Goal: Task Accomplishment & Management: Use online tool/utility

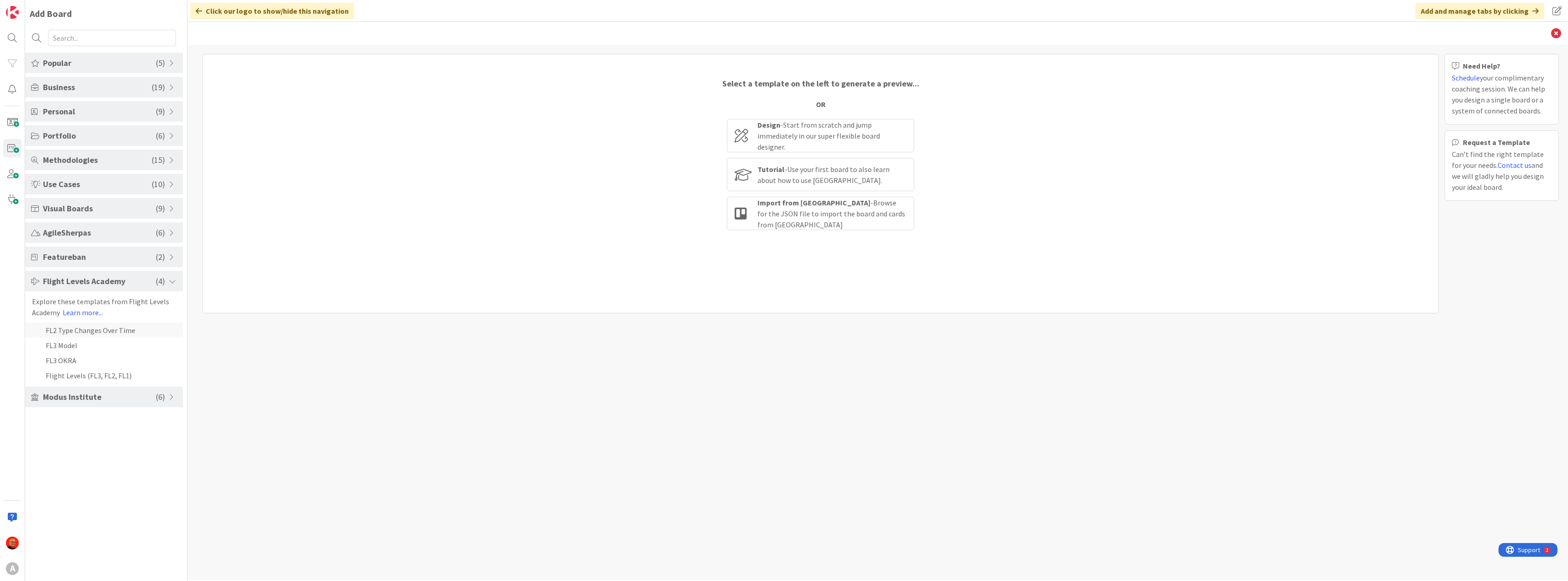
click at [89, 331] on li "FL2 Type Changes Over Time" at bounding box center [104, 330] width 158 height 15
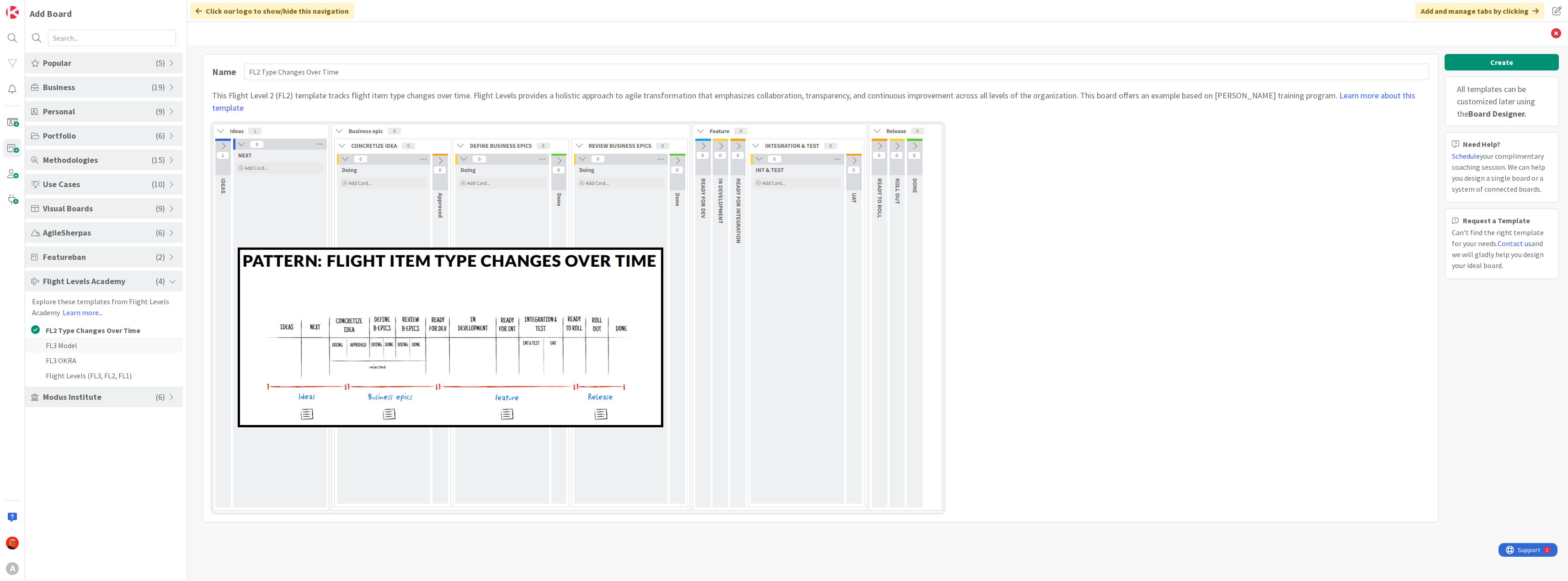
click at [86, 349] on li "FL3 Model" at bounding box center [104, 345] width 158 height 15
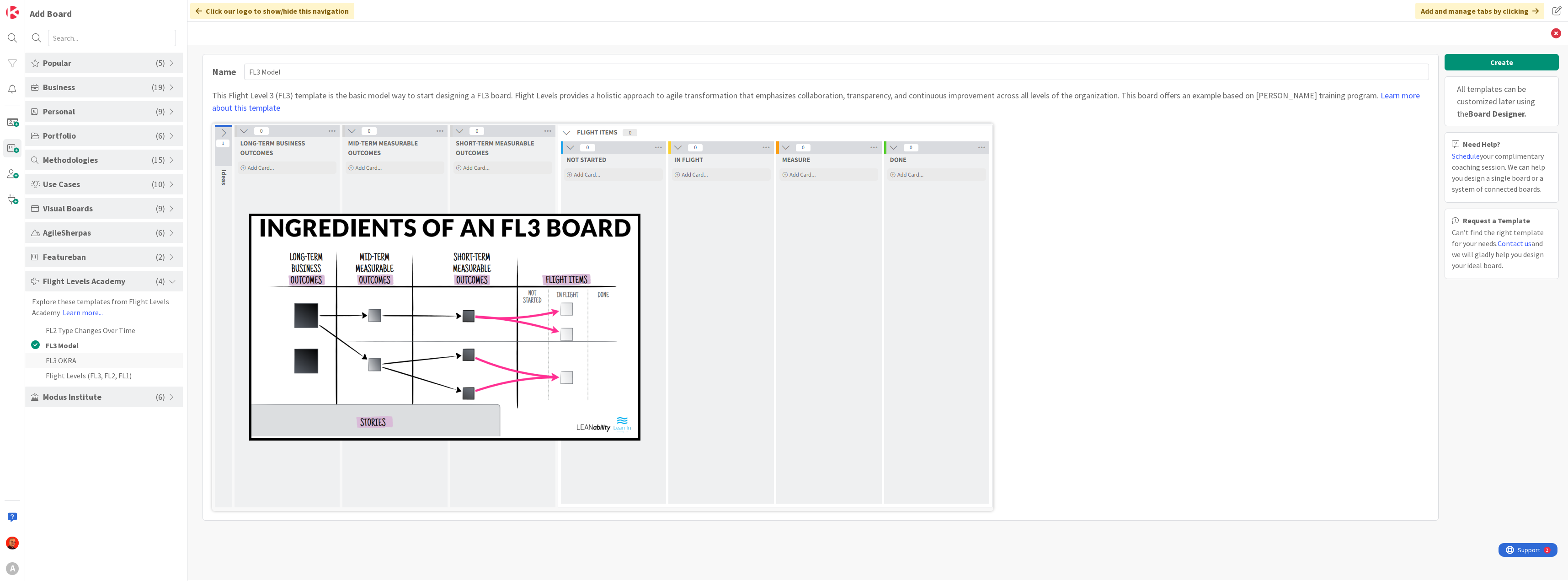
click at [83, 362] on li "FL3 OKRA" at bounding box center [104, 360] width 158 height 15
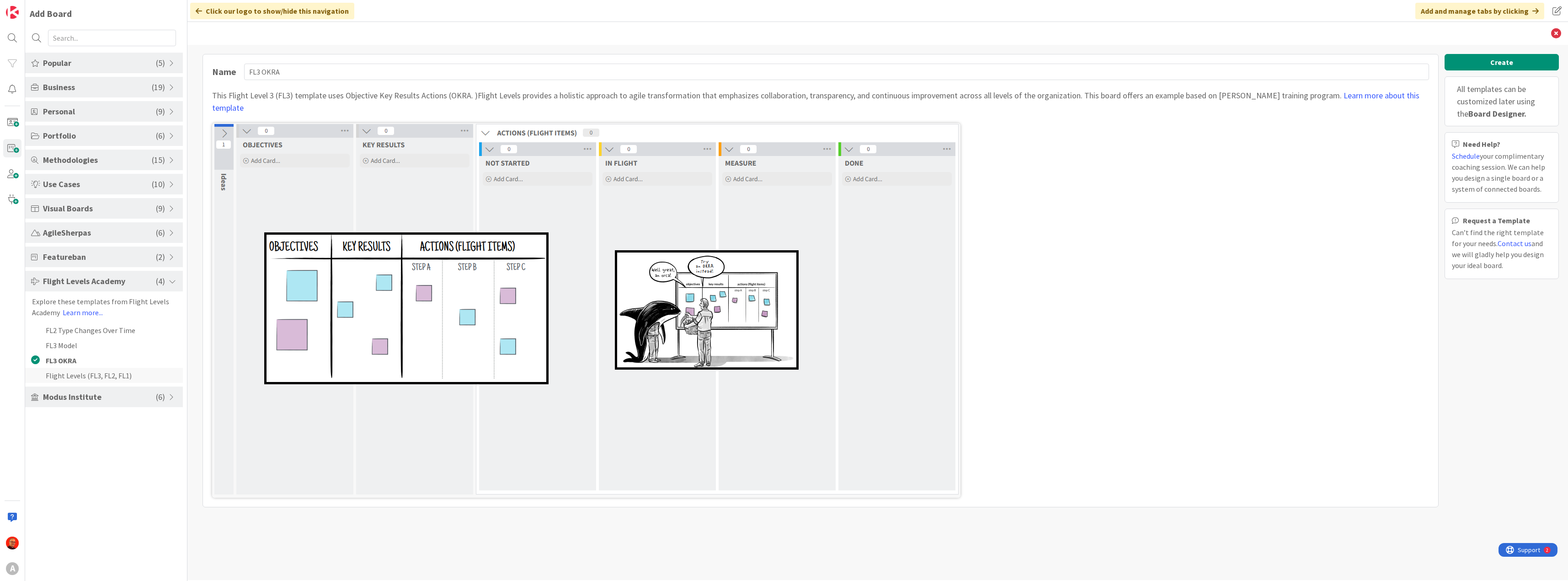
click at [88, 376] on li "Flight Levels (FL3, FL2, FL1)" at bounding box center [104, 375] width 158 height 15
type input "Flight Levels (FL3, FL2, FL1)"
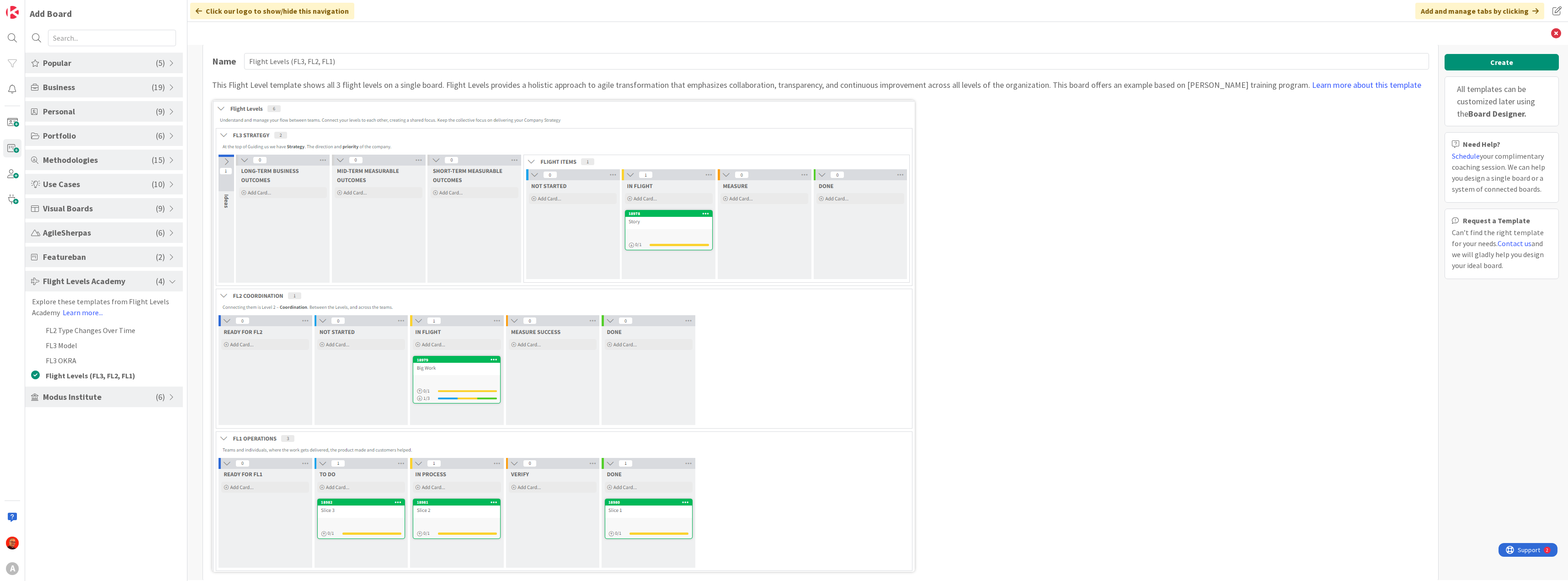
scroll to position [21, 0]
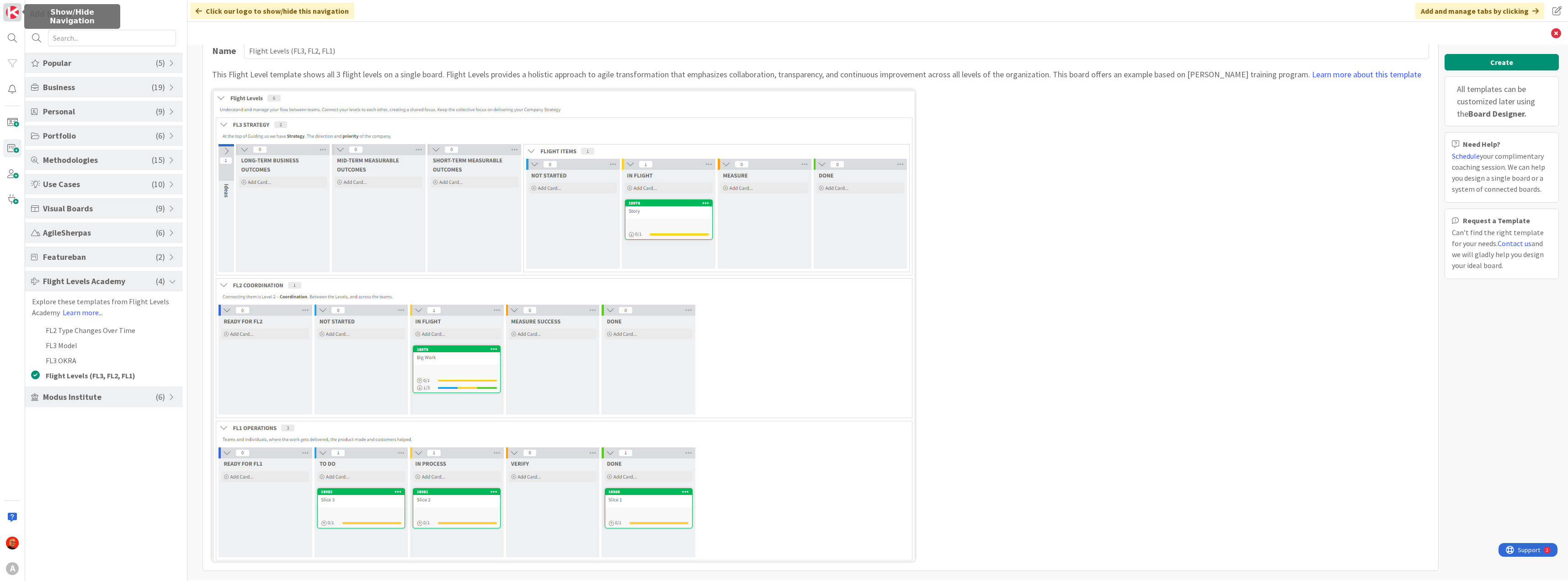
click at [7, 15] on img at bounding box center [12, 12] width 13 height 13
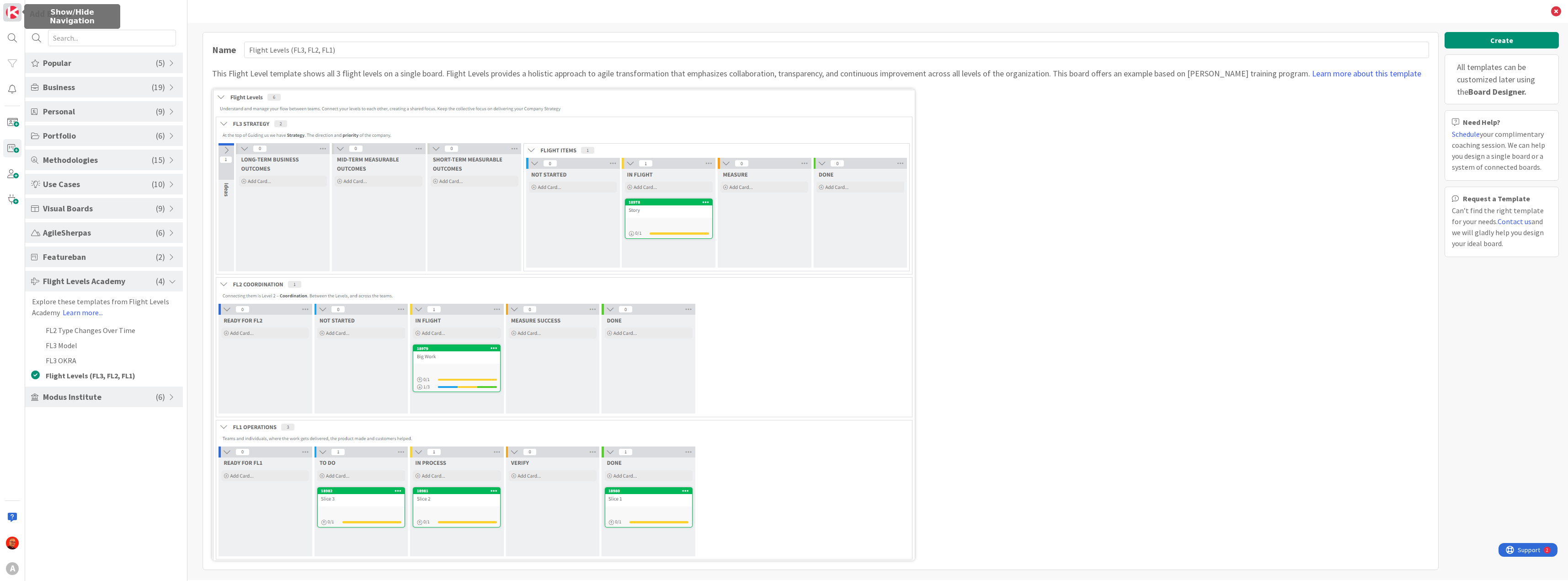
click at [7, 15] on img at bounding box center [12, 12] width 13 height 13
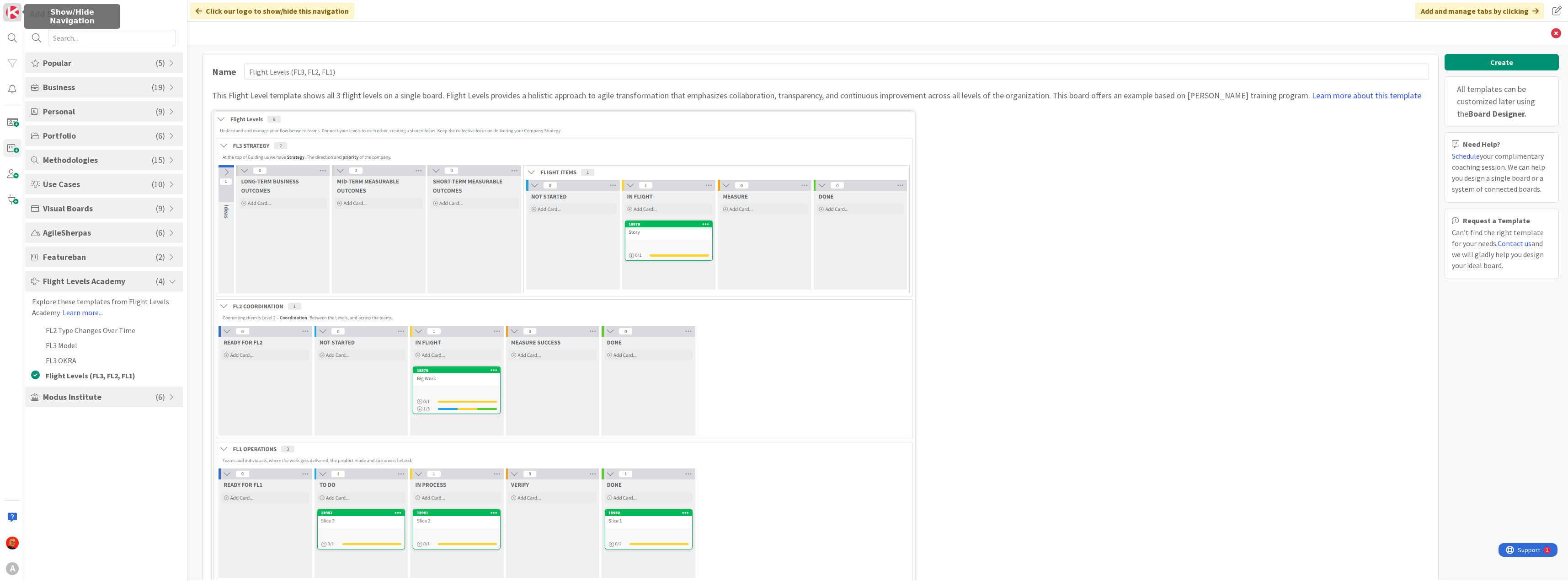
click at [8, 16] on img at bounding box center [12, 12] width 13 height 13
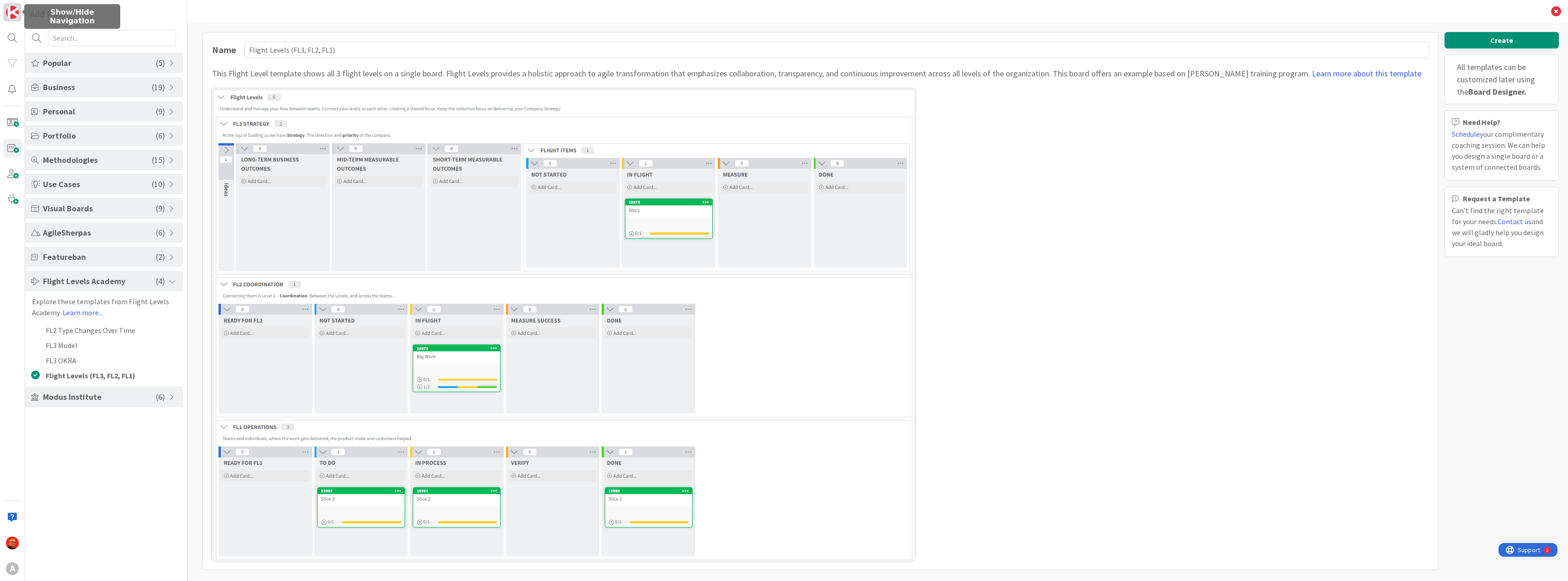
click at [19, 16] on link at bounding box center [12, 12] width 19 height 19
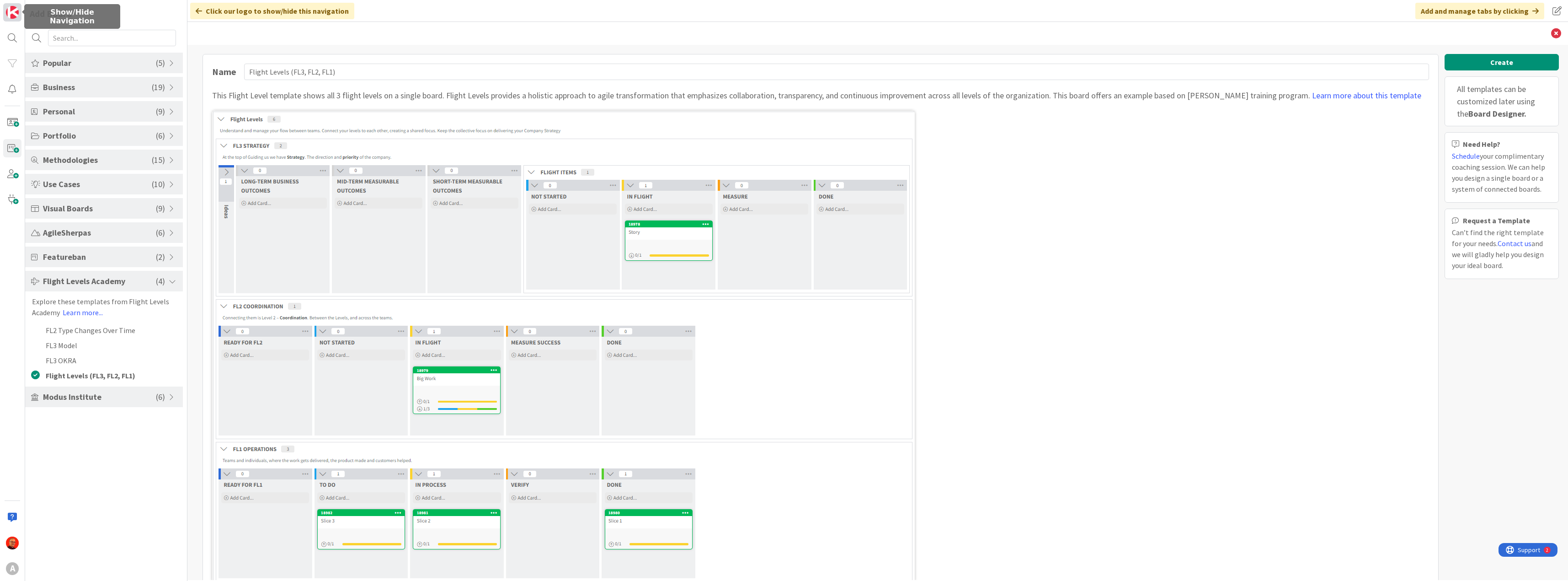
click at [19, 16] on link at bounding box center [12, 12] width 19 height 19
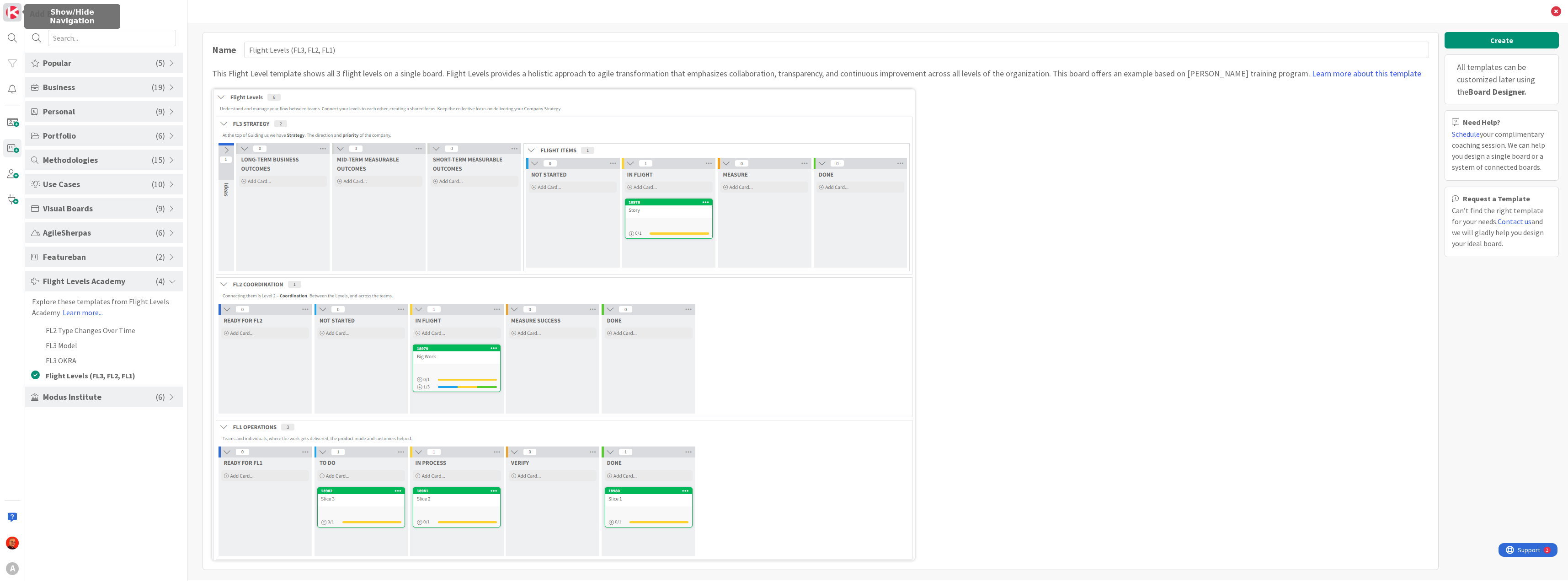
click at [19, 16] on link at bounding box center [12, 12] width 19 height 19
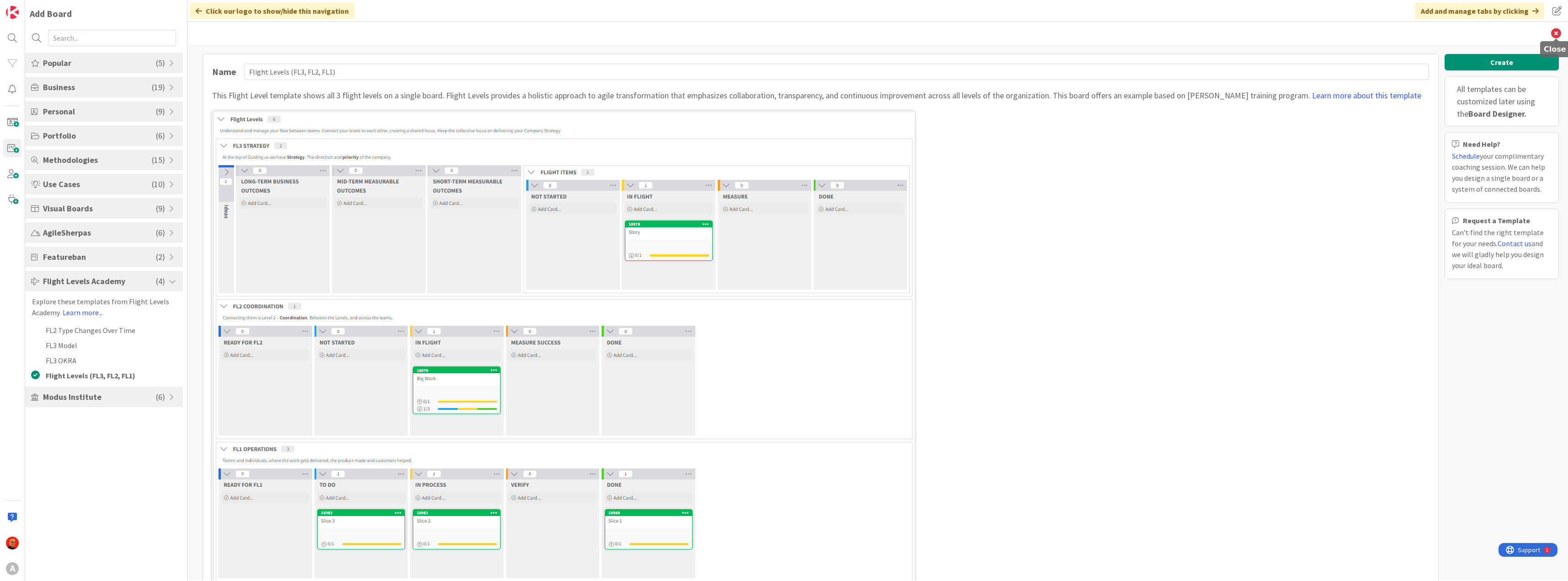
click at [1558, 35] on icon at bounding box center [1557, 34] width 10 height 10
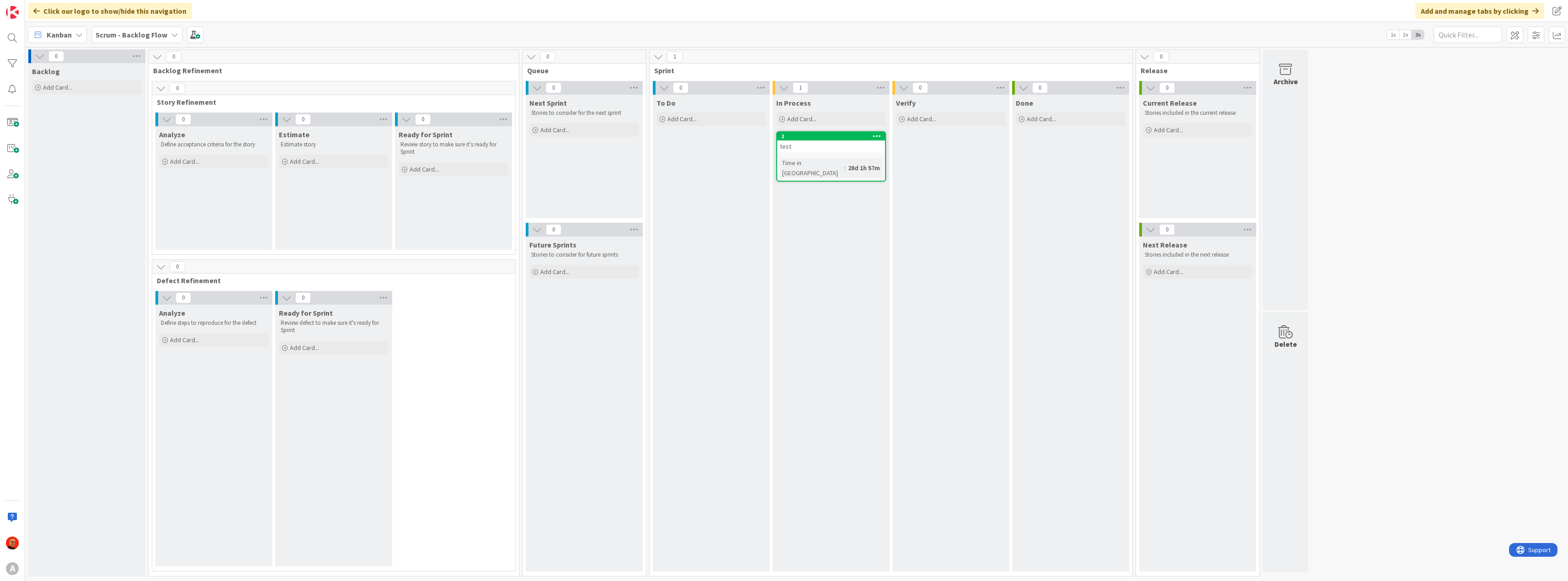
click at [153, 35] on b "Scrum - Backlog Flow" at bounding box center [131, 35] width 71 height 9
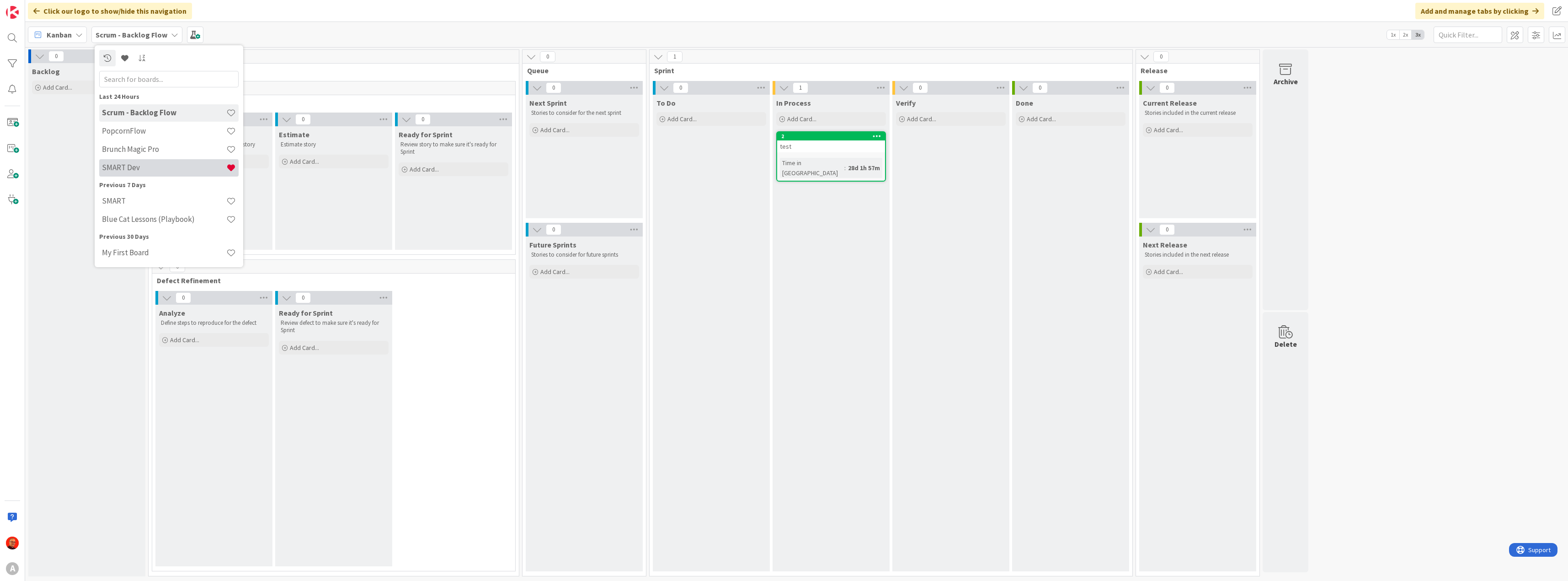
click at [140, 169] on h4 "SMART Dev" at bounding box center [164, 168] width 124 height 9
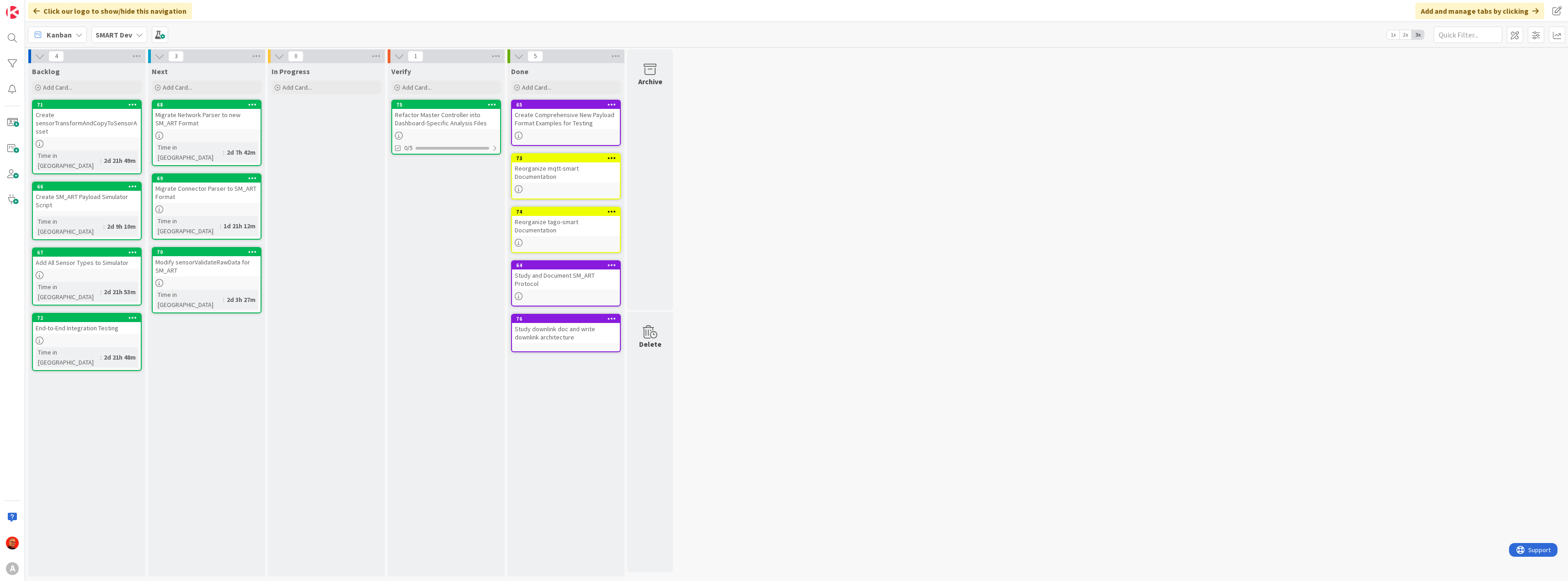
click at [446, 117] on div "Refactor Master Controller into Dashboard-Specific Analysis Files" at bounding box center [446, 118] width 108 height 20
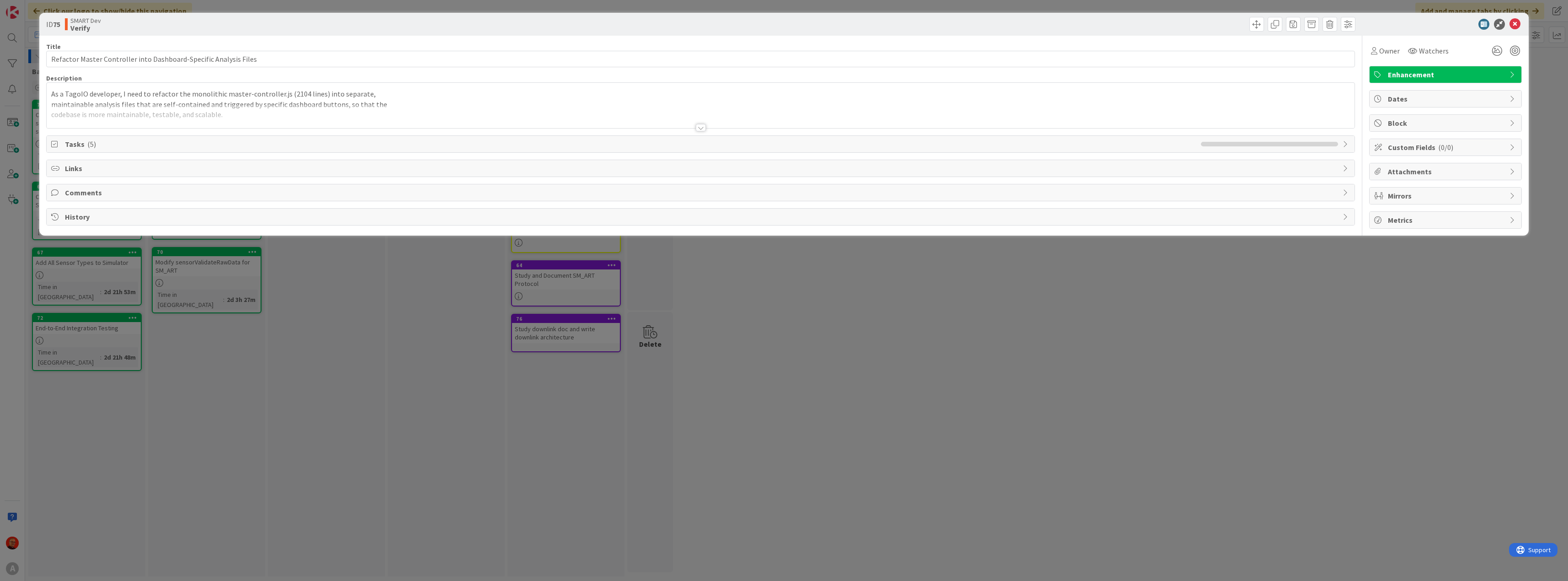
click at [129, 112] on div at bounding box center [701, 116] width 1308 height 23
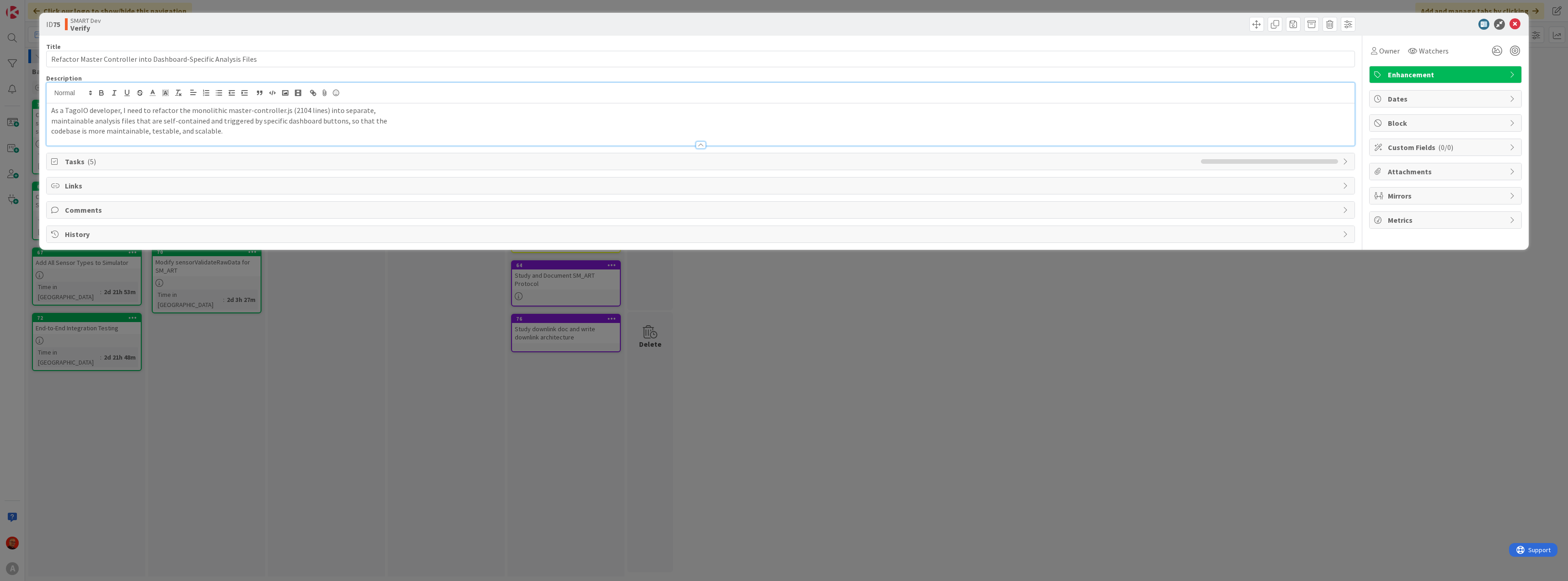
click at [79, 159] on span "Tasks ( 5 )" at bounding box center [631, 161] width 1132 height 11
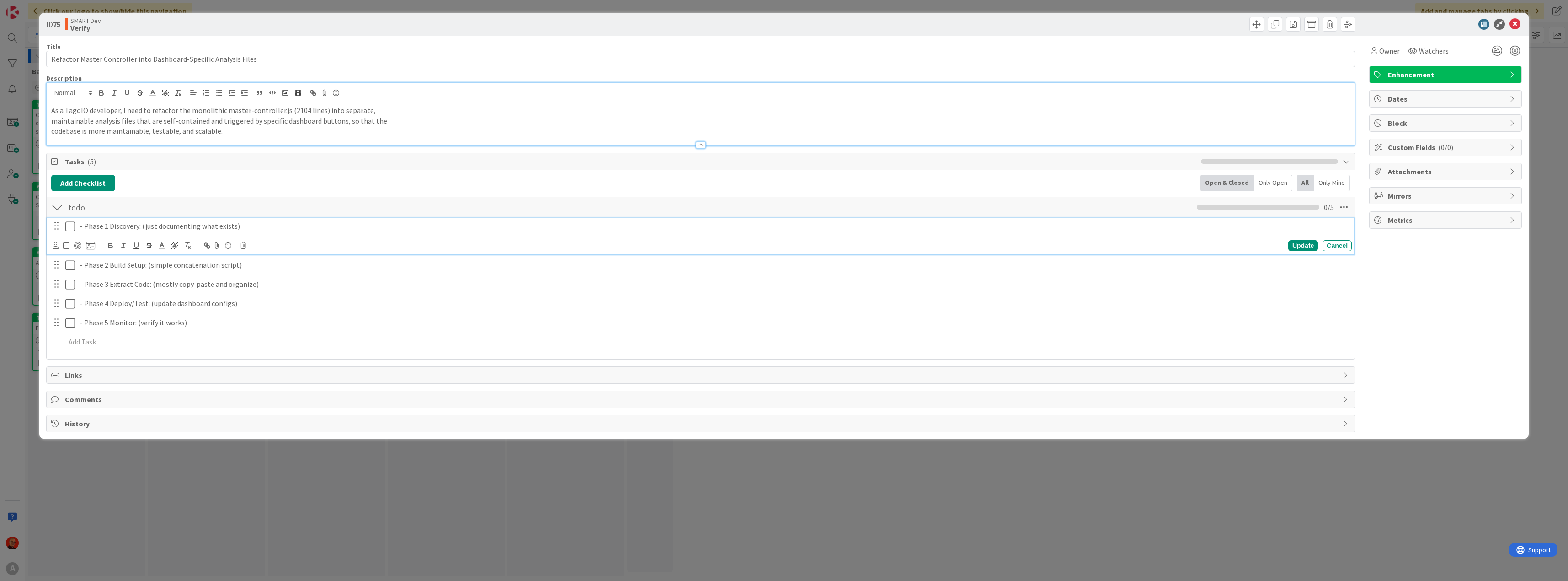
click at [71, 229] on icon at bounding box center [70, 226] width 10 height 11
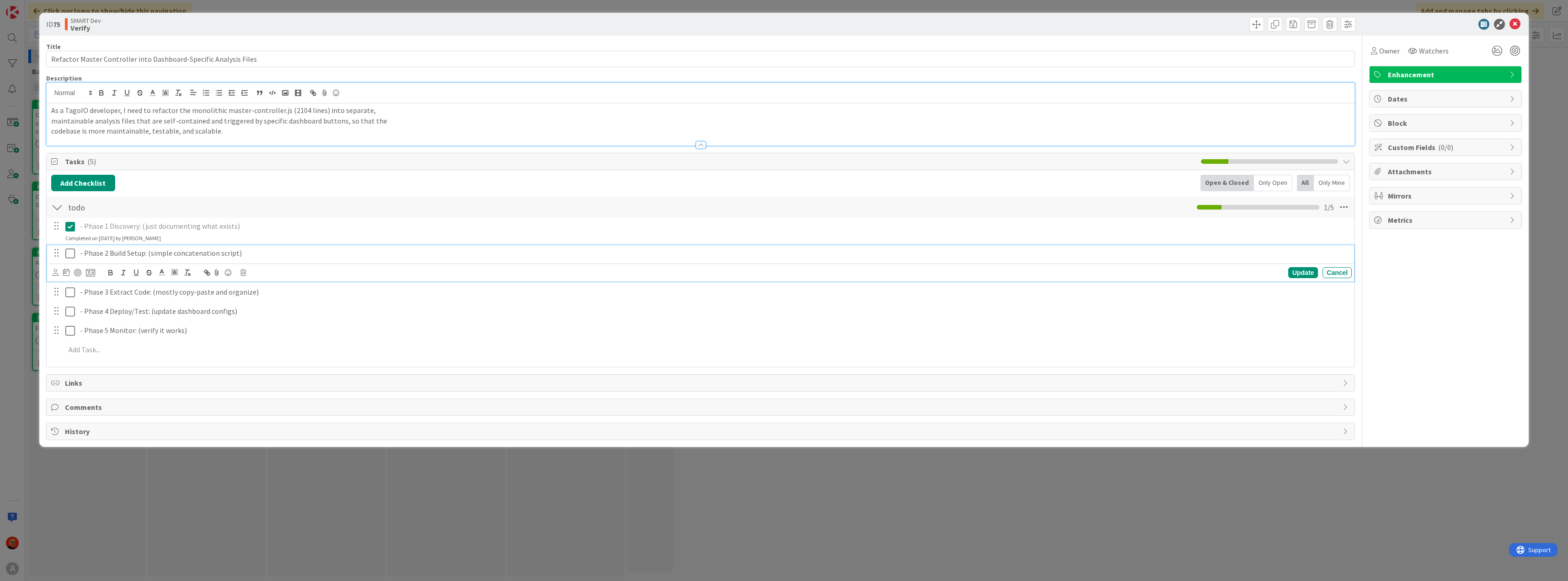
click at [67, 254] on icon at bounding box center [70, 253] width 10 height 11
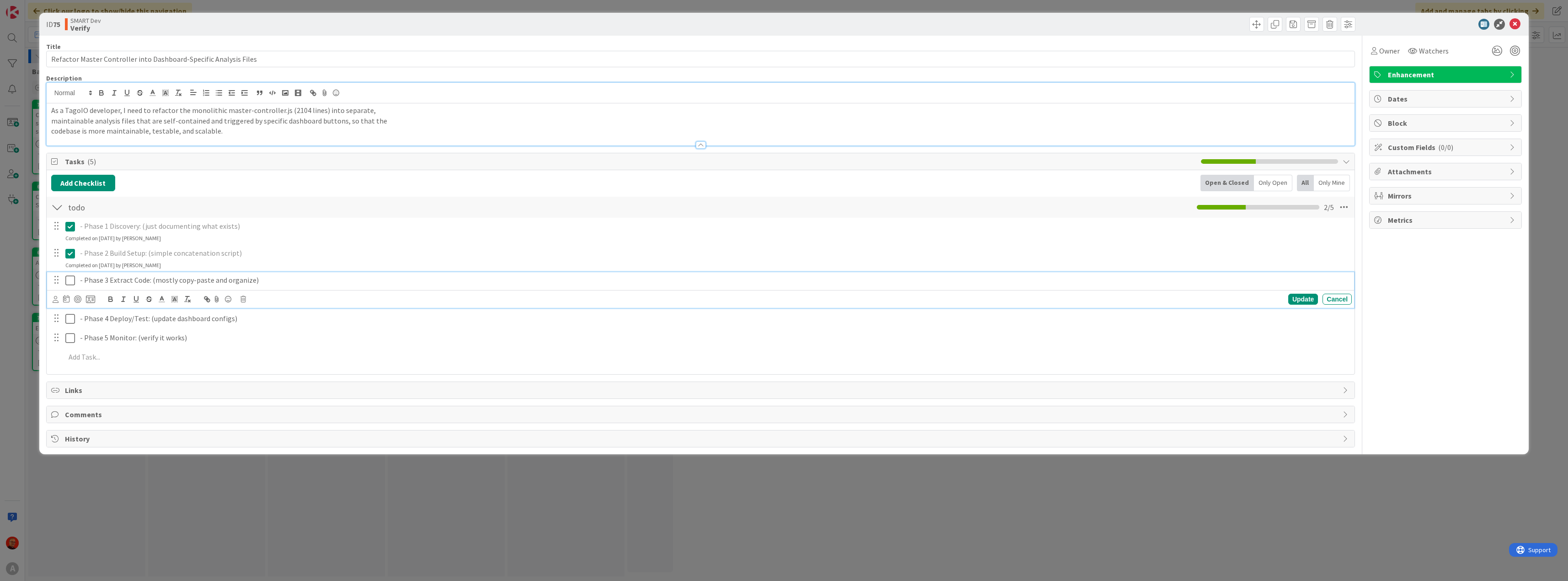
click at [69, 281] on icon at bounding box center [70, 280] width 10 height 11
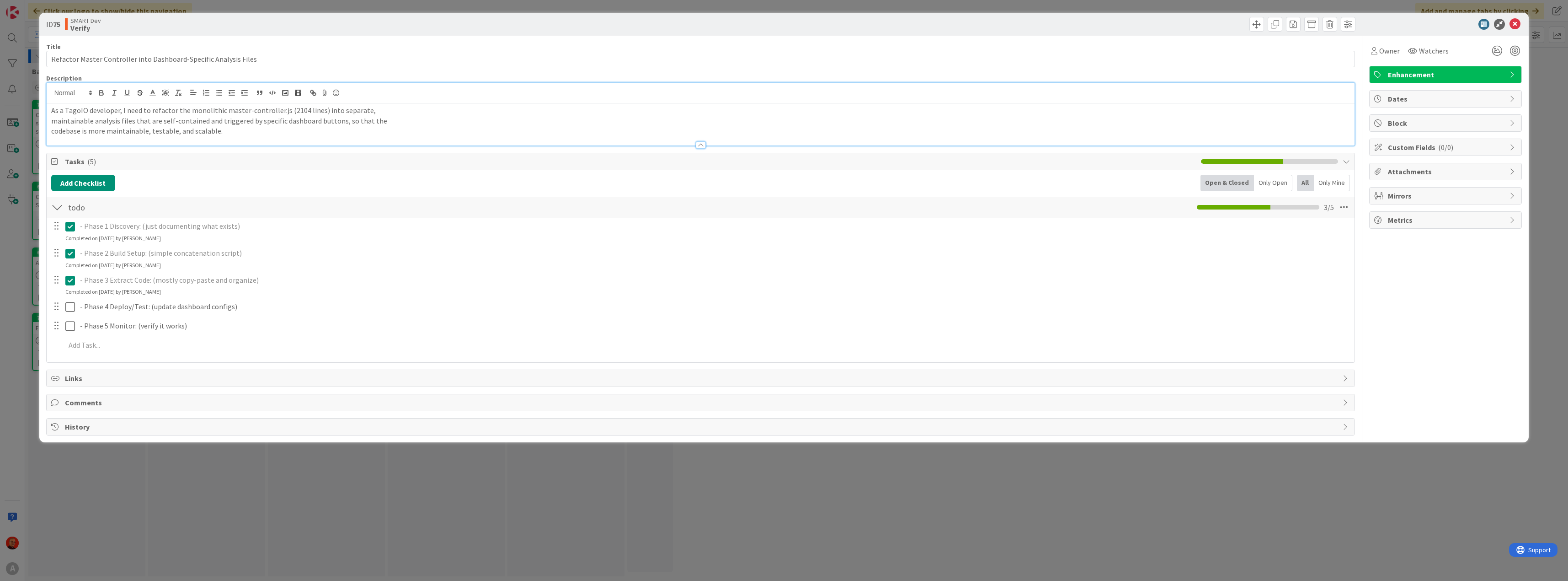
click at [156, 460] on div "ID 75 SMART Dev Verify Title 65 / 128 Refactor Master Controller into Dashboard…" at bounding box center [784, 290] width 1568 height 581
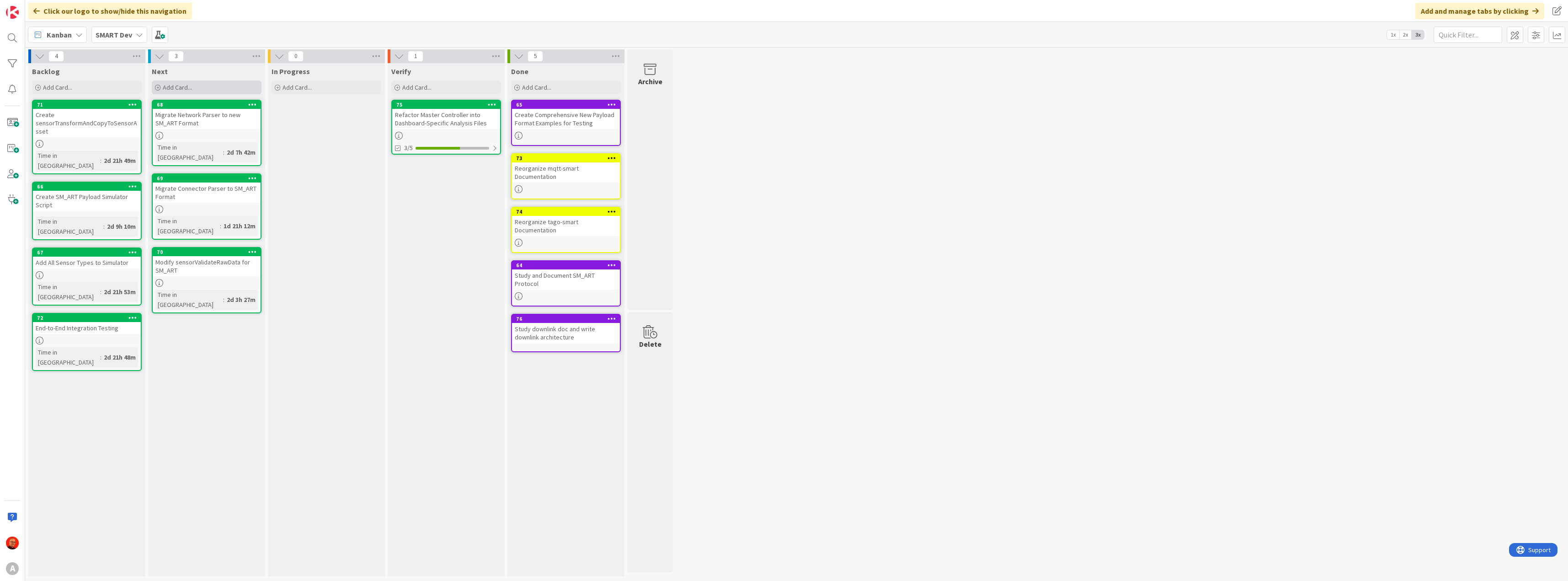
click at [181, 86] on span "Add Card..." at bounding box center [177, 87] width 29 height 8
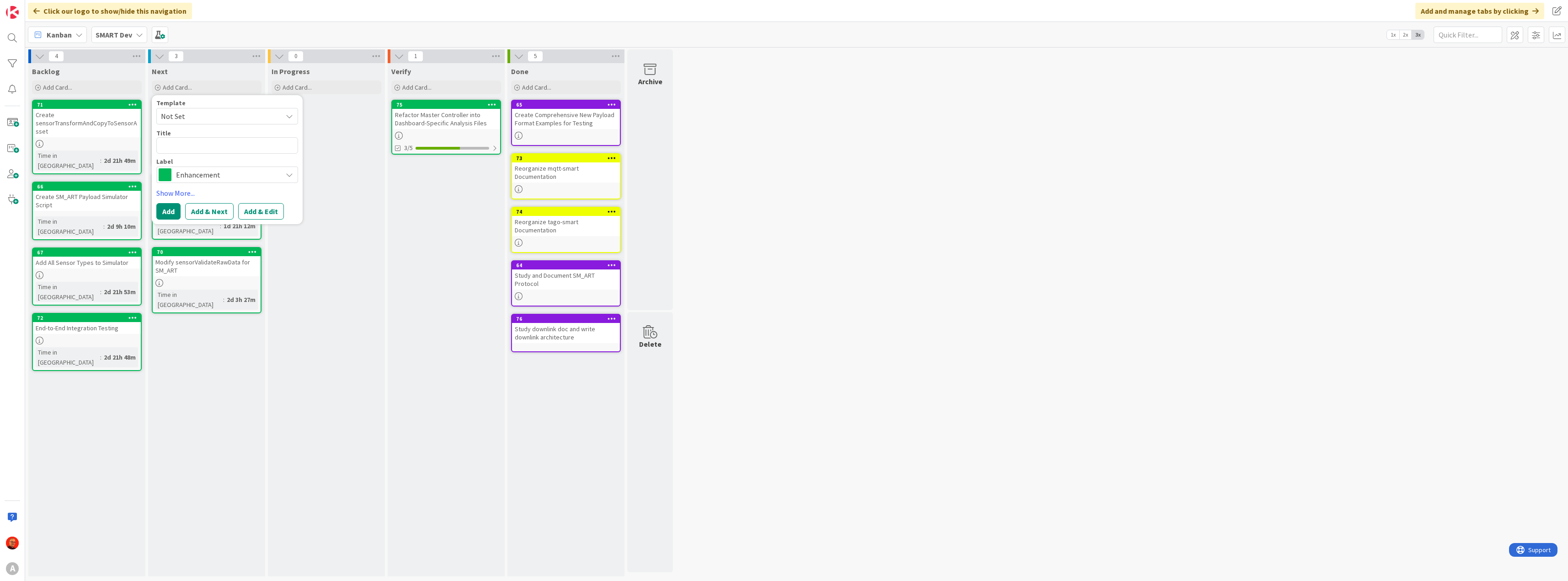
type textarea "x"
type textarea "C"
type textarea "x"
type textarea "Cr"
type textarea "x"
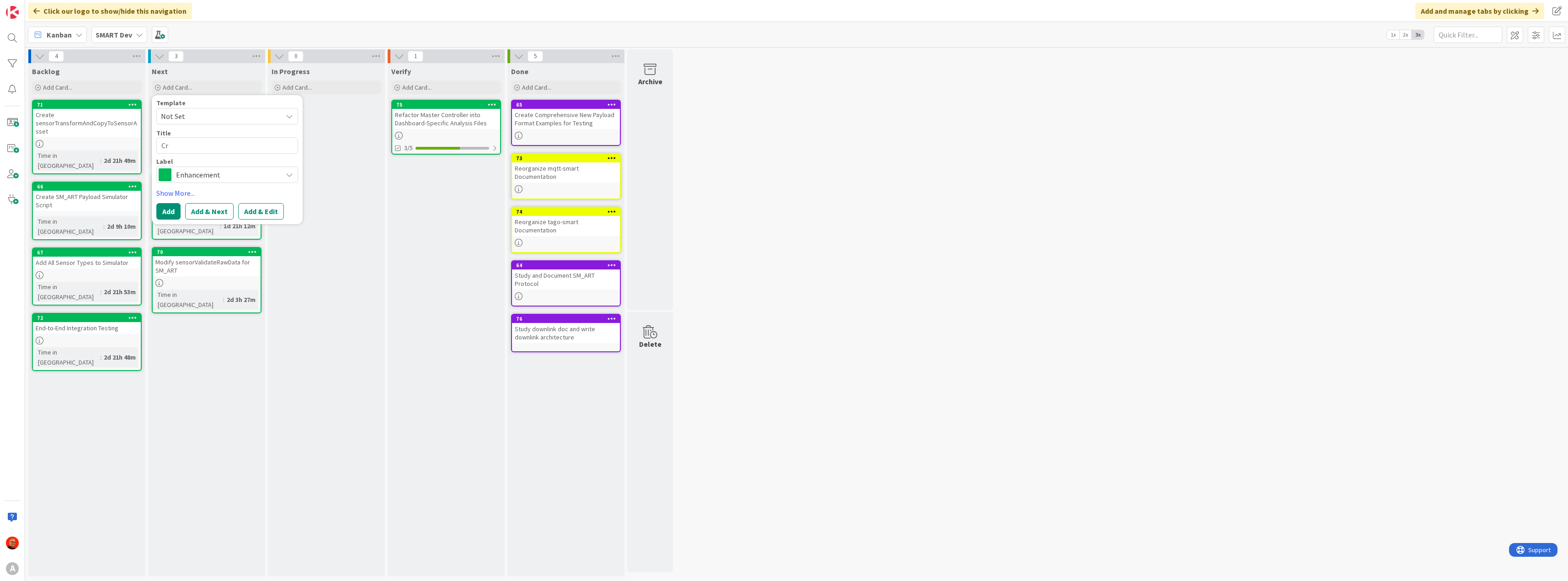
type textarea "Cre"
type textarea "x"
type textarea "Crea"
type textarea "x"
type textarea "Creat"
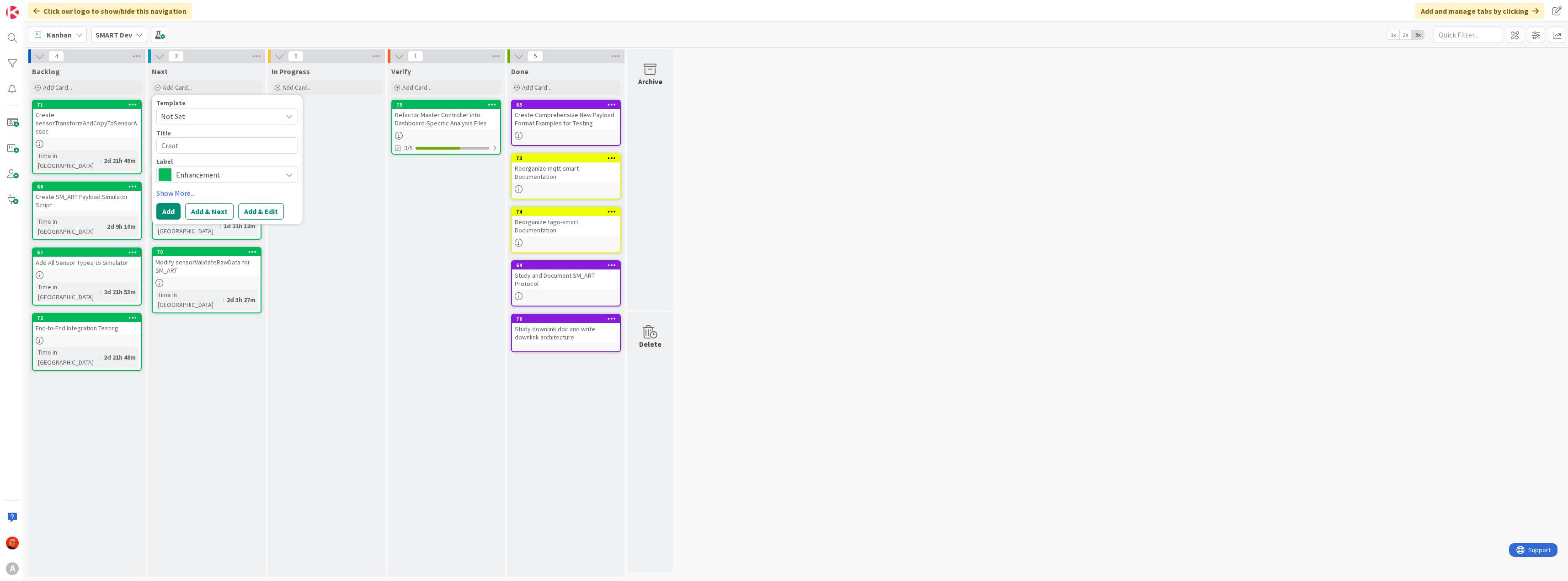
type textarea "x"
type textarea "Create"
type textarea "x"
type textarea "Create"
type textarea "x"
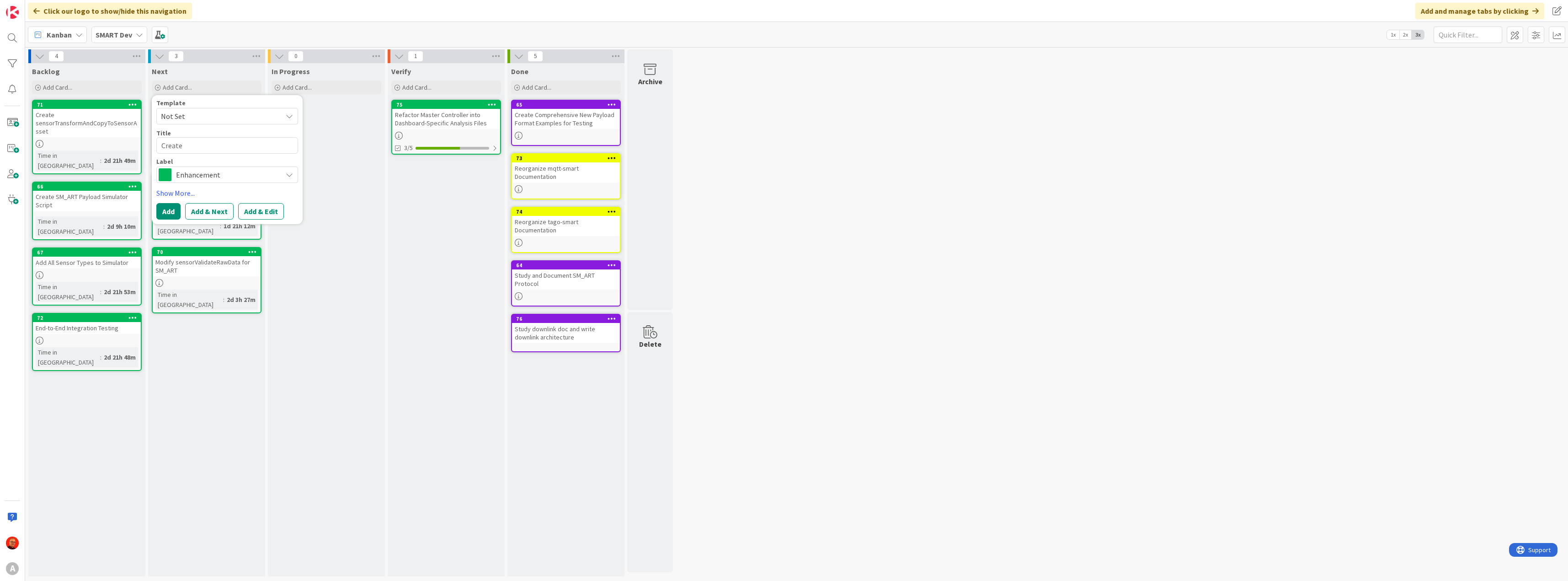
type textarea "Create m"
type textarea "x"
type textarea "Create mi"
type textarea "x"
type textarea "Create mis"
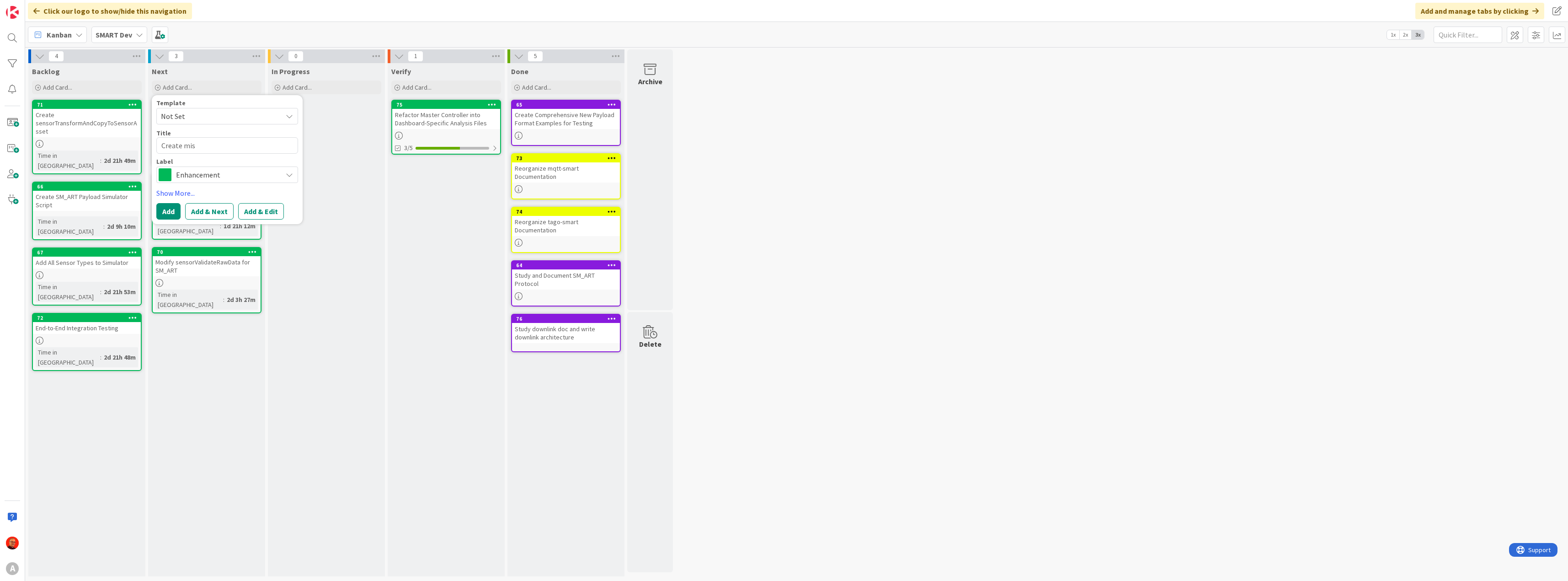
type textarea "x"
type textarea "Create miss"
type textarea "x"
type textarea "Create missi"
type textarea "x"
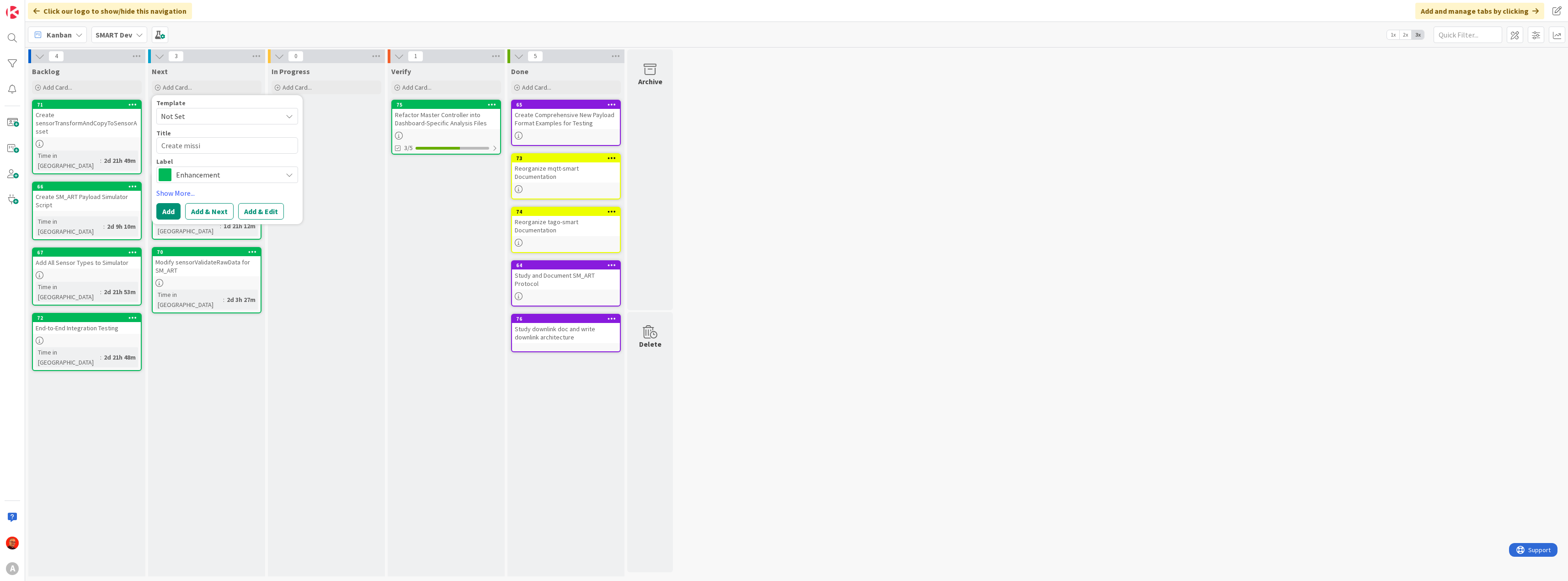
type textarea "Create missin"
type textarea "x"
type textarea "Create missing"
type textarea "x"
type textarea "Create missing"
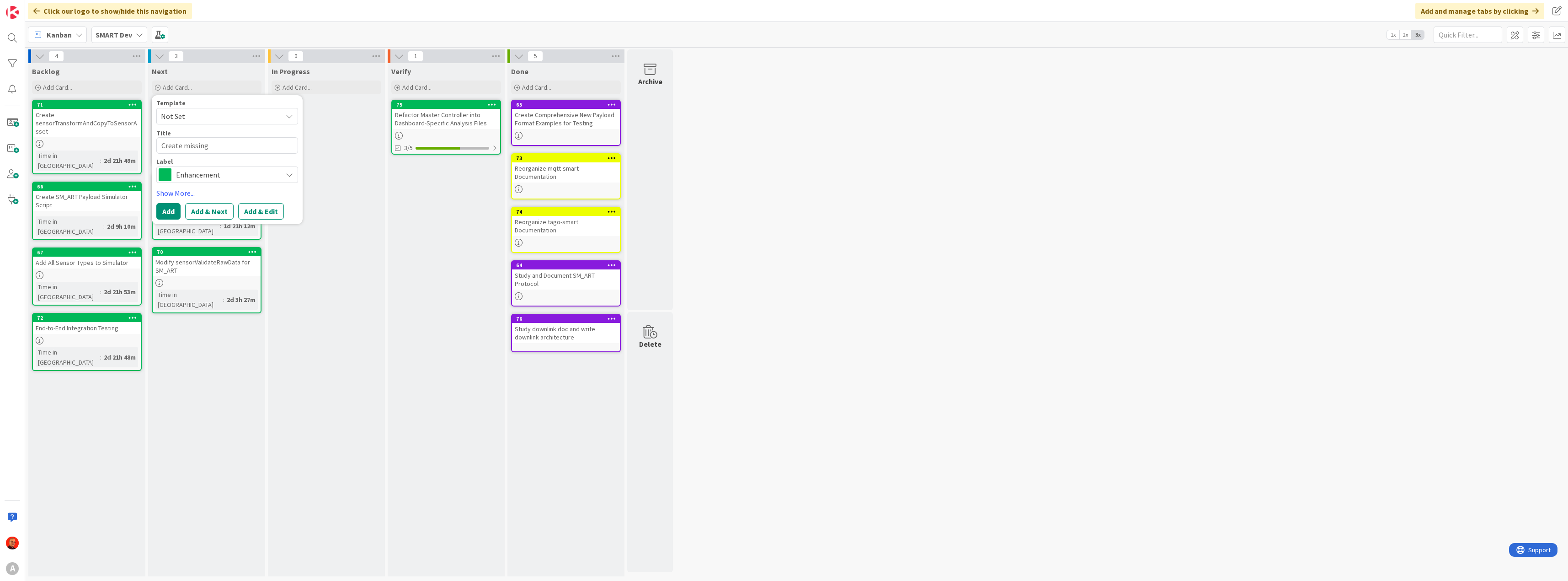
type textarea "x"
type textarea "Create missing p"
type textarea "x"
type textarea "Create missing pa"
type textarea "x"
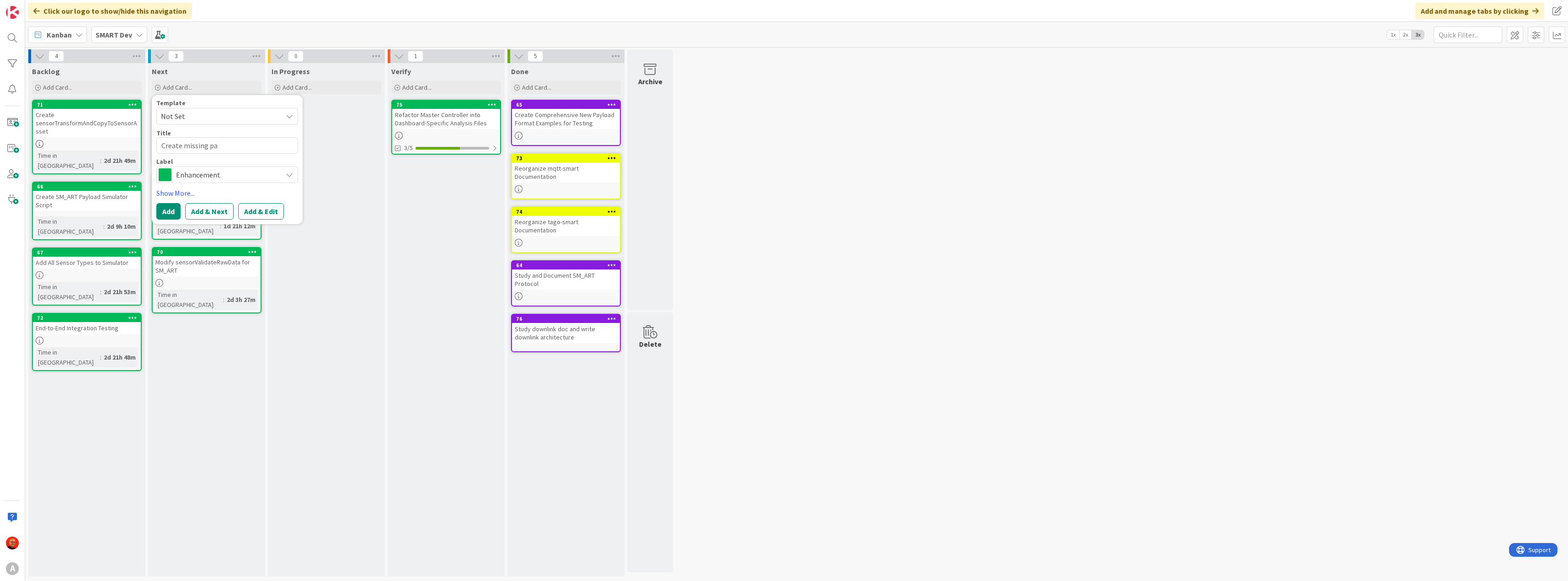
type textarea "Create missing par"
type textarea "x"
type textarea "Create missing pars"
type textarea "x"
type textarea "Create missing parse"
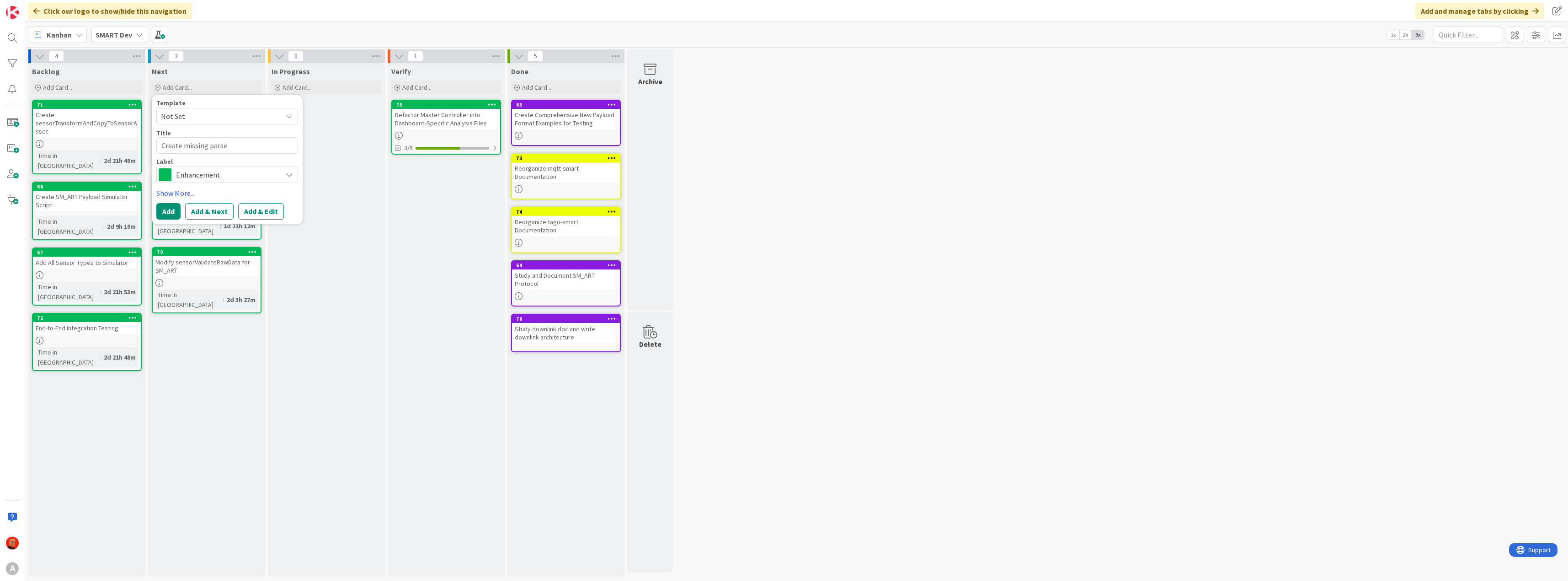
type textarea "x"
type textarea "Create missing parser"
type textarea "x"
type textarea "Create missing parse"
type textarea "x"
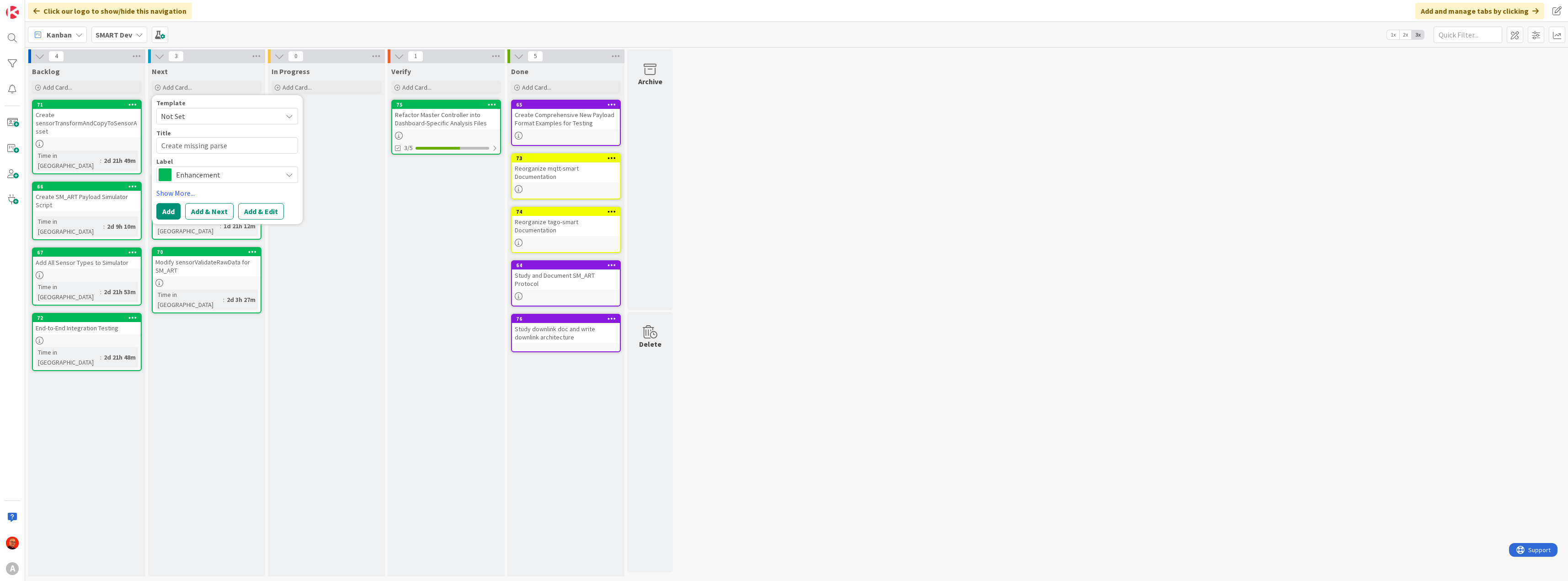
type textarea "Create missing pars"
type textarea "x"
type textarea "Create missing par"
type textarea "x"
type textarea "Create missing pa"
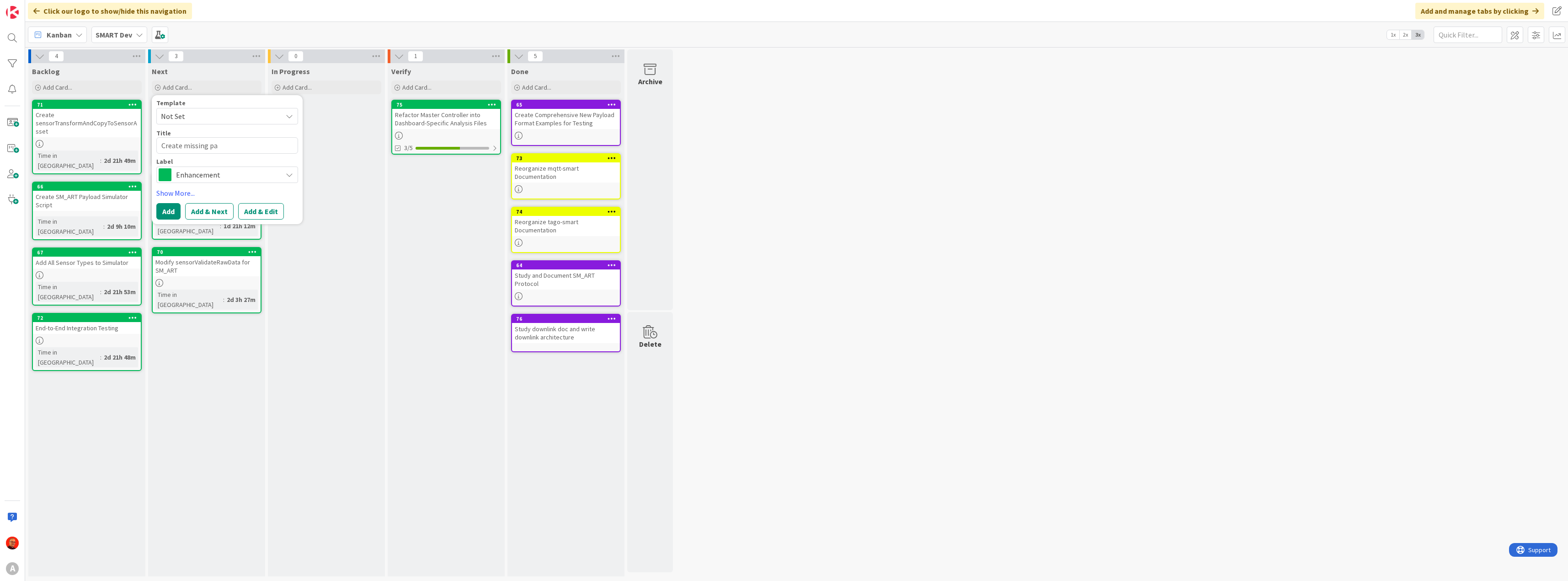
type textarea "x"
type textarea "Create missing p"
type textarea "x"
type textarea "Create missing pa"
type textarea "x"
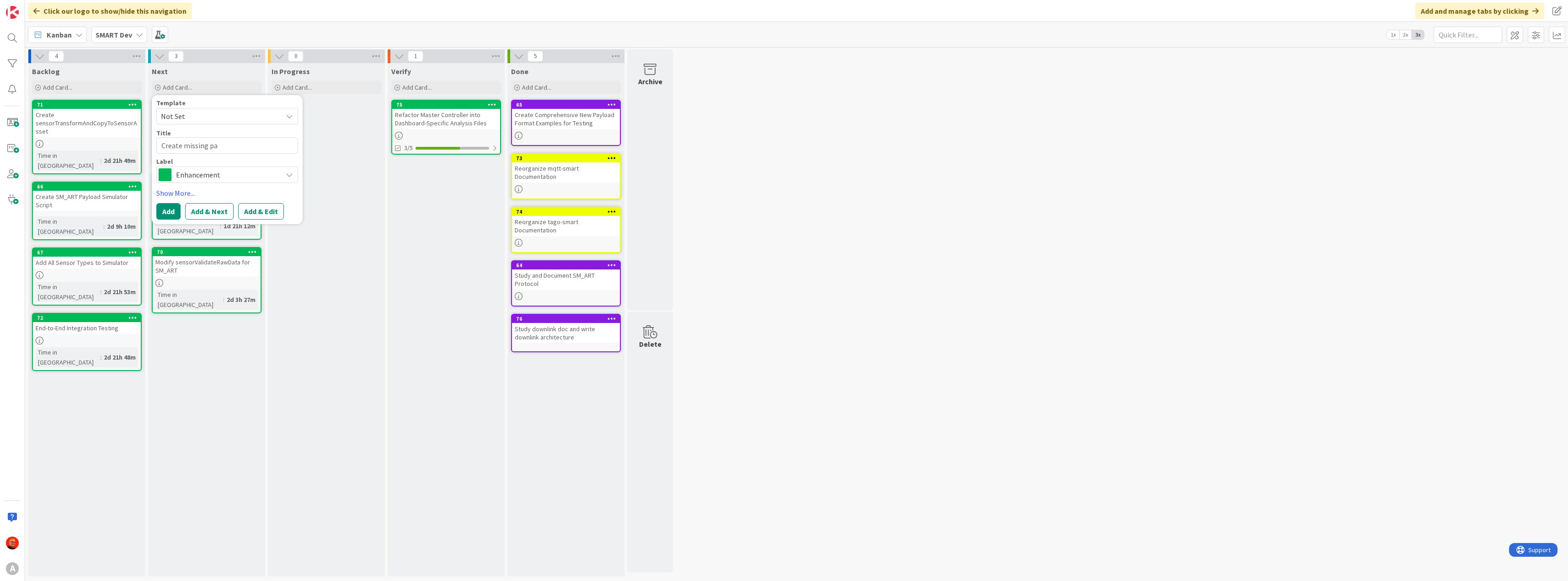
type textarea "Create missing pay"
type textarea "x"
type textarea "Create missing payl"
type textarea "x"
type textarea "Create missing paylo"
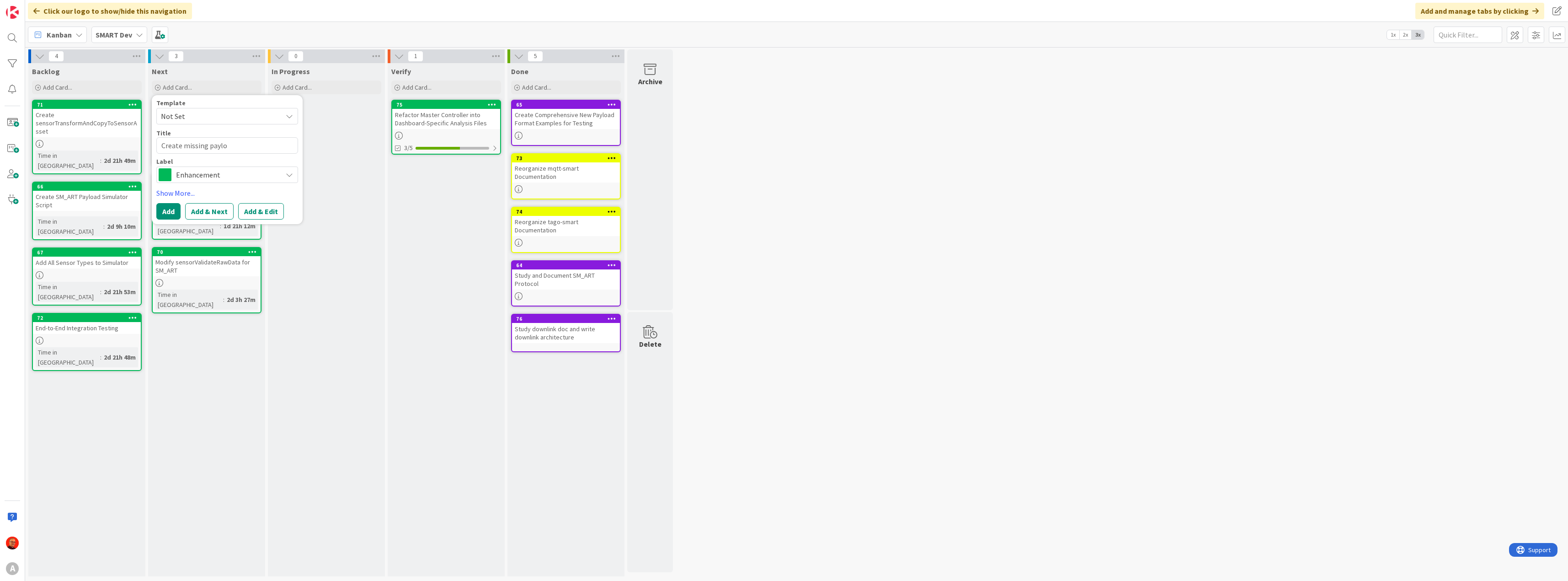
type textarea "x"
type textarea "Create missing payloa"
type textarea "x"
type textarea "Create missing payload"
type textarea "x"
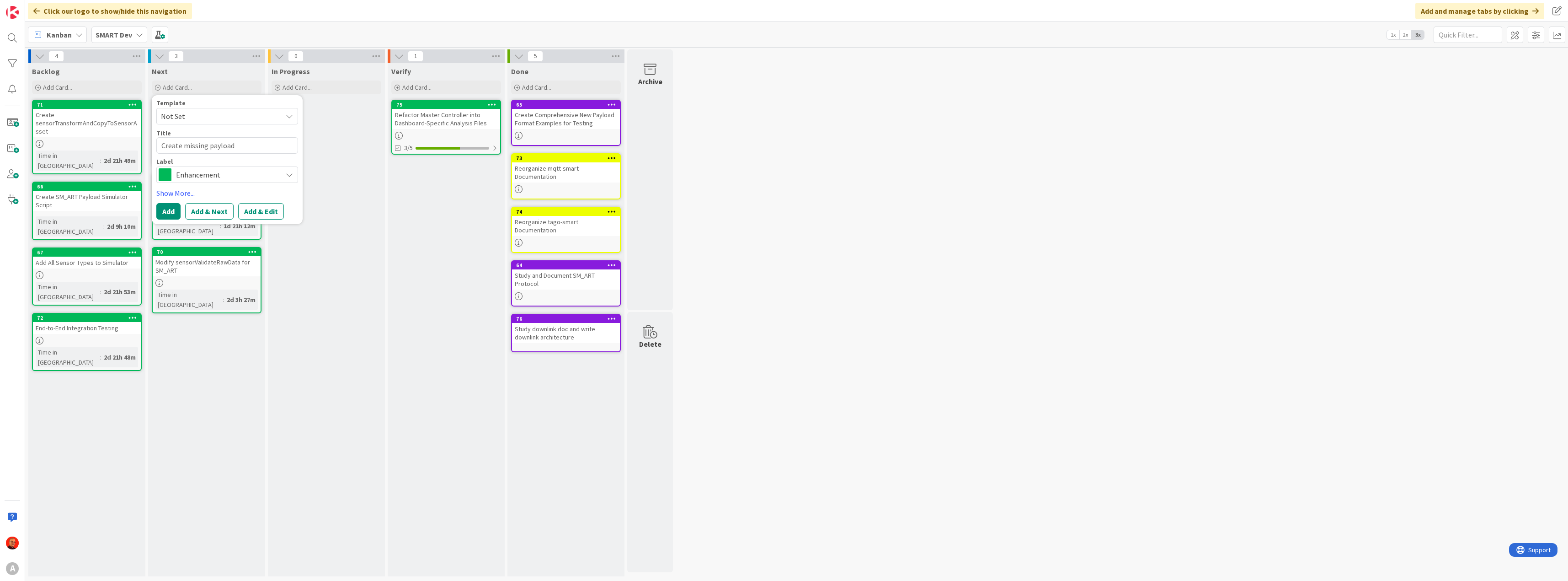
type textarea "Create missing payload"
type textarea "x"
type textarea "Create missing payload s"
type textarea "x"
type textarea "Create missing payload sp"
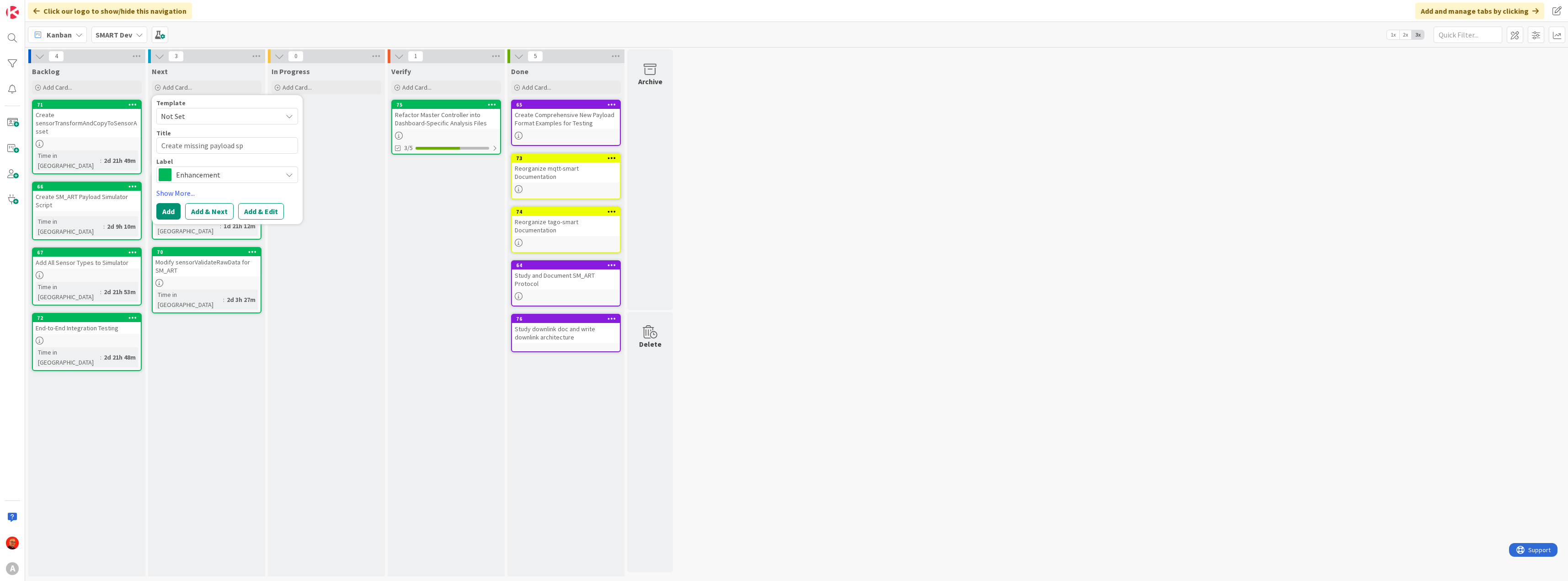
type textarea "x"
type textarea "Create missing payload spe"
type textarea "x"
type textarea "Create missing payload sped"
type textarea "x"
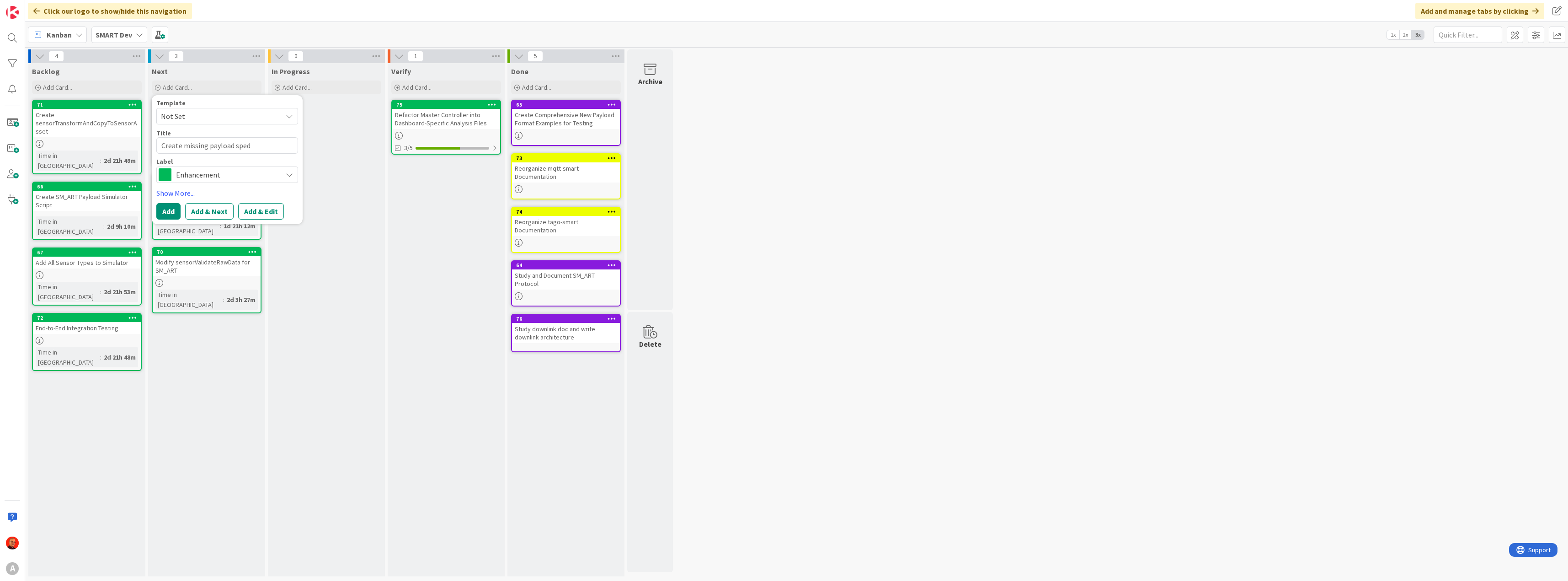
type textarea "Create missing payload spe"
type textarea "x"
type textarea "Create missing payload spec"
type textarea "x"
type textarea "Create missing payload speci"
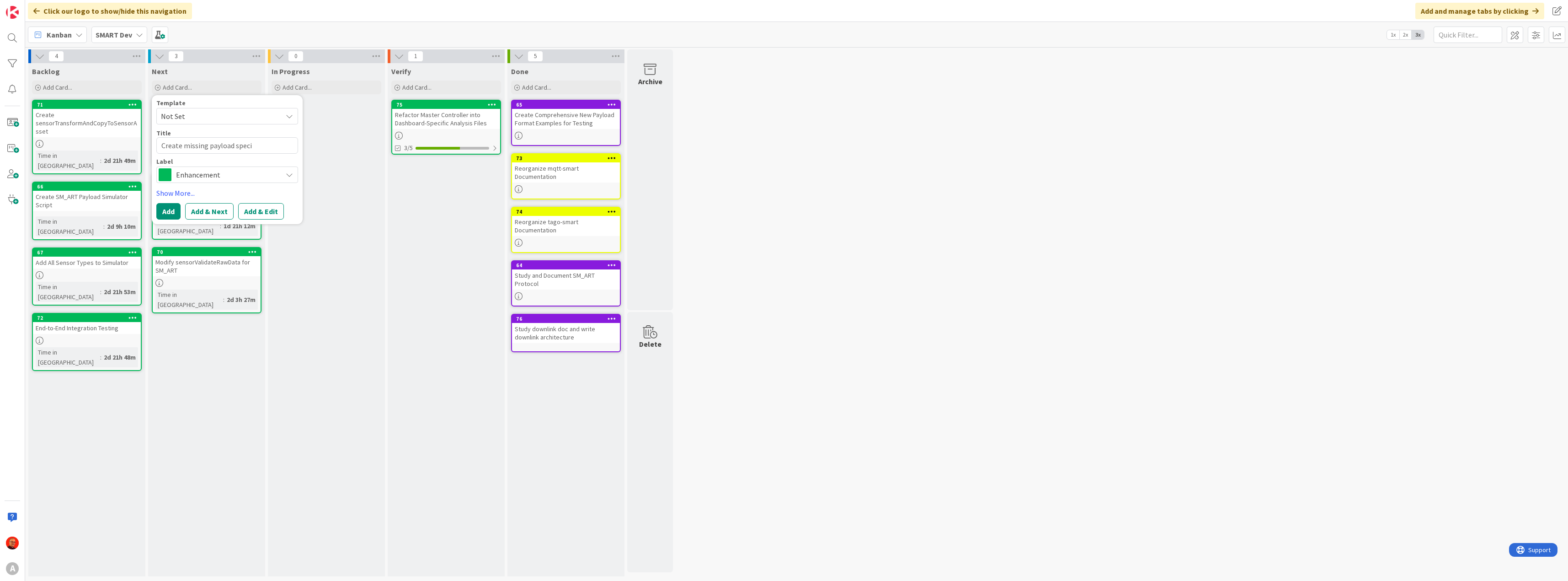
type textarea "x"
type textarea "Create missing payload specif"
type textarea "x"
type textarea "Create missing payload specifi"
type textarea "x"
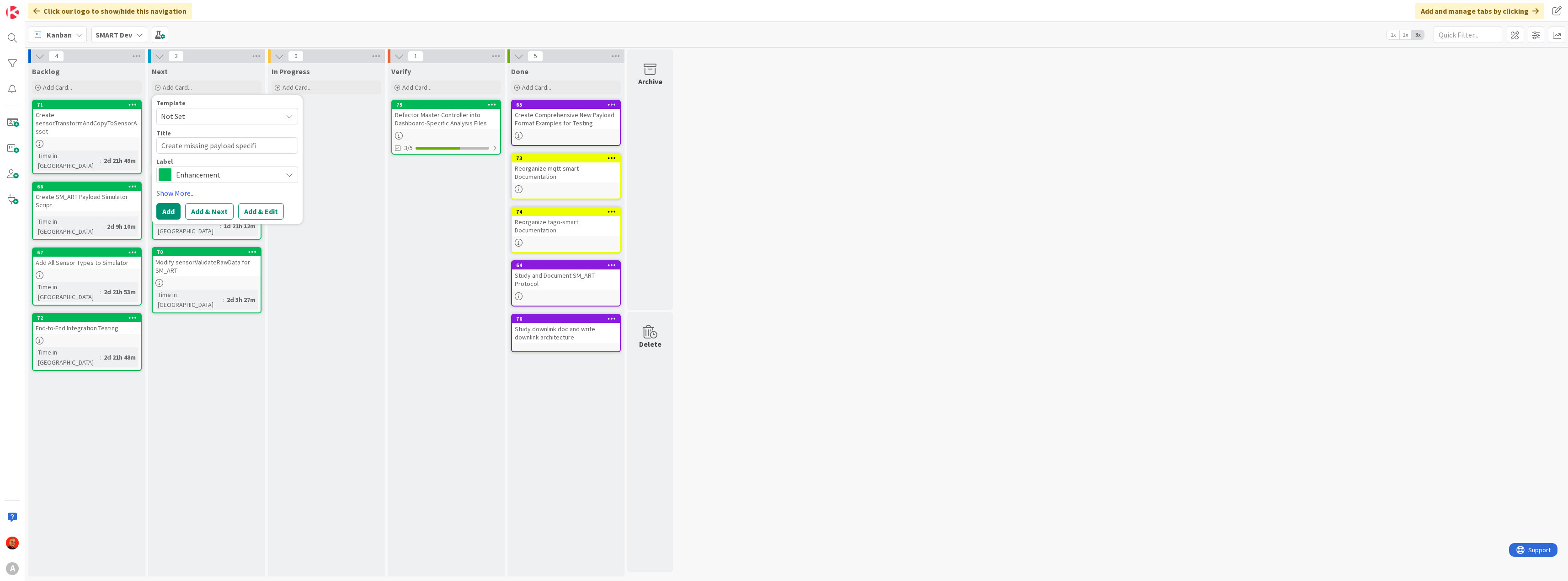
type textarea "Create missing payload specific"
type textarea "x"
type textarea "Create missing payload specifica"
type textarea "x"
type textarea "Create missing payload specificat"
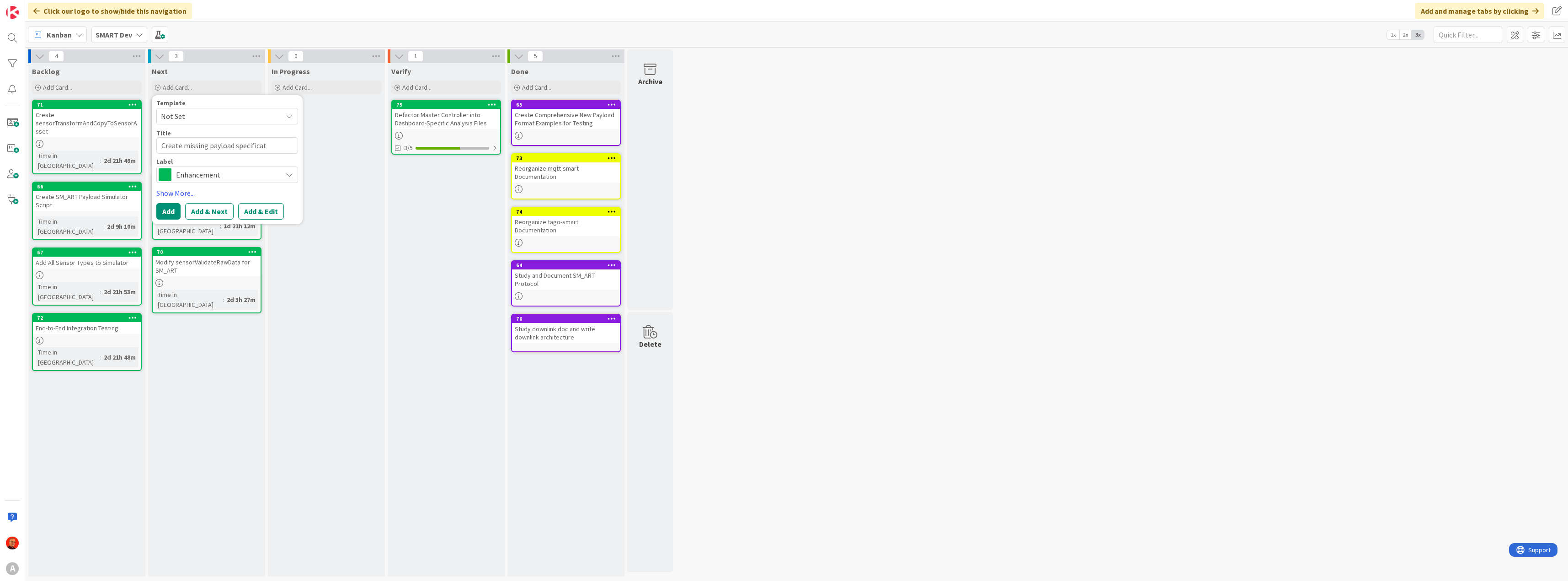
type textarea "x"
type textarea "Create missing payload specificati"
type textarea "x"
type textarea "Create missing payload specificatio"
type textarea "x"
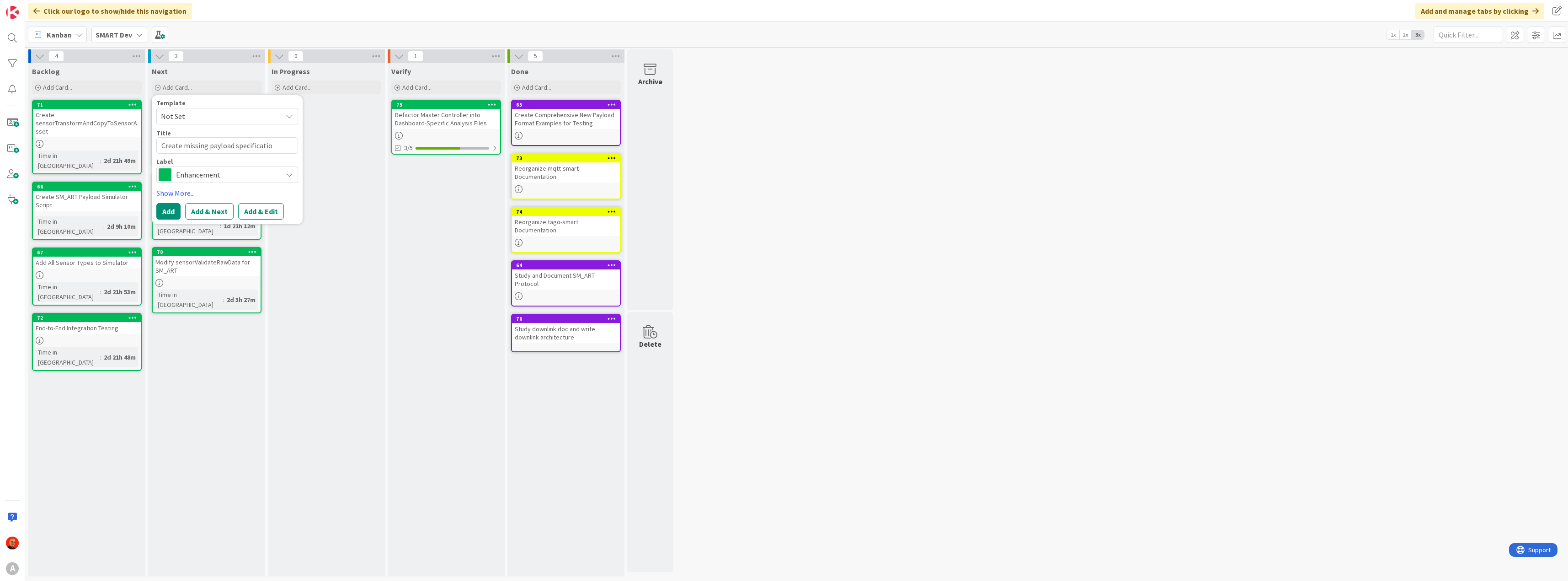
type textarea "Create missing payload specification"
click at [177, 145] on textarea "Create missing payload specification" at bounding box center [227, 145] width 141 height 16
type textarea "x"
type textarea "Smissing payload specification"
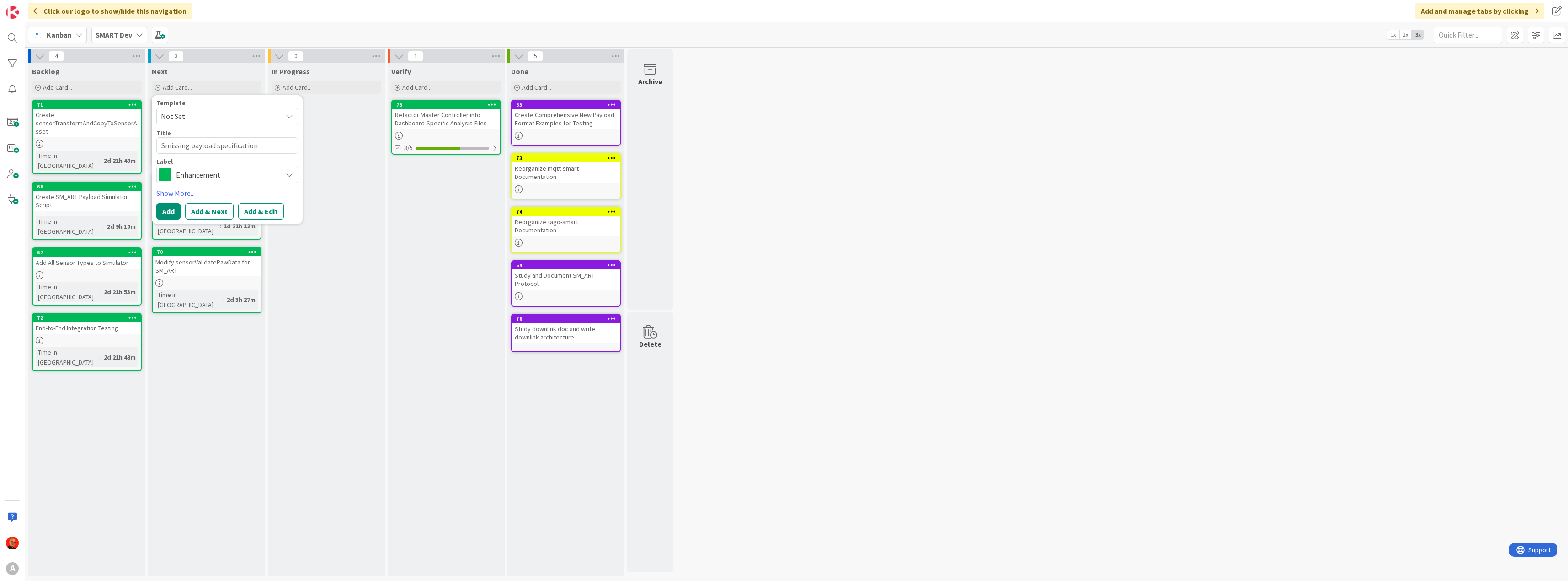
type textarea "x"
type textarea "Stmissing payload specification"
type textarea "x"
type textarea "Stumissing payload specification"
type textarea "x"
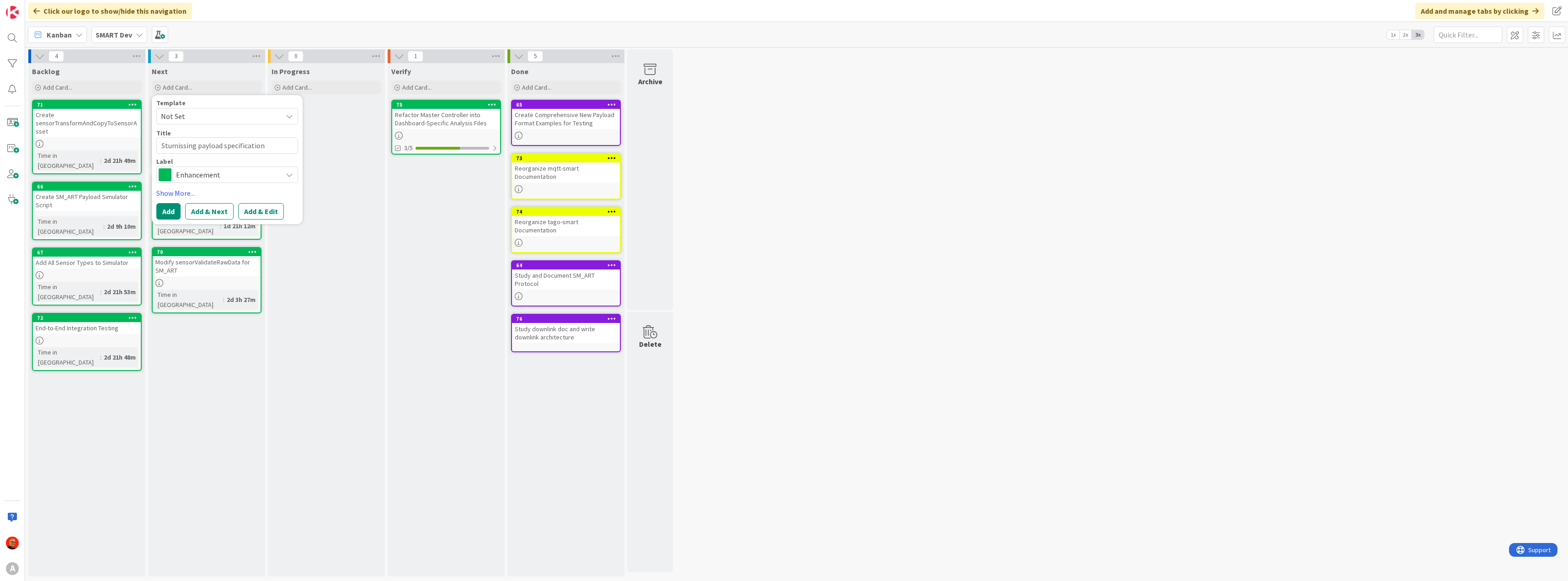
type textarea "Stuimissing payload specification"
type textarea "x"
type textarea "Stumissing payload specification"
type textarea "x"
type textarea "Stuymissing payload specification"
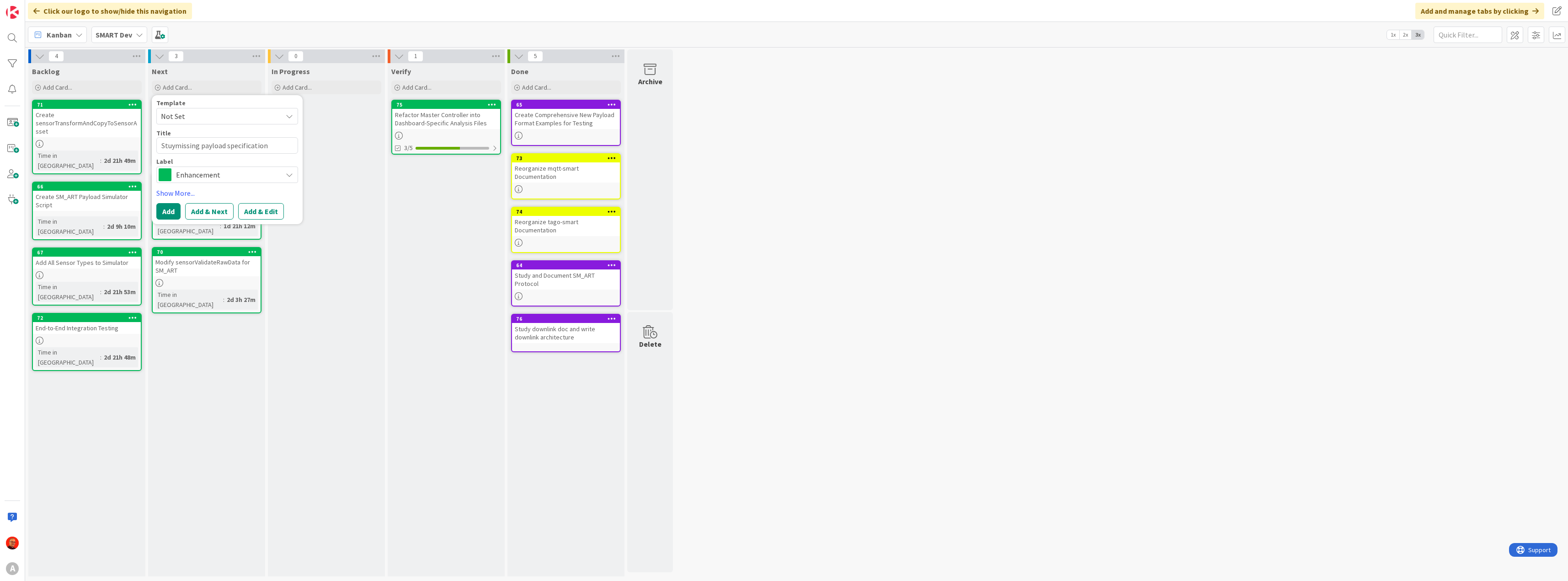
type textarea "x"
type textarea "Stumissing payload specification"
type textarea "x"
type textarea "Stmissing payload specification"
type textarea "x"
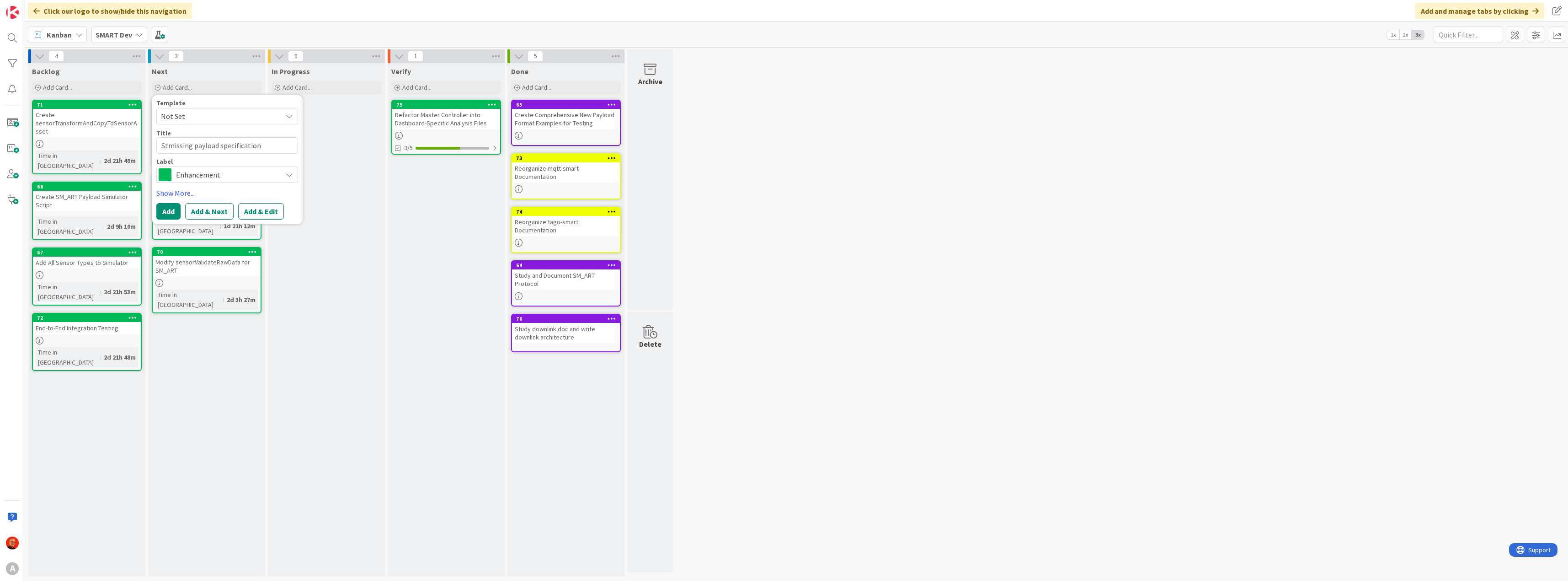
type textarea "Smissing payload specification"
type textarea "x"
type textarea "missing payload specification"
type textarea "x"
type textarea "Emissing payload specification"
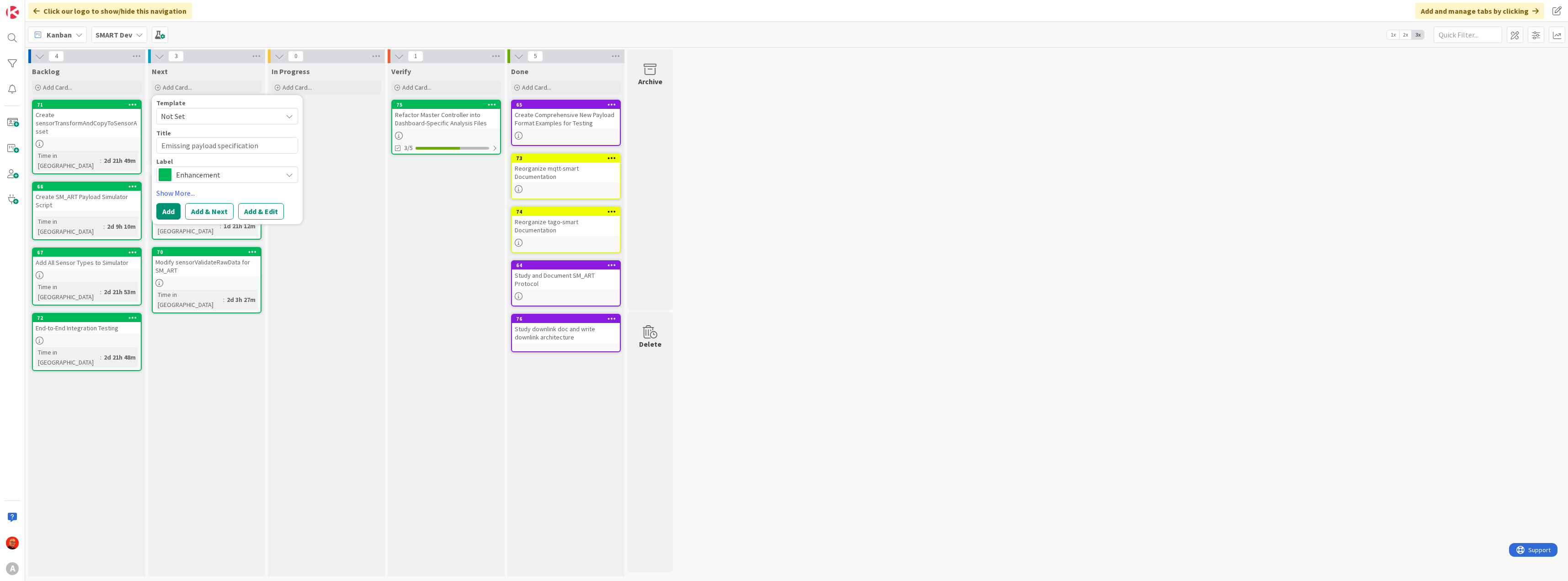
type textarea "x"
type textarea "Exmissing payload specification"
type textarea "x"
type textarea "Expmissing payload specification"
type textarea "x"
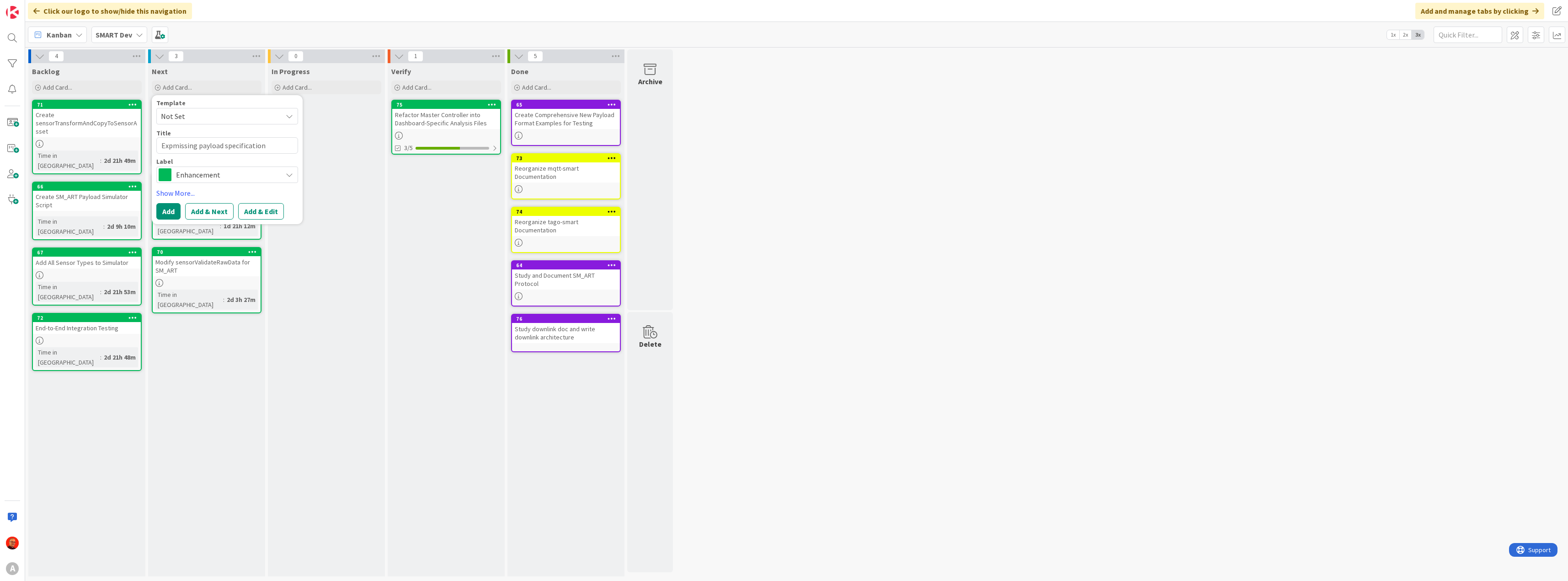
type textarea "Explmissing payload specification"
type textarea "x"
type textarea "Explomissing payload specification"
type textarea "x"
type textarea "Explormissing payload specification"
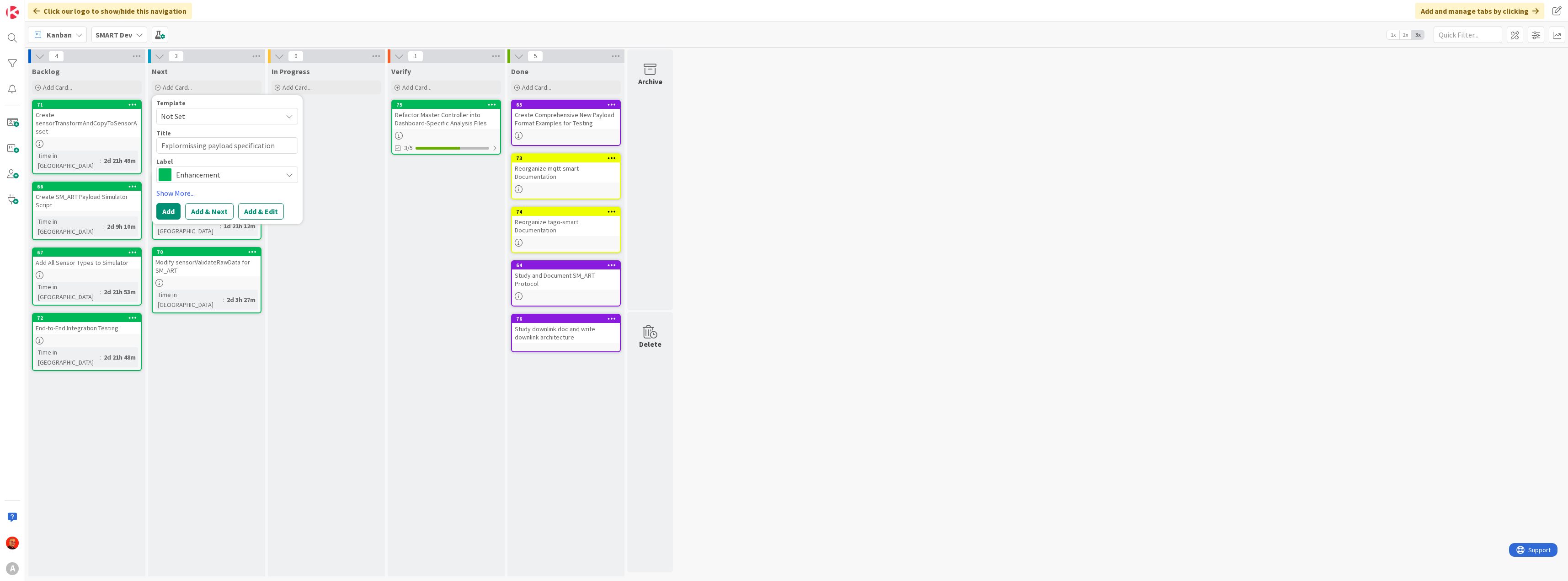
type textarea "x"
type textarea "Exploremissing payload specification"
type textarea "x"
type textarea "Explore missing payload specification"
type textarea "x"
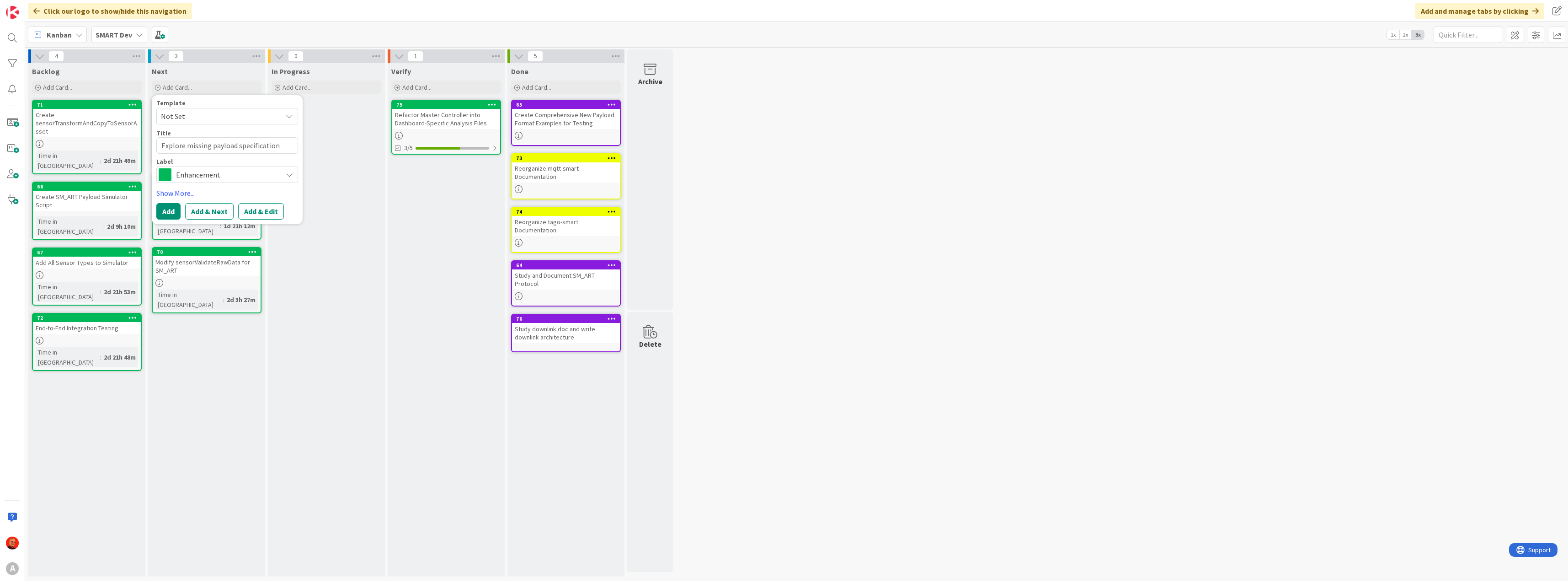
type textarea "Explore amissing payload specification"
type textarea "x"
type textarea "Explore anmissing payload specification"
type textarea "x"
type textarea "Explore andmissing payload specification"
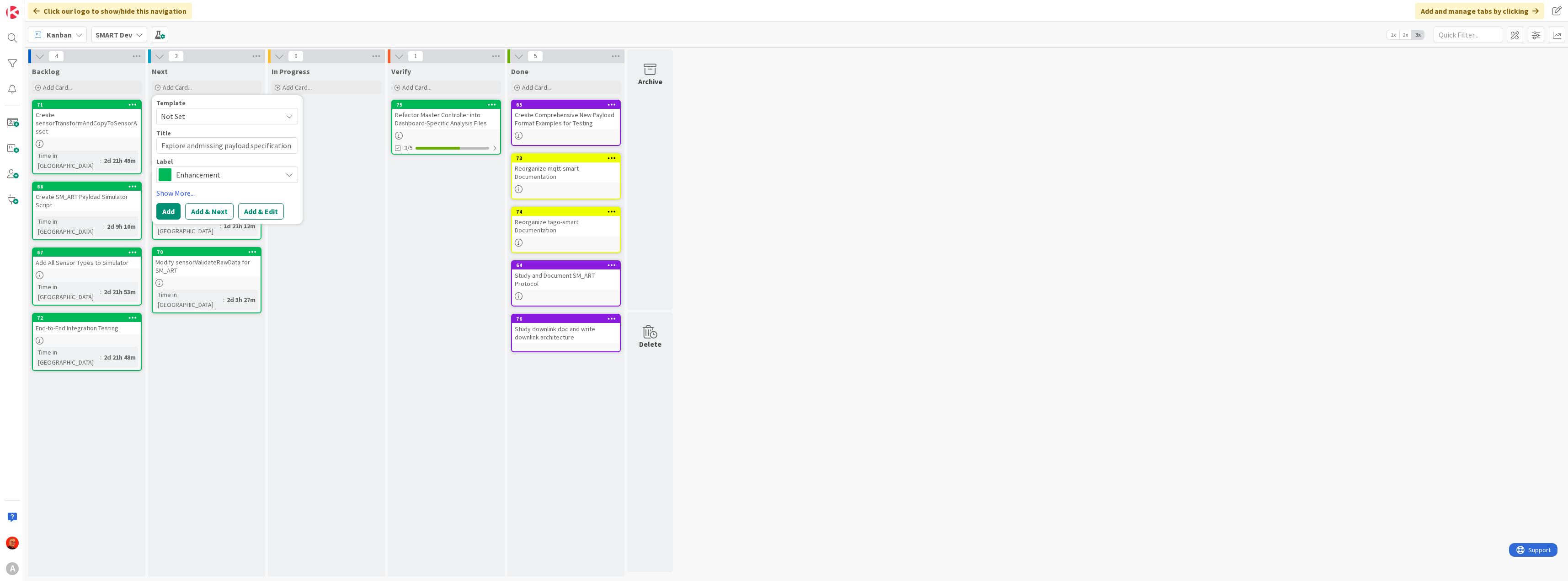
type textarea "x"
type textarea "Explore and missing payload specification"
type textarea "x"
type textarea "Explore and cmissing payload specification"
type textarea "x"
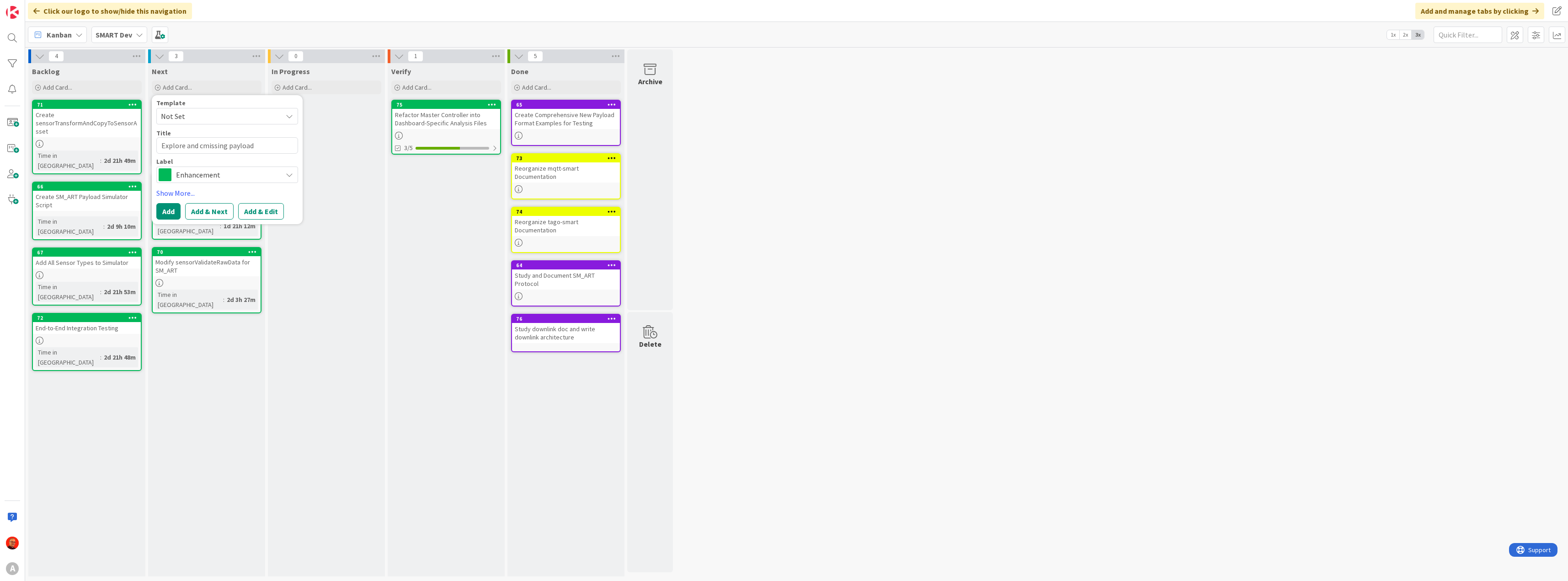
type textarea "Explore and crmissing payload specification"
type textarea "x"
type textarea "Explore and cremissing payload specification"
type textarea "x"
type textarea "Explore and creamissing payload specification"
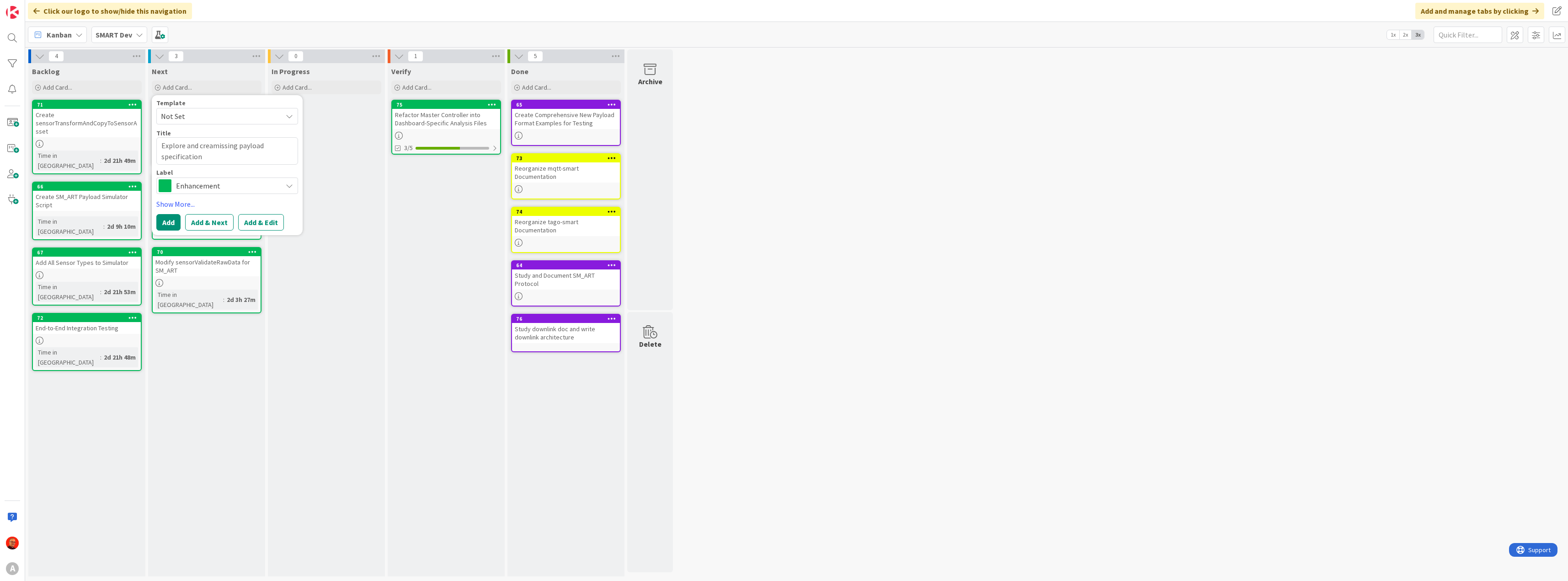
type textarea "x"
type textarea "Explore and creatmissing payload specification"
type textarea "x"
type textarea "Explore and createmissing payload specification"
type textarea "x"
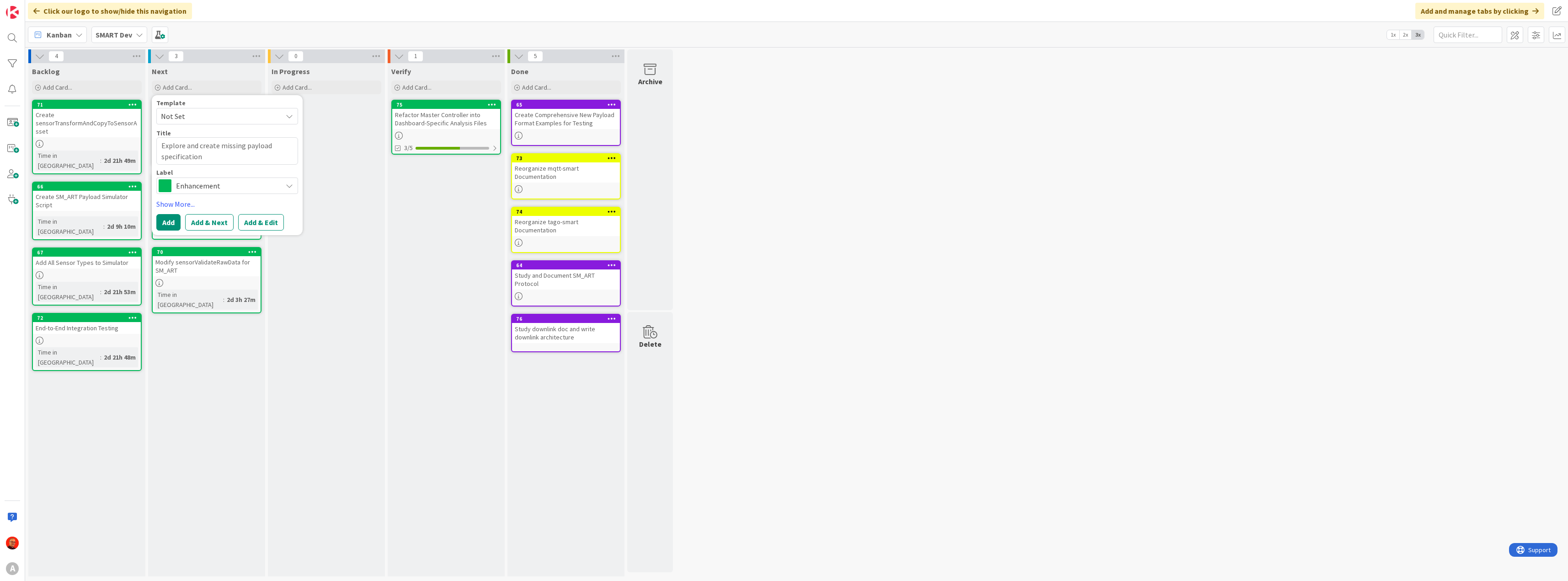
type textarea "Explore and create missing payload specification"
click at [207, 177] on div "Enhancement" at bounding box center [227, 185] width 141 height 16
click at [199, 254] on span "Research" at bounding box center [246, 256] width 112 height 13
click at [202, 145] on textarea "Explore and create missing payload specification" at bounding box center [227, 150] width 141 height 28
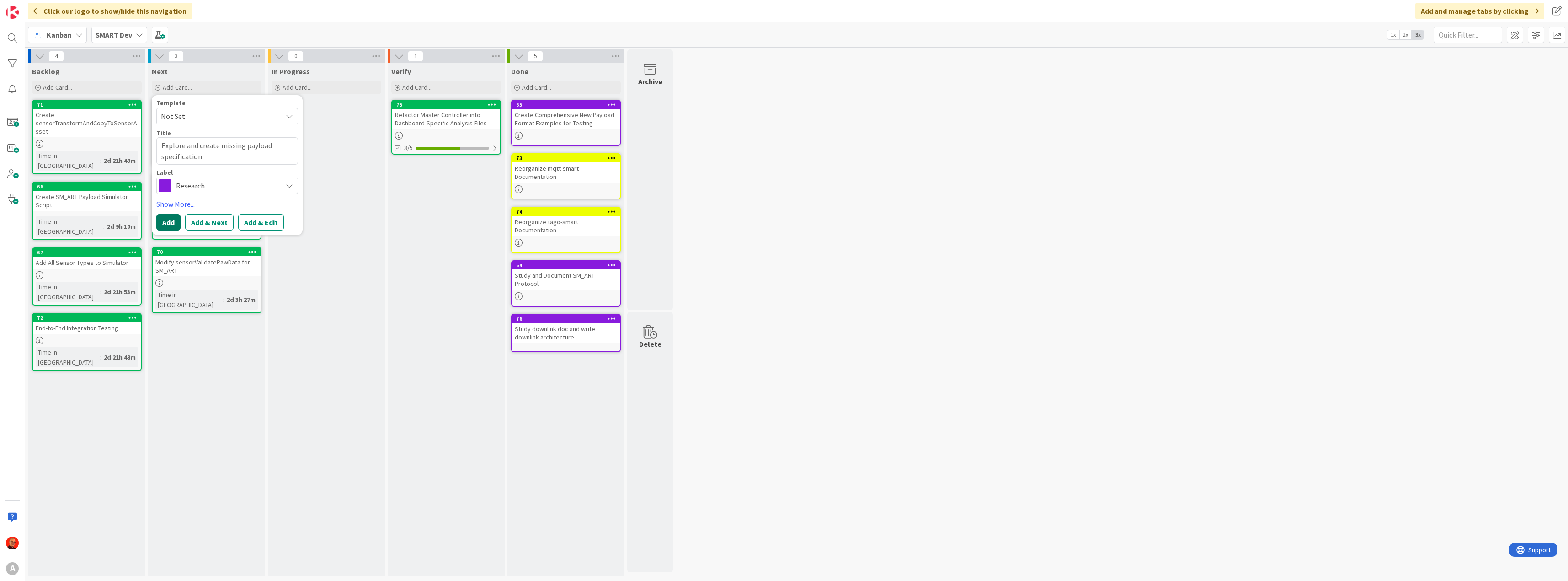
click at [171, 223] on button "Add" at bounding box center [168, 222] width 25 height 16
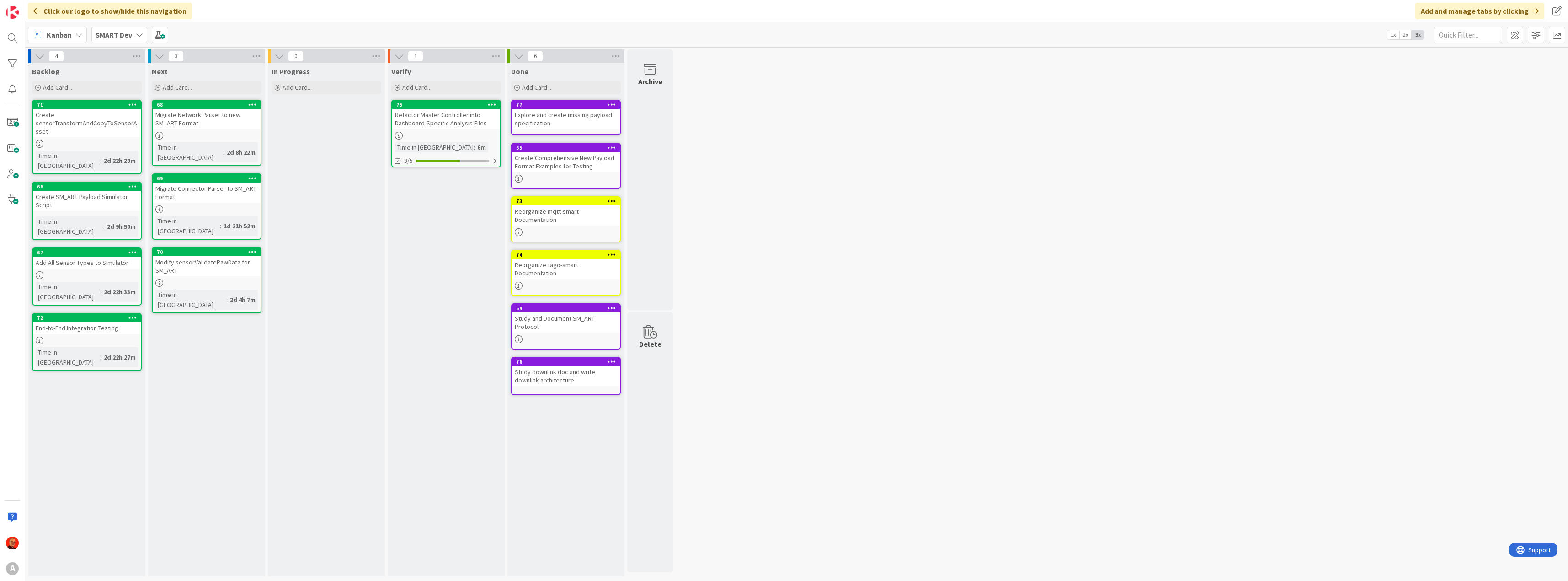
click at [418, 115] on div "Refactor Master Controller into Dashboard-Specific Analysis Files" at bounding box center [446, 118] width 108 height 20
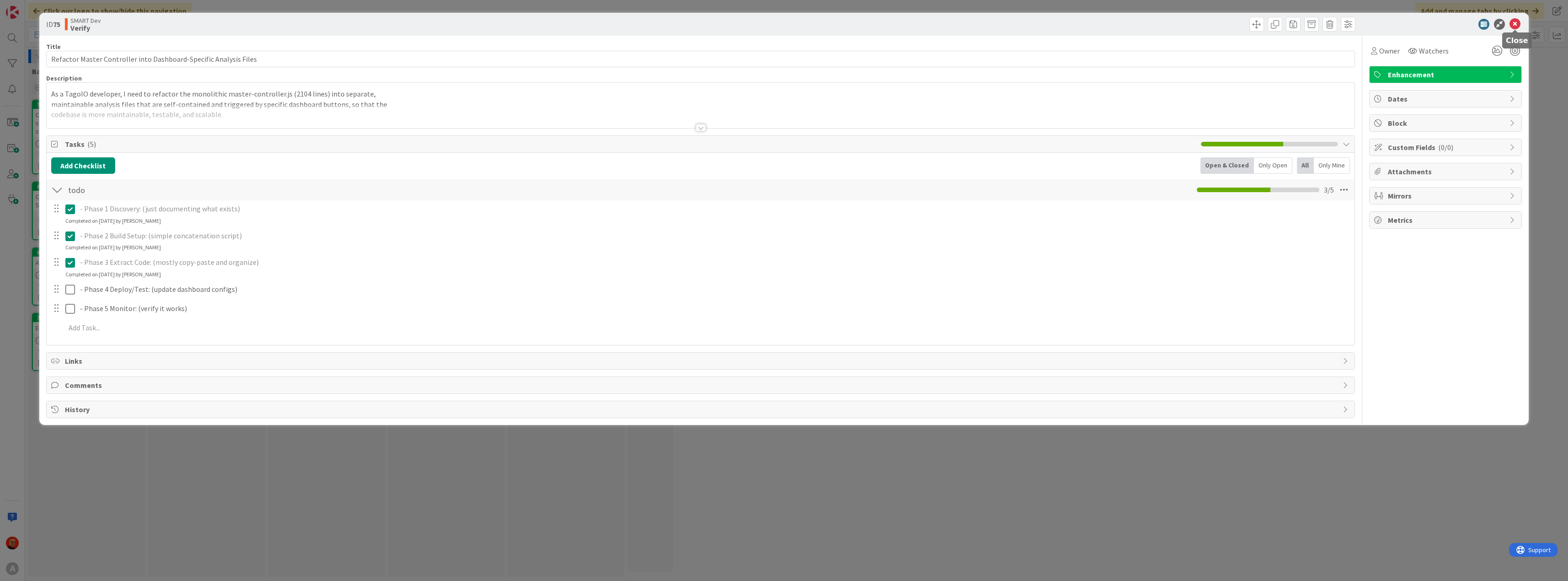
click at [1517, 25] on icon at bounding box center [1515, 24] width 11 height 11
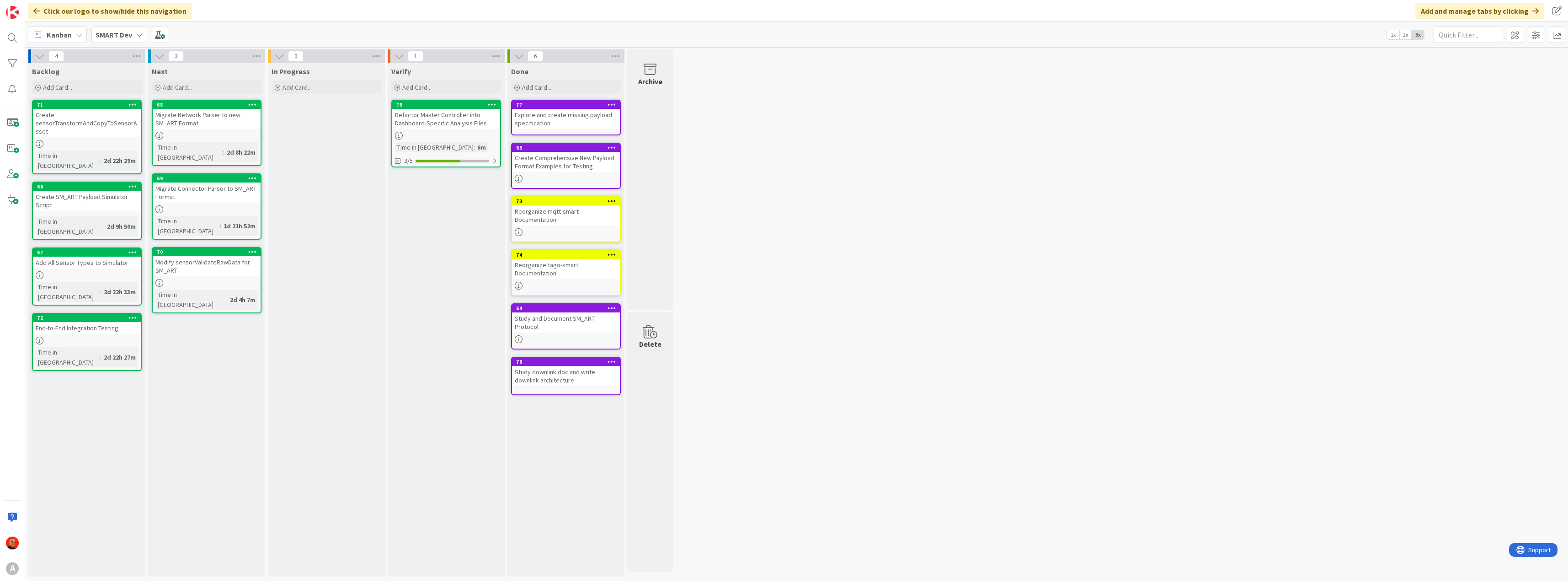
drag, startPoint x: 195, startPoint y: 326, endPoint x: 211, endPoint y: 289, distance: 40.3
click at [211, 289] on div "Next Add Card... Template Not Set Title 0 / 128 Label Enhancement Documentation…" at bounding box center [206, 320] width 117 height 513
click at [173, 86] on span "Add Card..." at bounding box center [177, 87] width 29 height 8
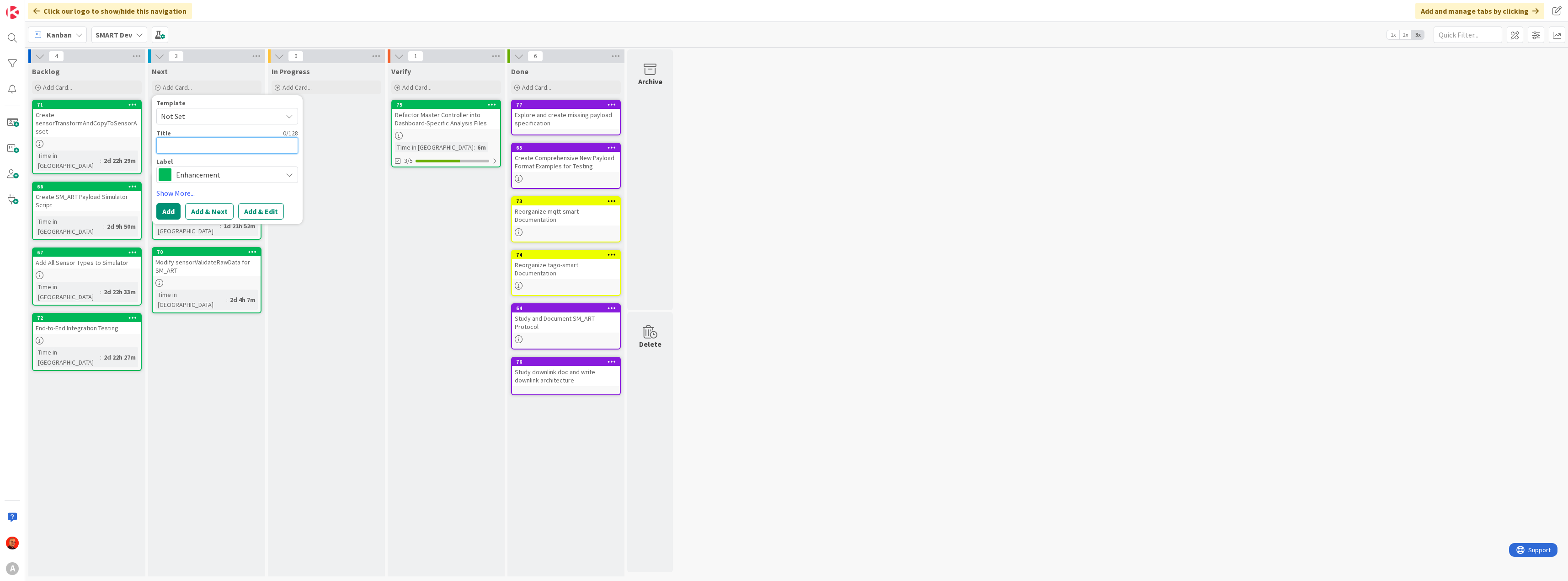
type textarea "x"
type textarea "s"
type textarea "x"
type textarea "st"
type textarea "x"
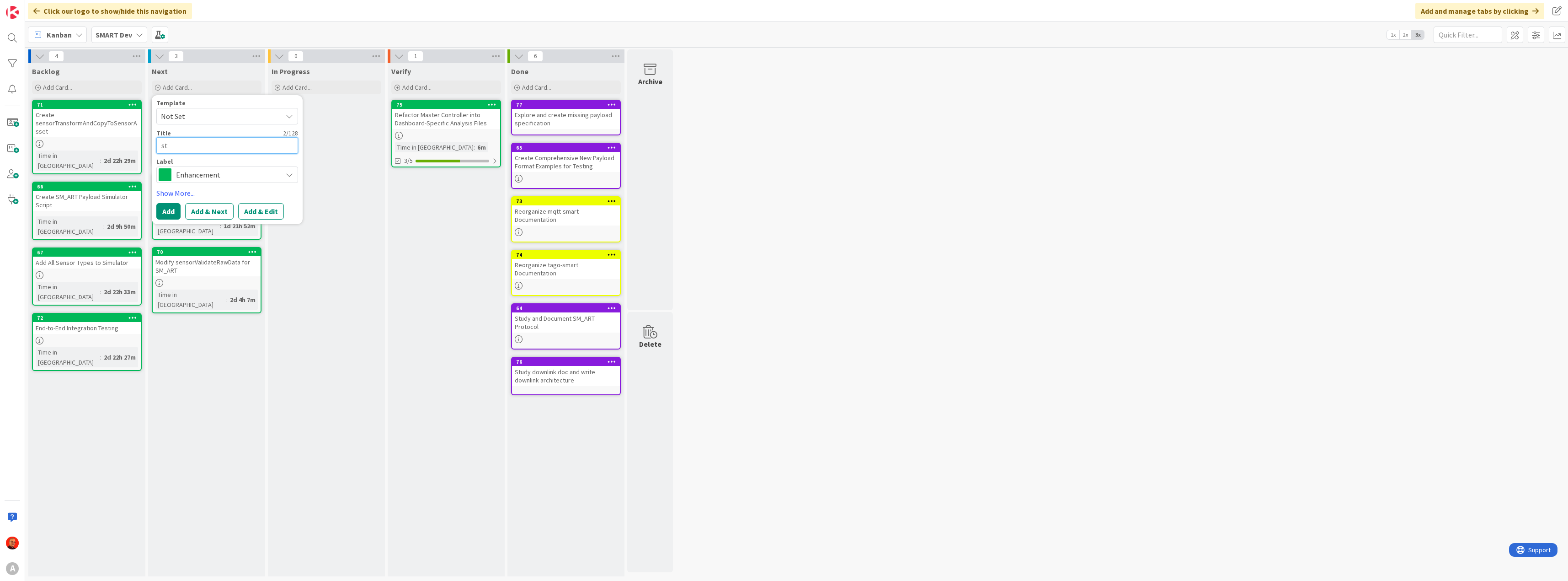
type textarea "stu"
type textarea "x"
type textarea "stud"
type textarea "x"
type textarea "study"
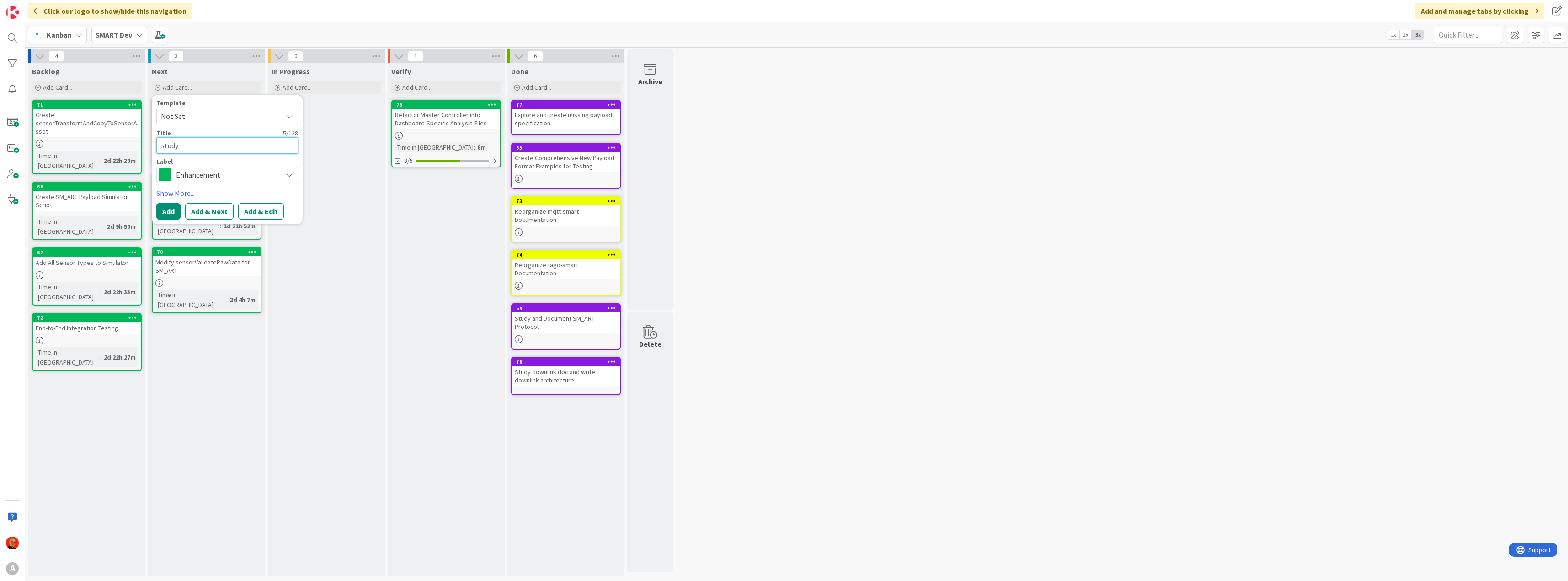
type textarea "x"
type textarea "study"
type textarea "x"
type textarea "study o"
type textarea "x"
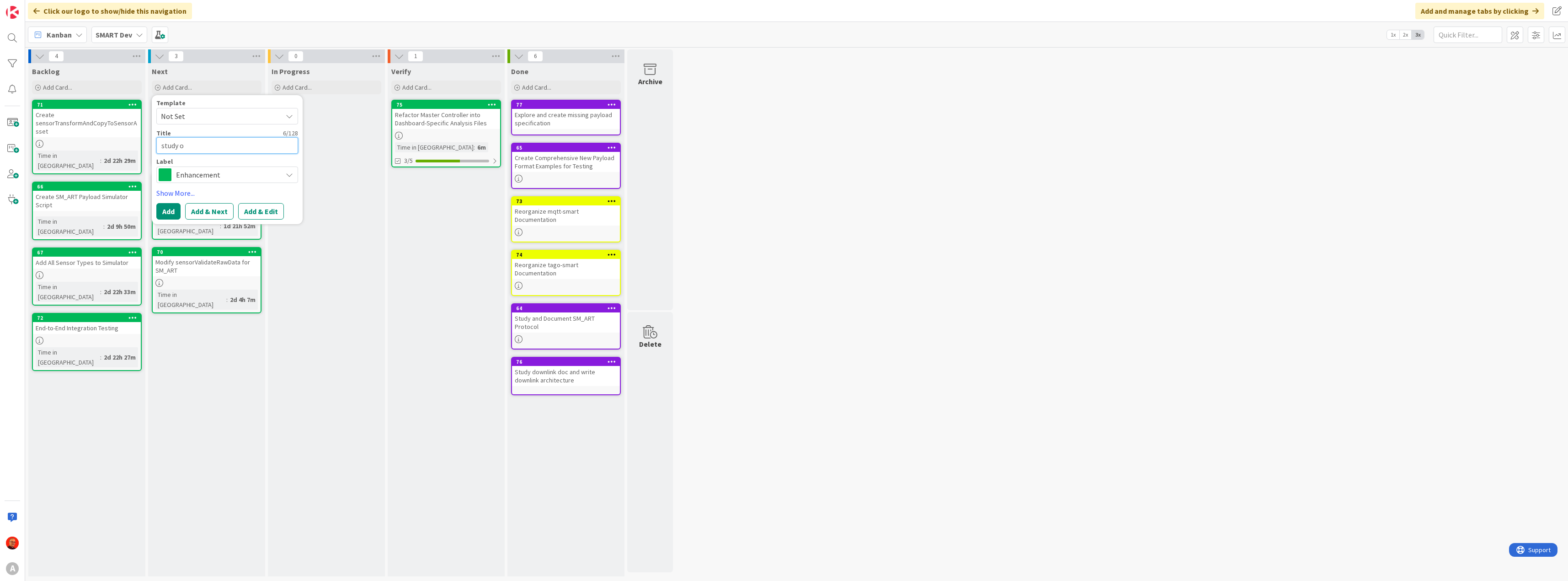
type textarea "study on"
type textarea "x"
type textarea "study on"
type textarea "x"
type textarea "study on"
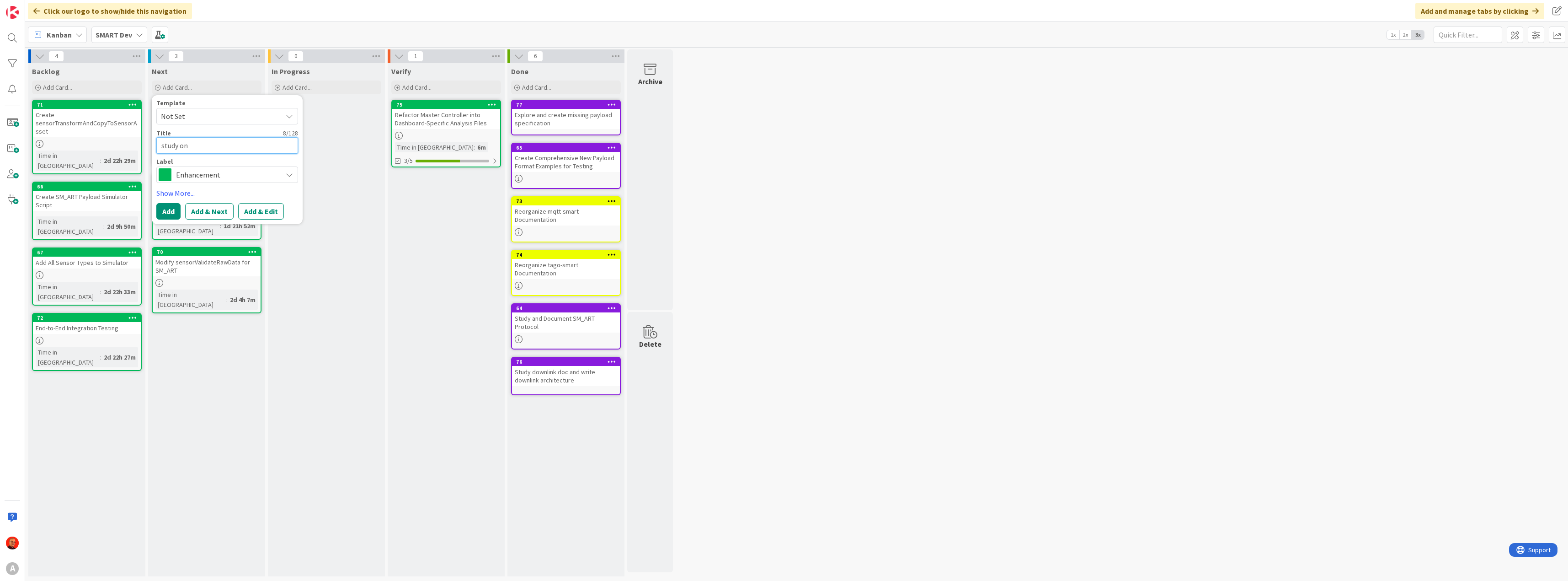
type textarea "x"
type textarea "study one"
type textarea "x"
type textarea "study one"
type textarea "x"
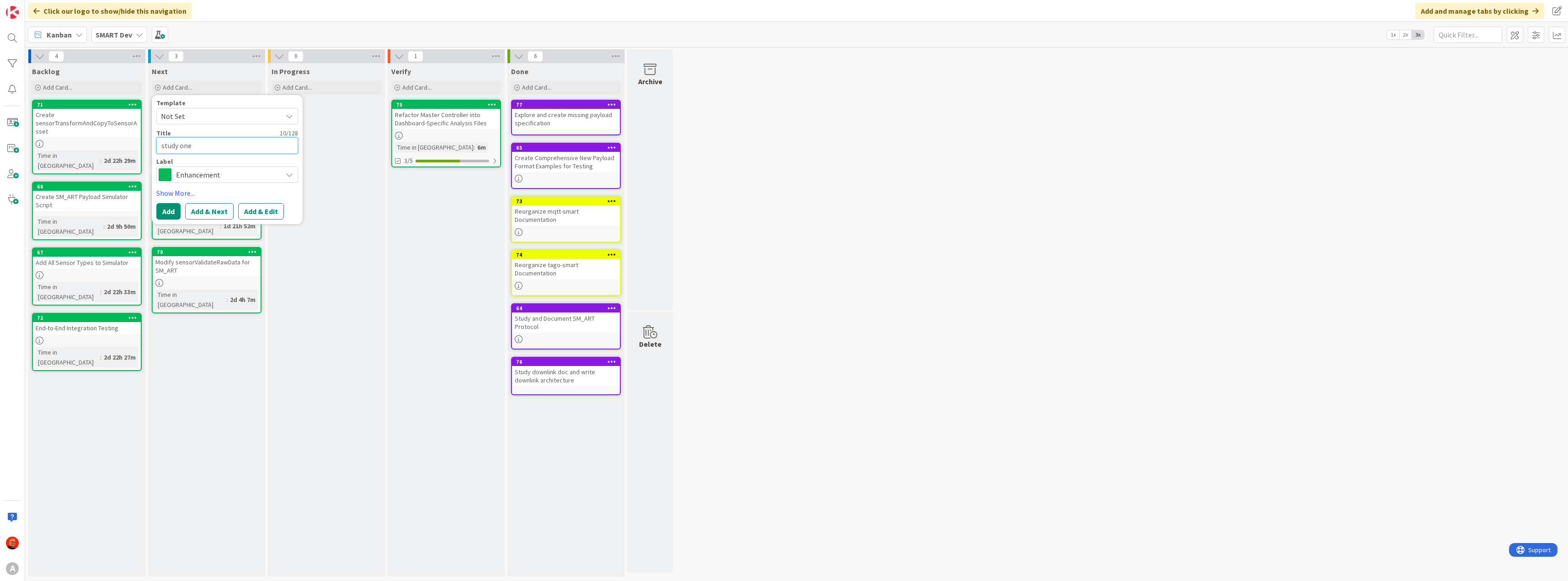
type textarea "study one k"
type textarea "x"
type textarea "study one ka"
type textarea "x"
type textarea "study one kan"
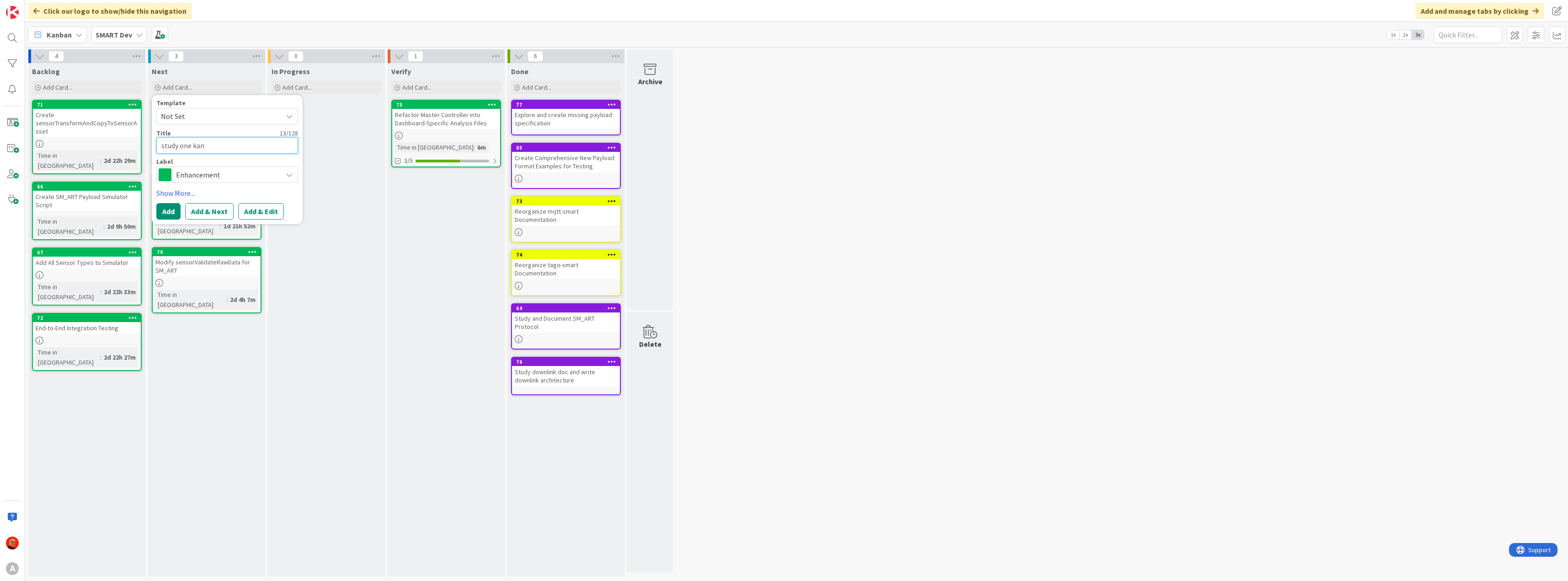
type textarea "x"
type textarea "study one kanb"
type textarea "x"
type textarea "study one kanba"
type textarea "x"
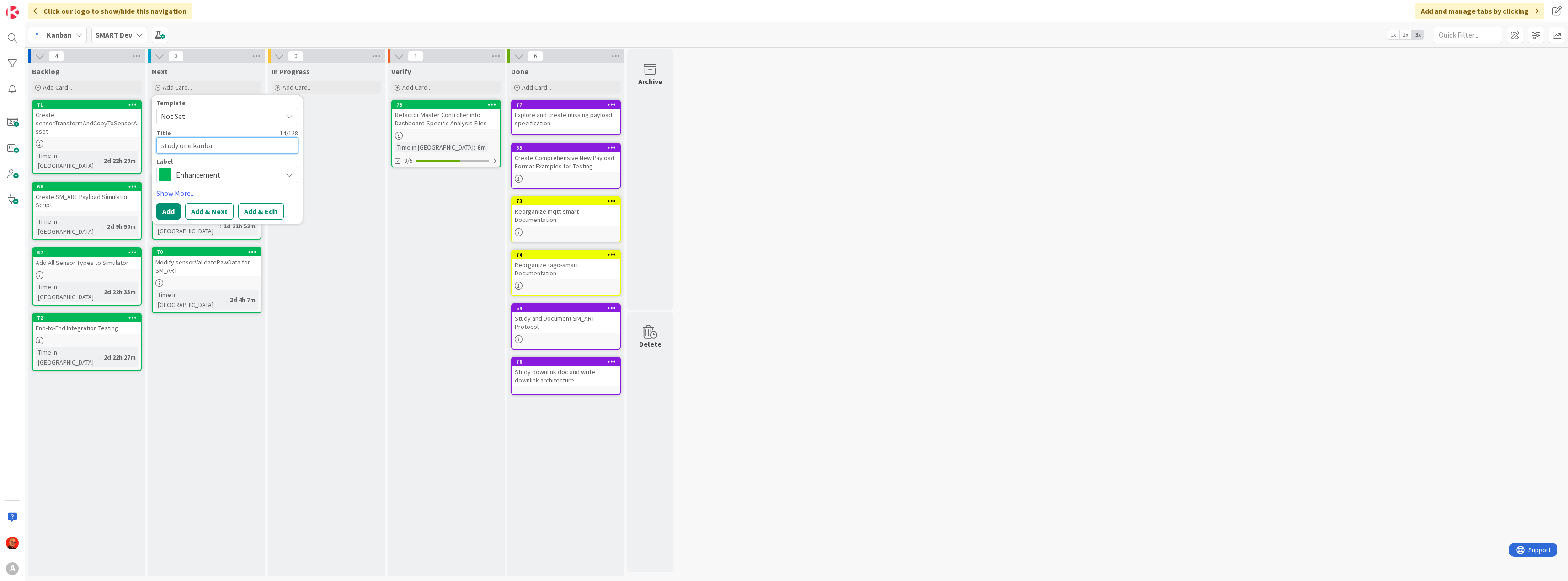
type textarea "study one kanban"
type textarea "x"
type textarea "study one kanban-"
type textarea "x"
type textarea "study one kanban-z"
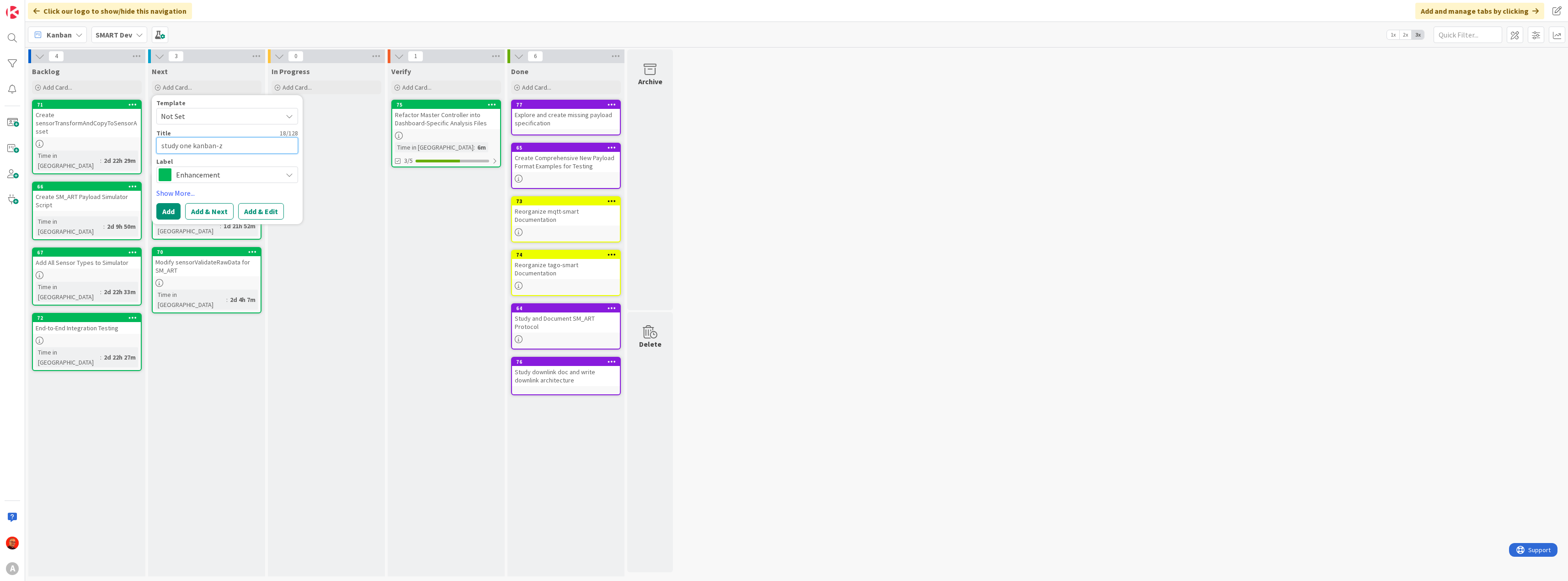
type textarea "x"
type textarea "study one kanban-zo"
type textarea "x"
type textarea "study one kanban-zon"
click at [239, 176] on span "Enhancement" at bounding box center [226, 174] width 101 height 13
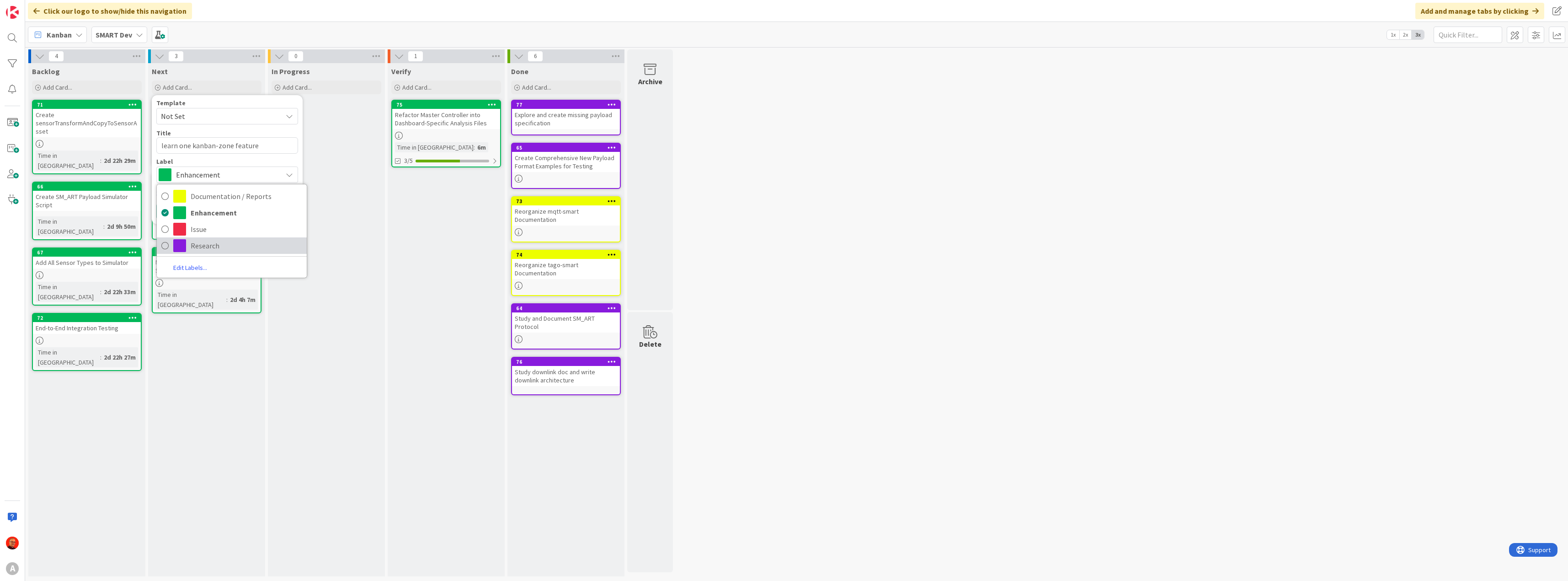
click at [215, 253] on link "Research" at bounding box center [232, 246] width 150 height 16
click at [183, 195] on link "Show More..." at bounding box center [227, 193] width 141 height 11
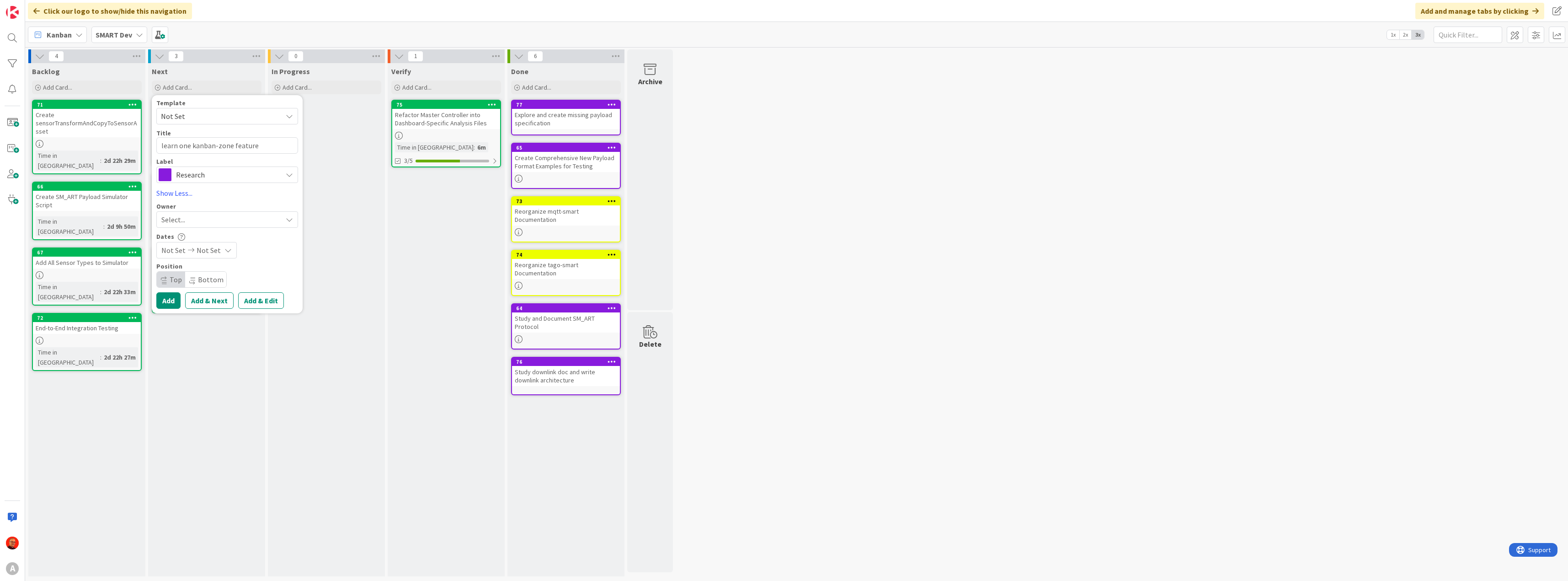
click at [185, 219] on span "Select..." at bounding box center [173, 219] width 24 height 11
click at [203, 264] on span "Claudio Perrone" at bounding box center [214, 261] width 45 height 13
click at [252, 299] on button "Add & Edit" at bounding box center [261, 300] width 45 height 16
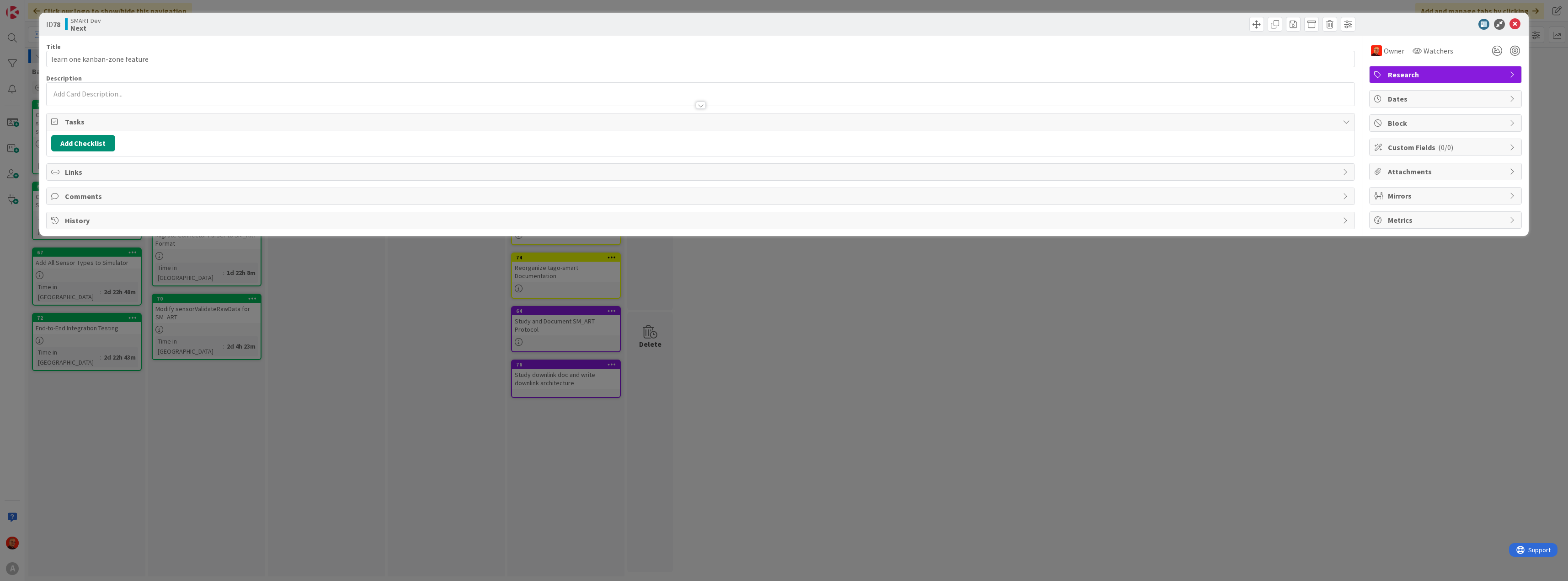
click at [76, 169] on span "Links" at bounding box center [701, 172] width 1274 height 11
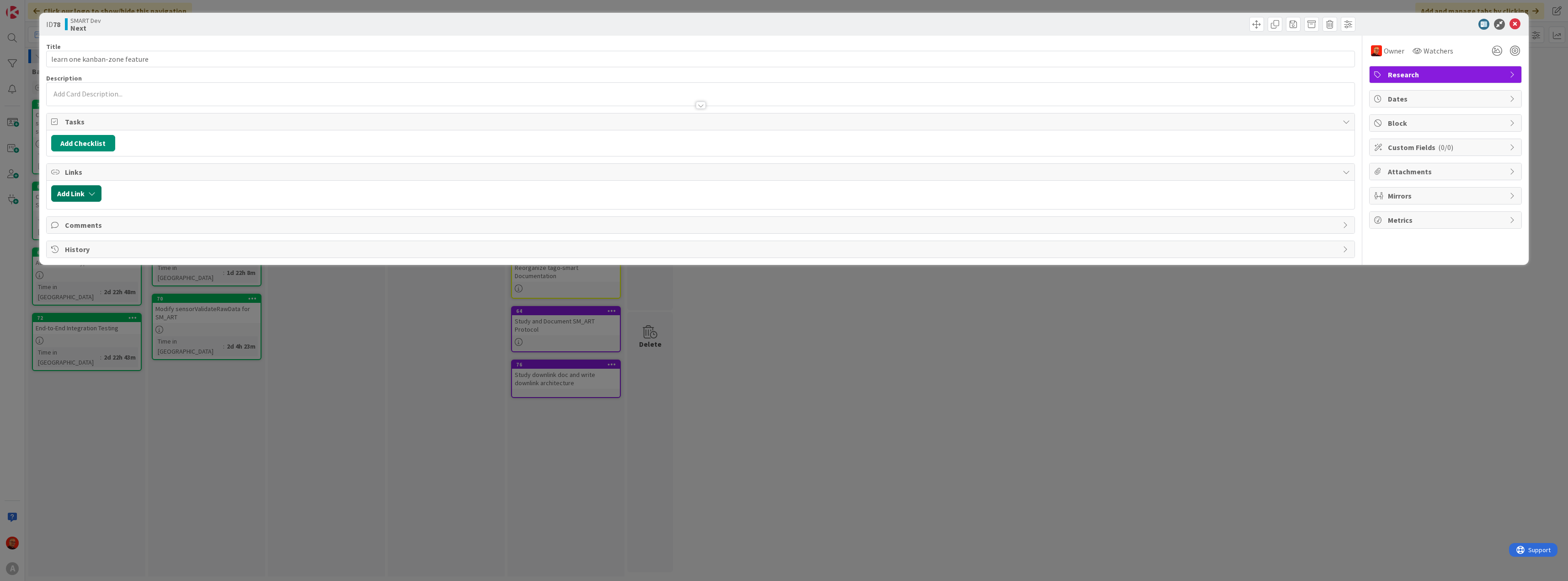
click at [88, 190] on button "Add Link" at bounding box center [77, 194] width 51 height 16
click at [86, 193] on button "Add Link" at bounding box center [77, 194] width 51 height 16
click at [1509, 97] on div "Dates" at bounding box center [1446, 99] width 152 height 16
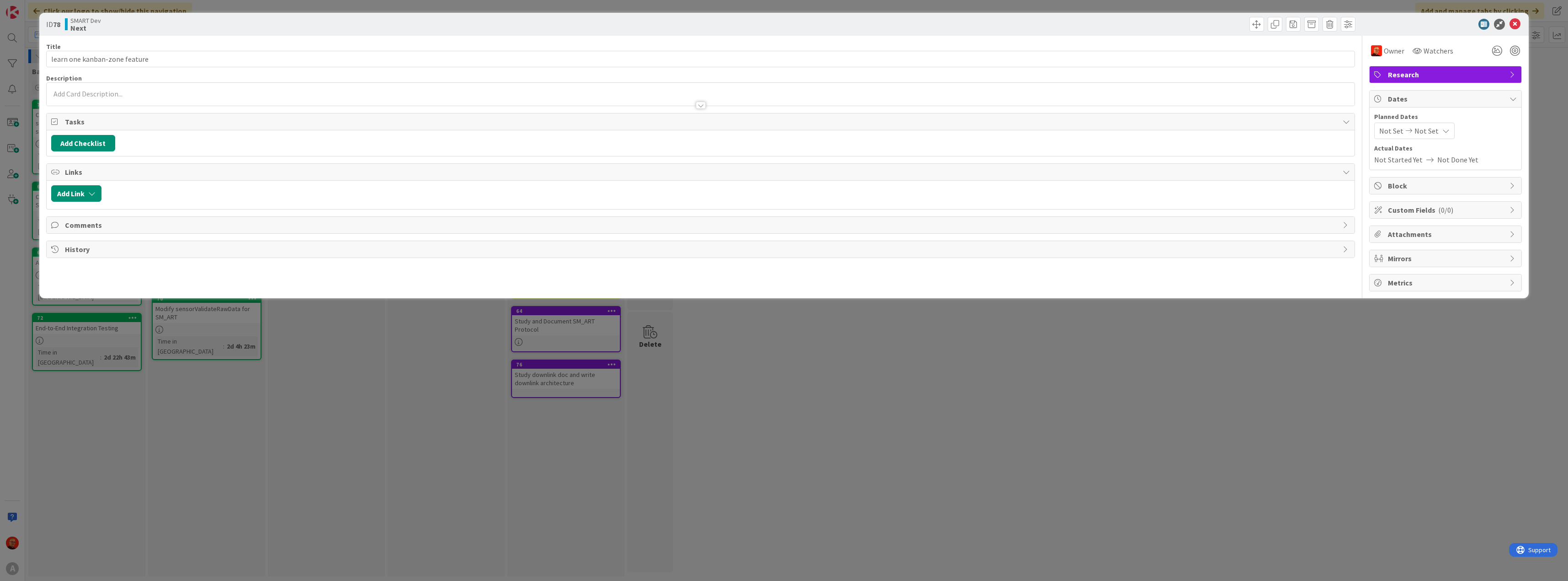
click at [1510, 97] on icon at bounding box center [1514, 99] width 7 height 7
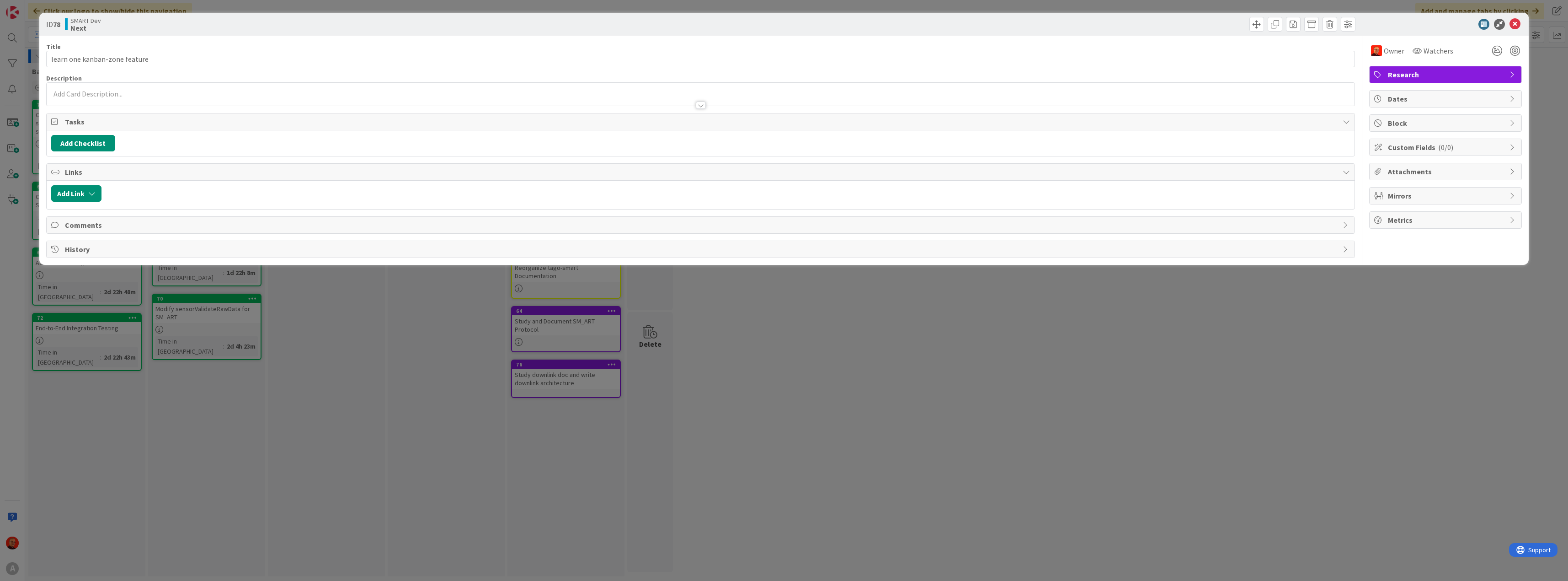
click at [1511, 122] on icon at bounding box center [1514, 123] width 7 height 7
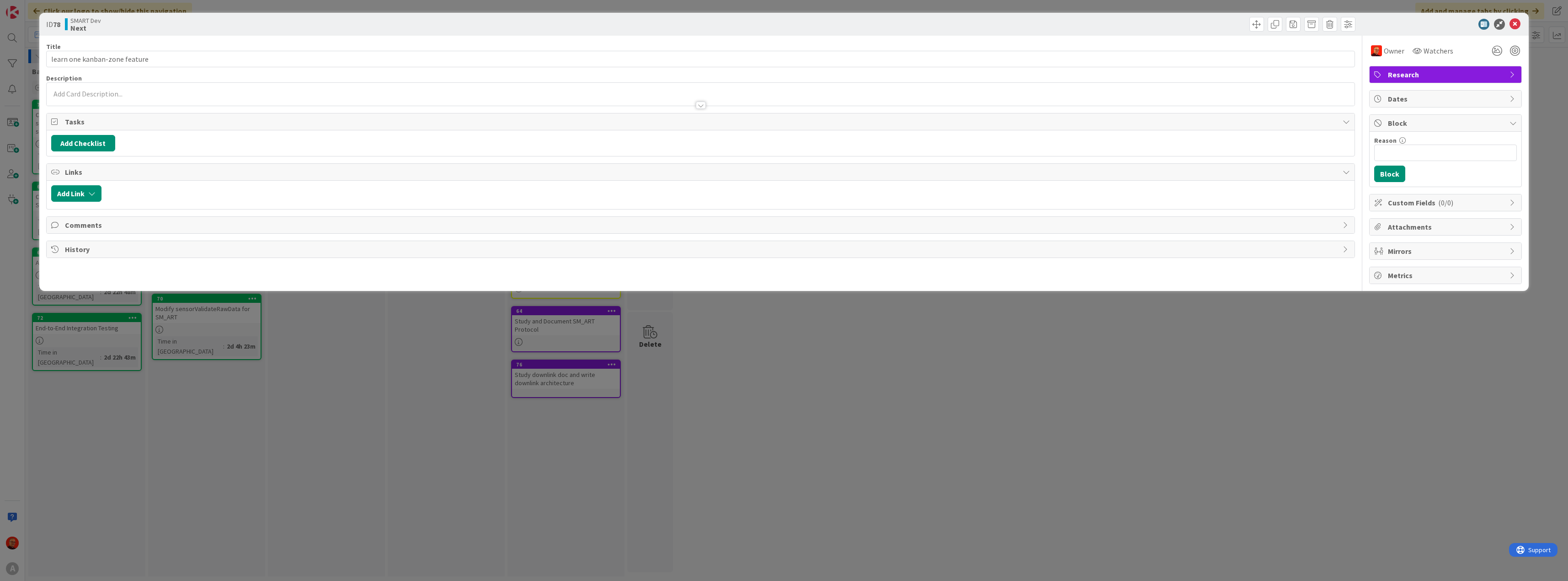
click at [1511, 122] on icon at bounding box center [1514, 123] width 7 height 7
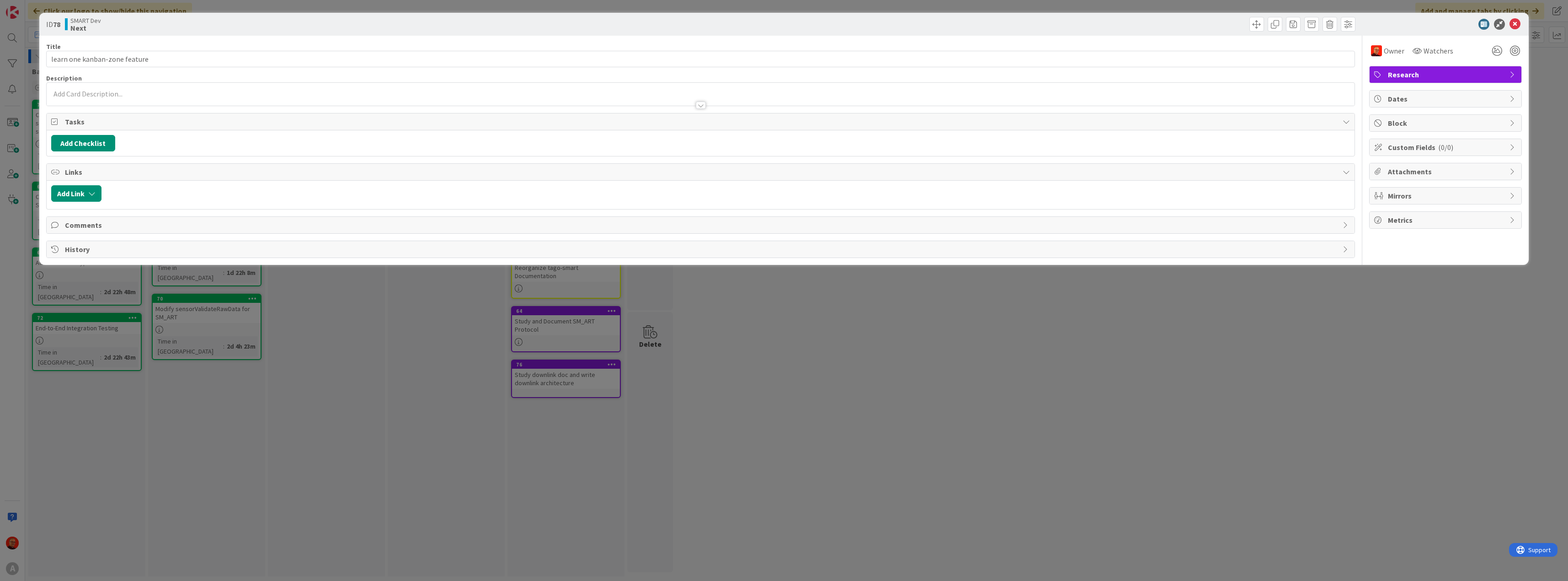
click at [1507, 146] on div "Custom Fields ( 0/0 )" at bounding box center [1446, 147] width 152 height 16
click at [1508, 146] on div "Custom Fields ( 0/0 )" at bounding box center [1446, 147] width 152 height 17
click at [1511, 170] on icon at bounding box center [1514, 171] width 7 height 7
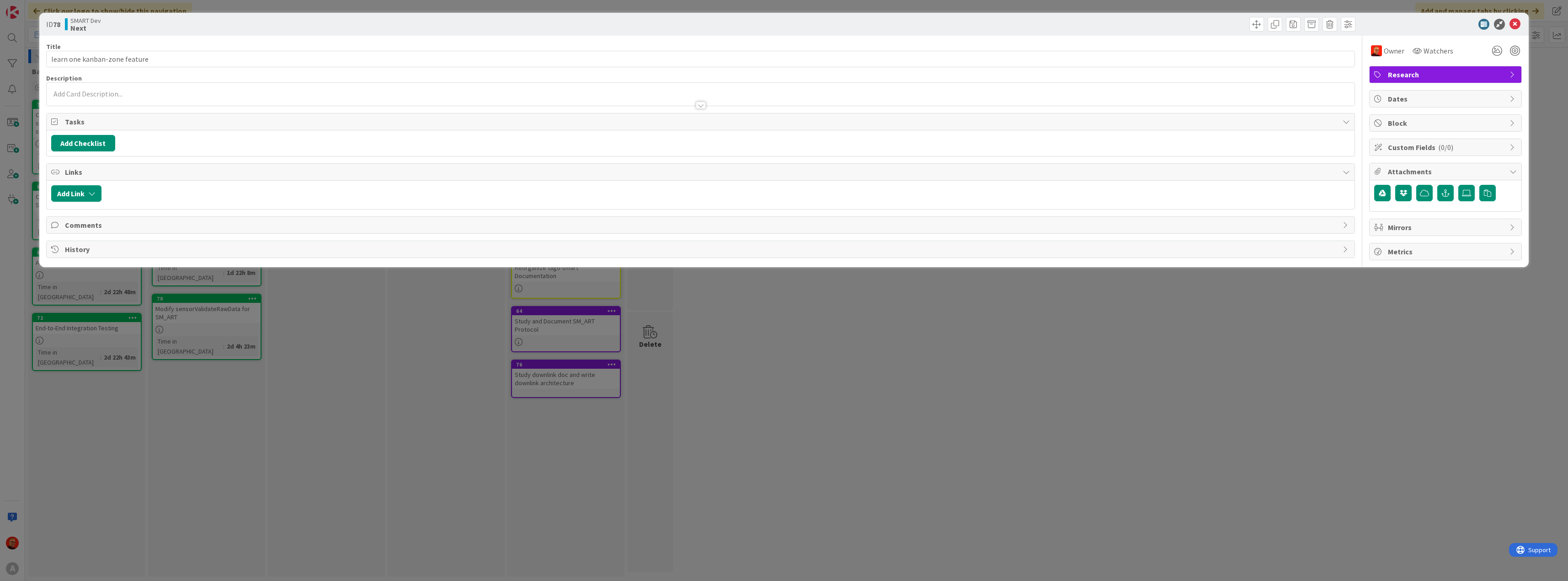
click at [1506, 226] on div "Mirrors" at bounding box center [1446, 227] width 152 height 16
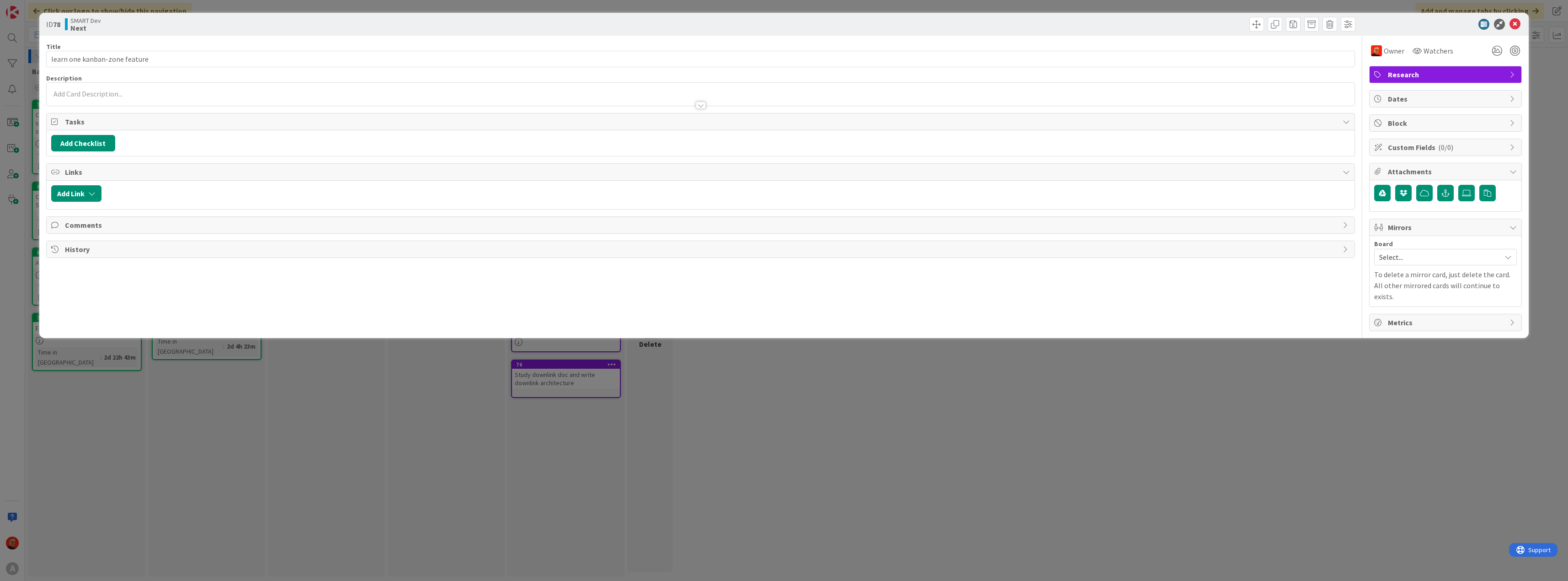
click at [1506, 225] on div "Mirrors" at bounding box center [1446, 227] width 152 height 17
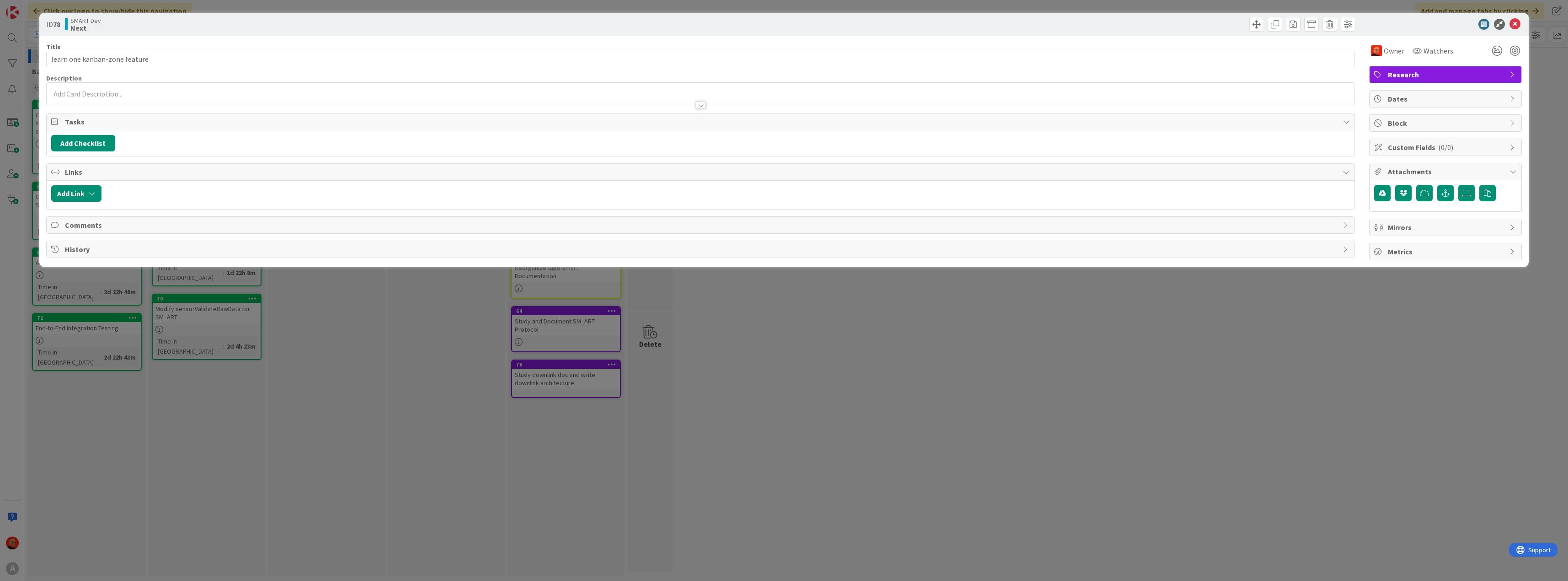
click at [1505, 250] on span "Metrics" at bounding box center [1446, 251] width 117 height 11
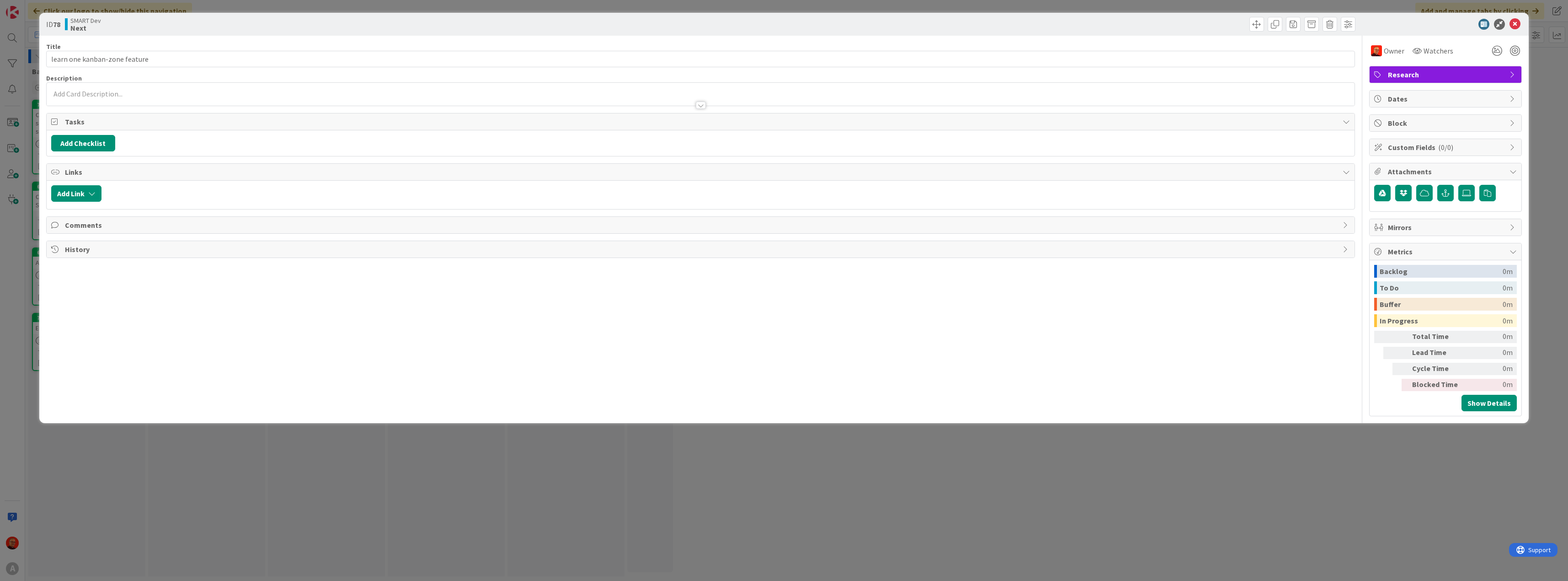
click at [1517, 251] on icon at bounding box center [1514, 252] width 7 height 7
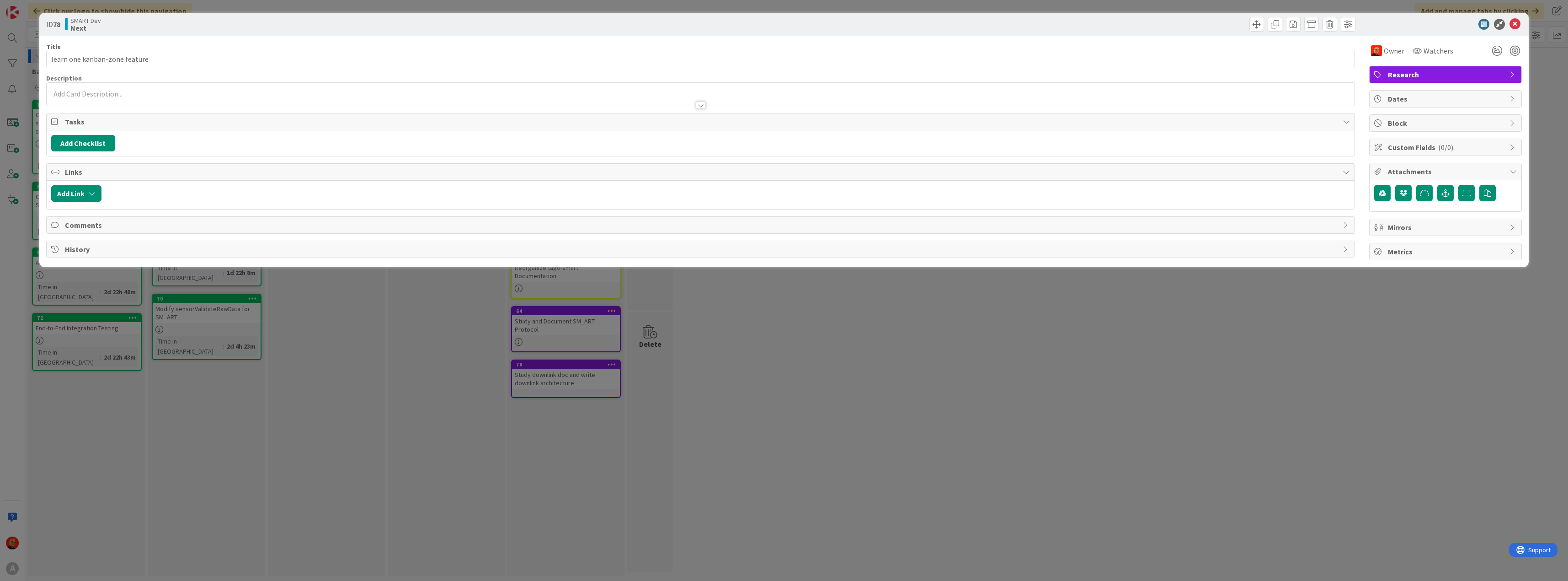
click at [1501, 95] on span "Dates" at bounding box center [1446, 98] width 117 height 11
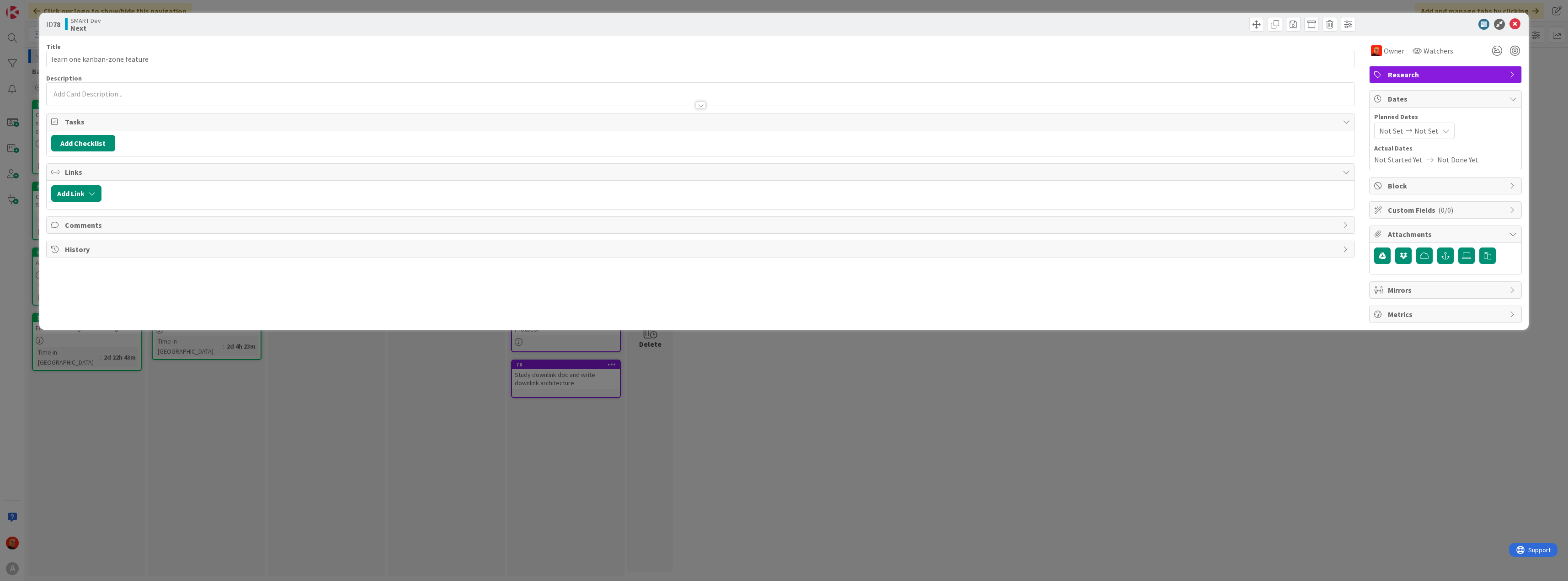
click at [1502, 95] on span "Dates" at bounding box center [1446, 98] width 117 height 11
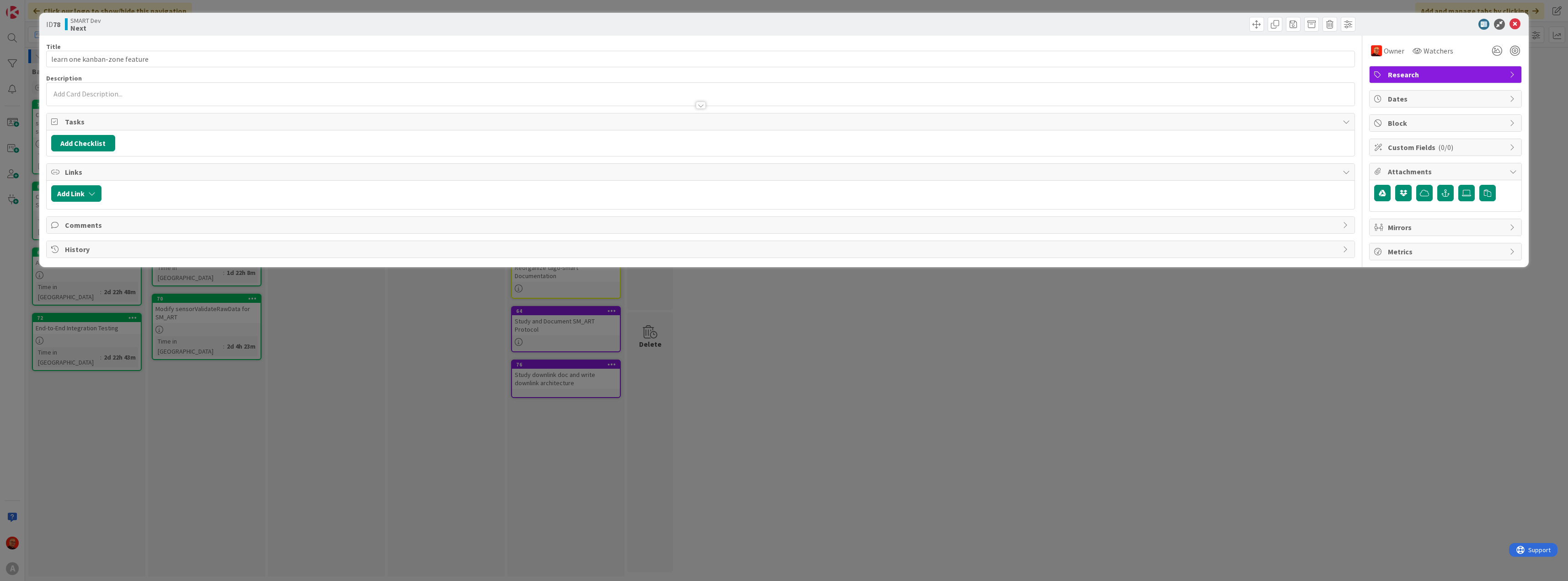
click at [1508, 124] on div "Block" at bounding box center [1446, 123] width 152 height 16
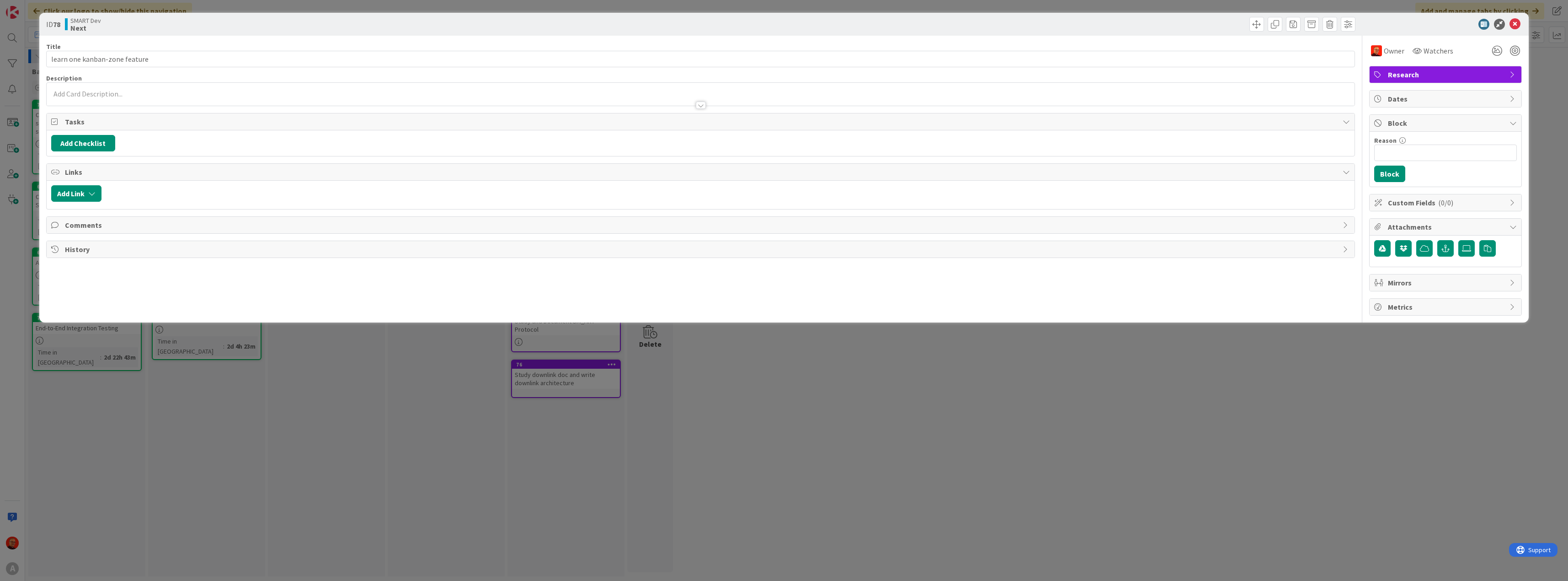
click at [1508, 124] on div "Block" at bounding box center [1446, 123] width 152 height 17
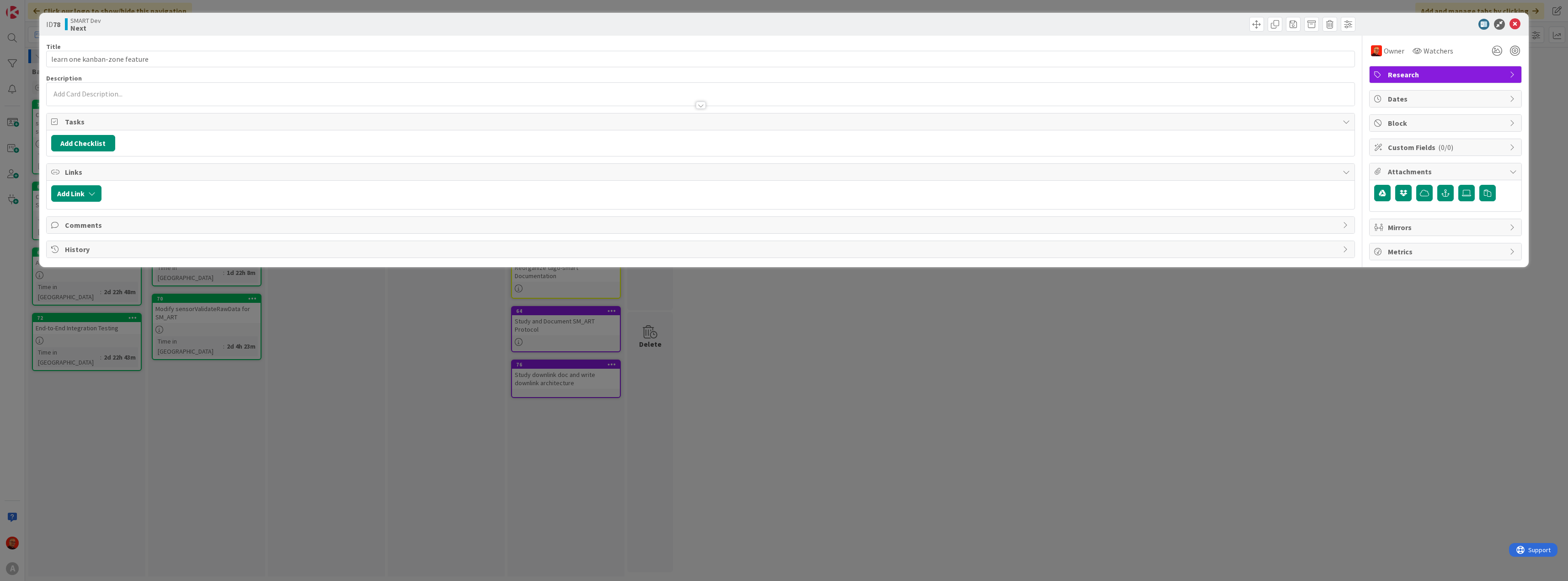
click at [1511, 142] on div "Custom Fields ( 0/0 )" at bounding box center [1446, 147] width 152 height 16
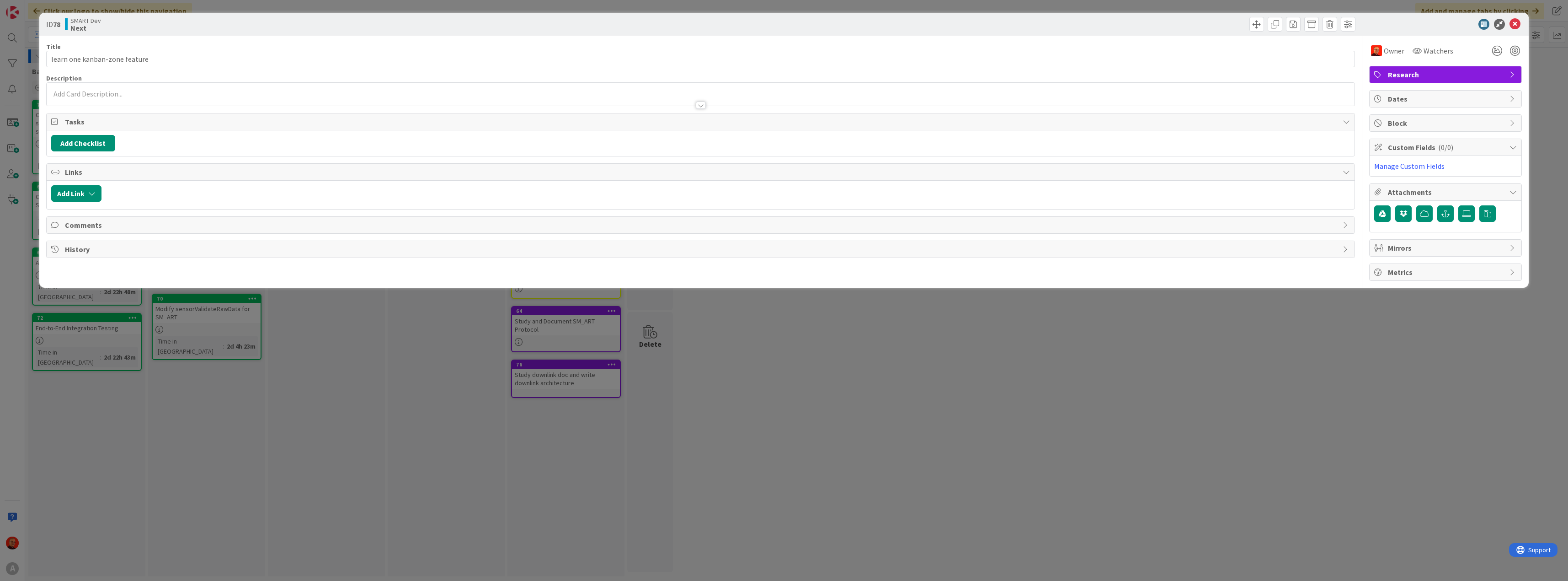
click at [1511, 142] on div "Custom Fields ( 0/0 )" at bounding box center [1446, 147] width 152 height 17
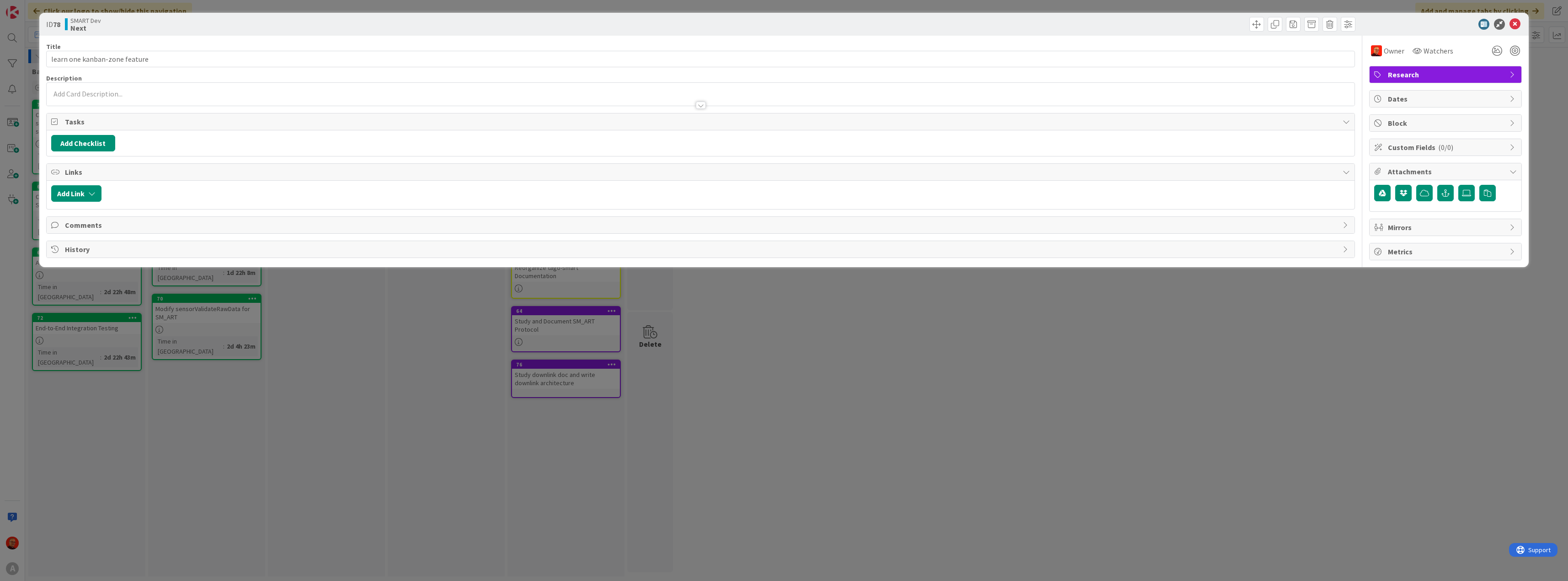
click at [1502, 229] on span "Mirrors" at bounding box center [1446, 227] width 117 height 11
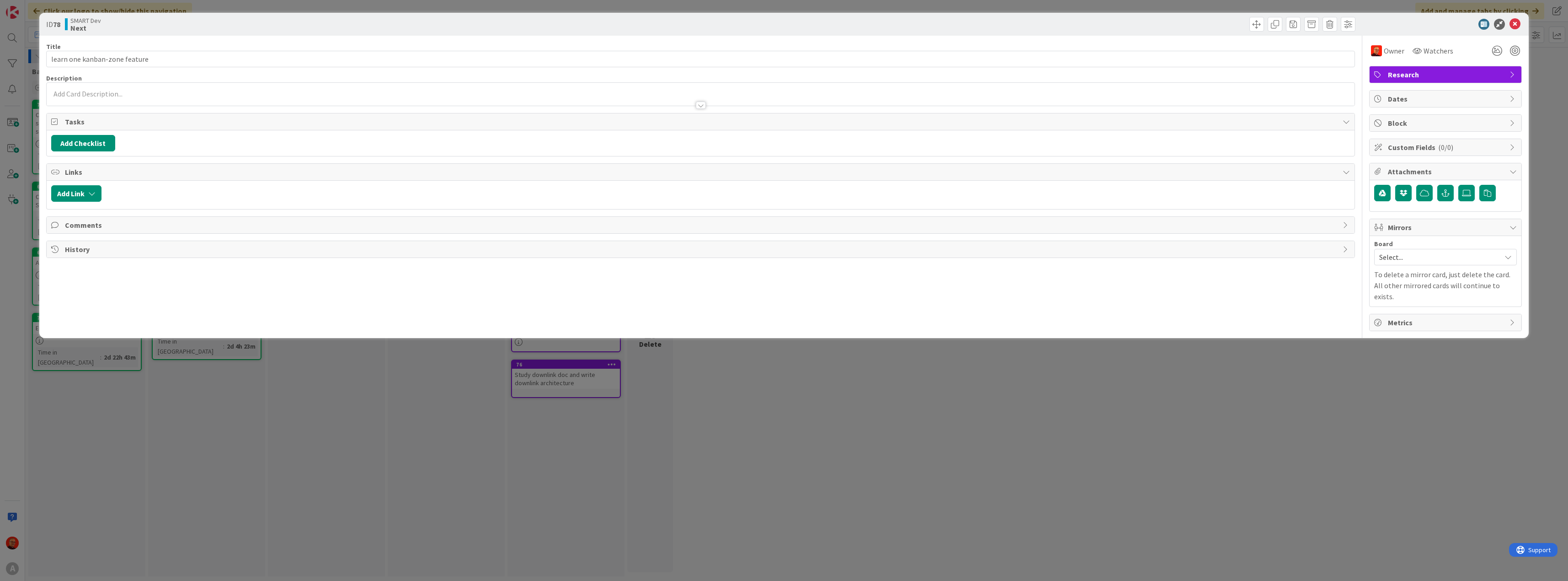
click at [1502, 229] on span "Mirrors" at bounding box center [1446, 227] width 117 height 11
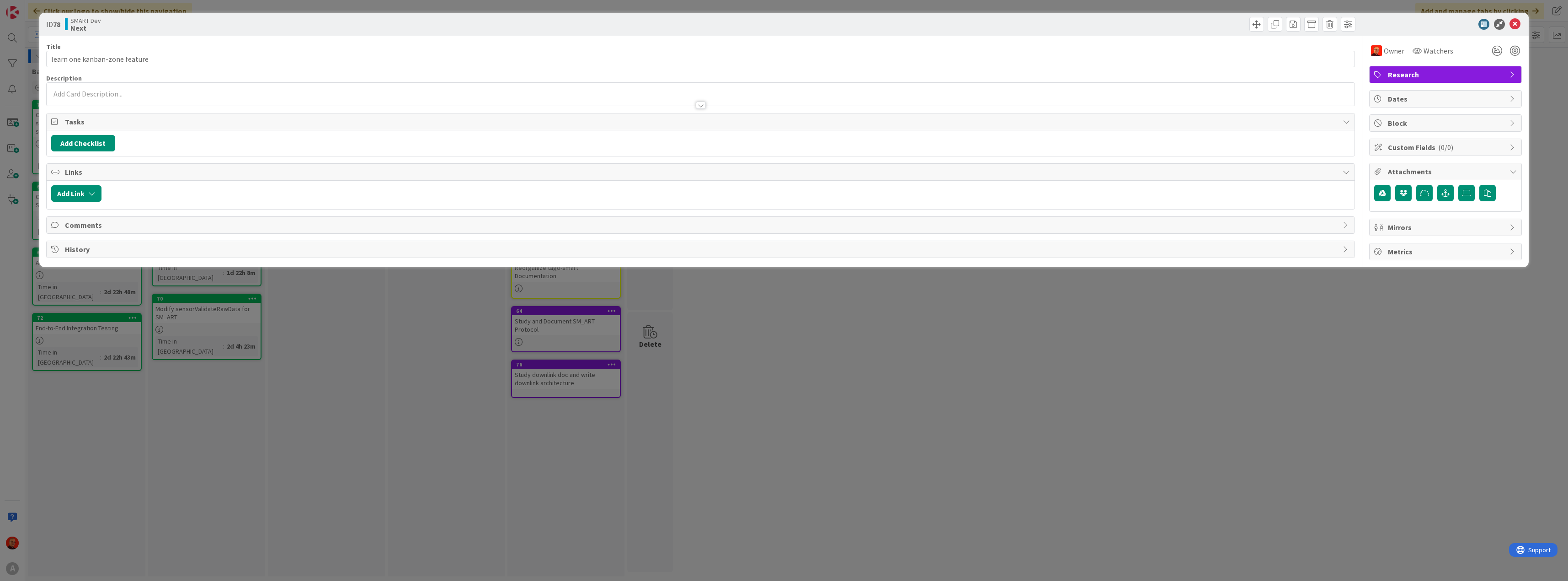
click at [1511, 98] on icon at bounding box center [1514, 99] width 7 height 7
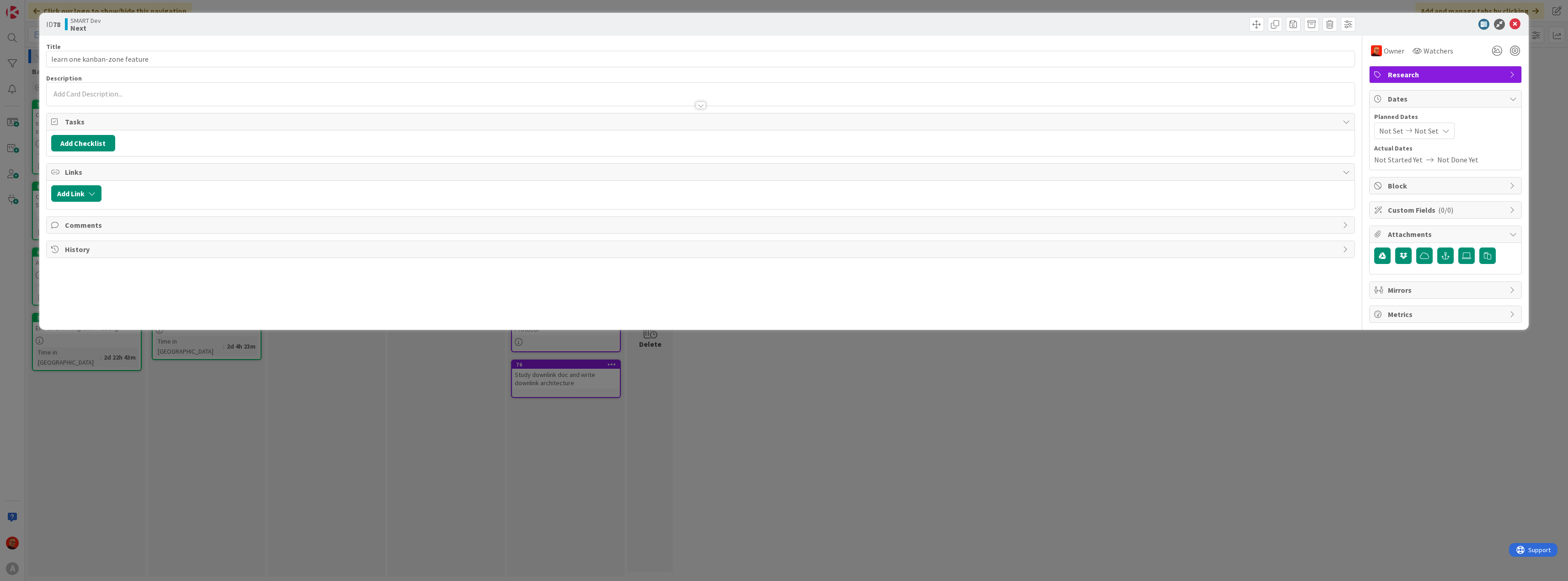
click at [1442, 125] on div "Not Set Not Set" at bounding box center [1415, 131] width 80 height 16
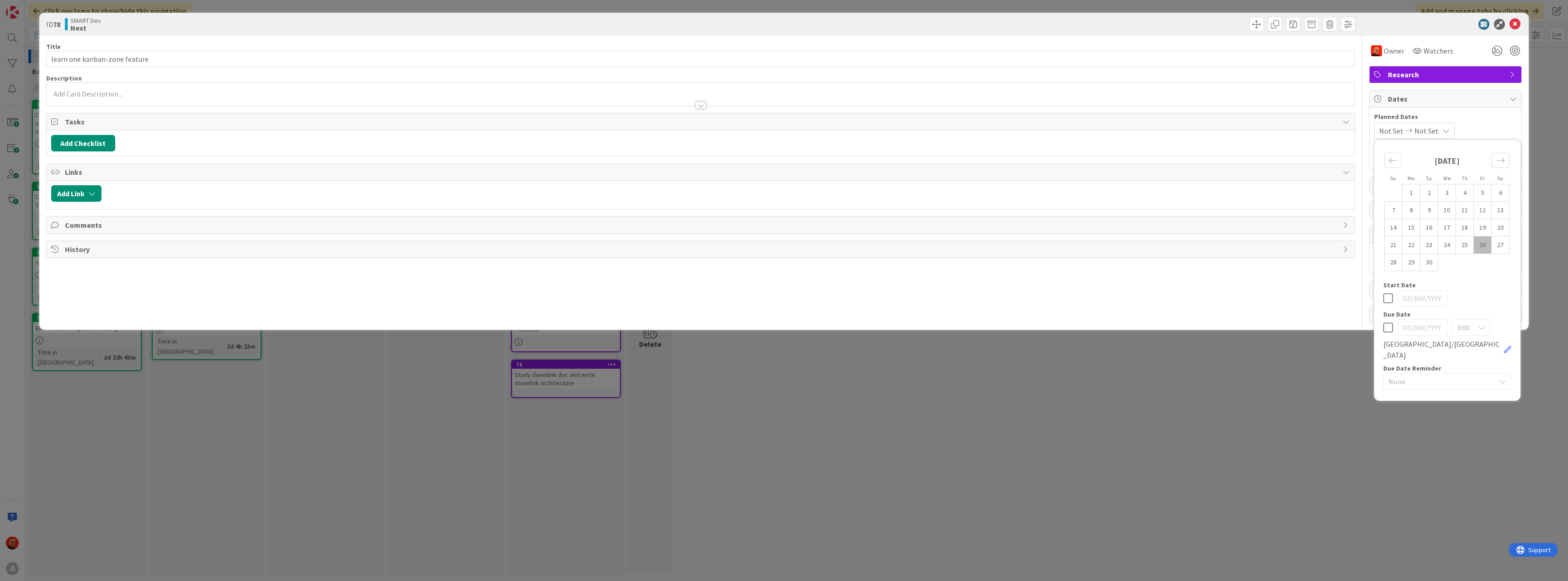
click at [1442, 125] on div "Not Set Not Set" at bounding box center [1415, 131] width 80 height 16
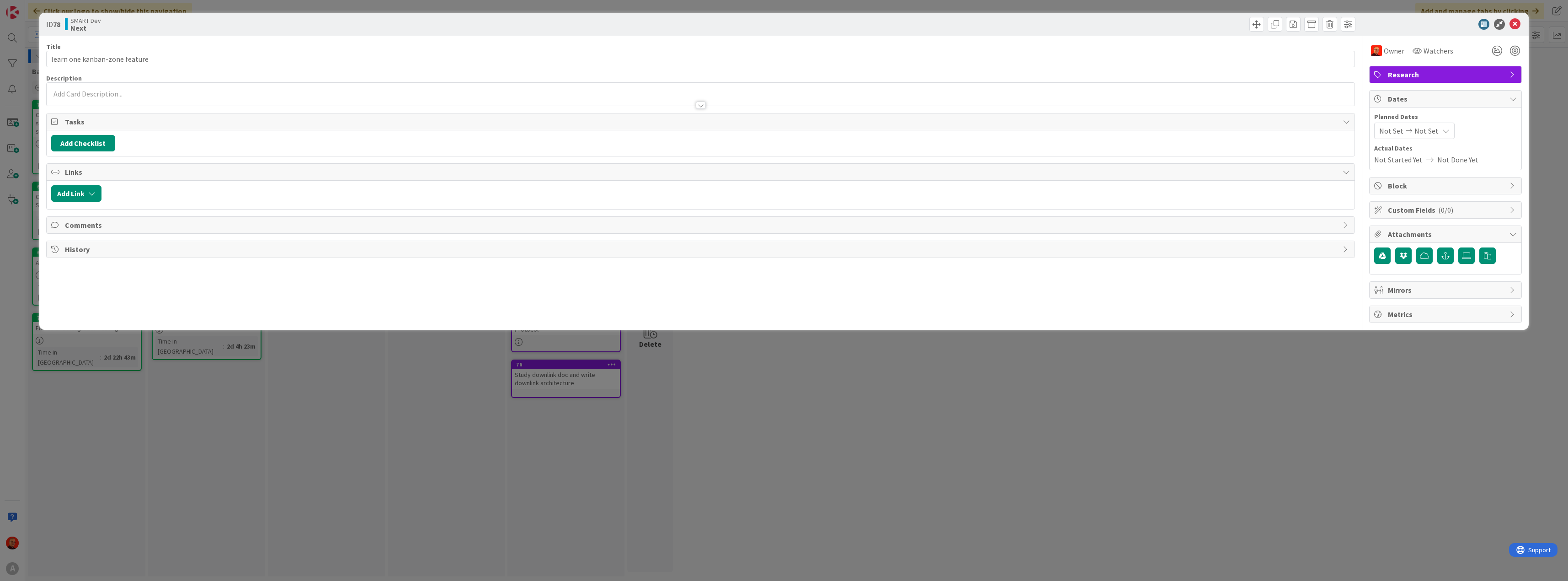
click at [1500, 184] on span "Block" at bounding box center [1446, 185] width 117 height 11
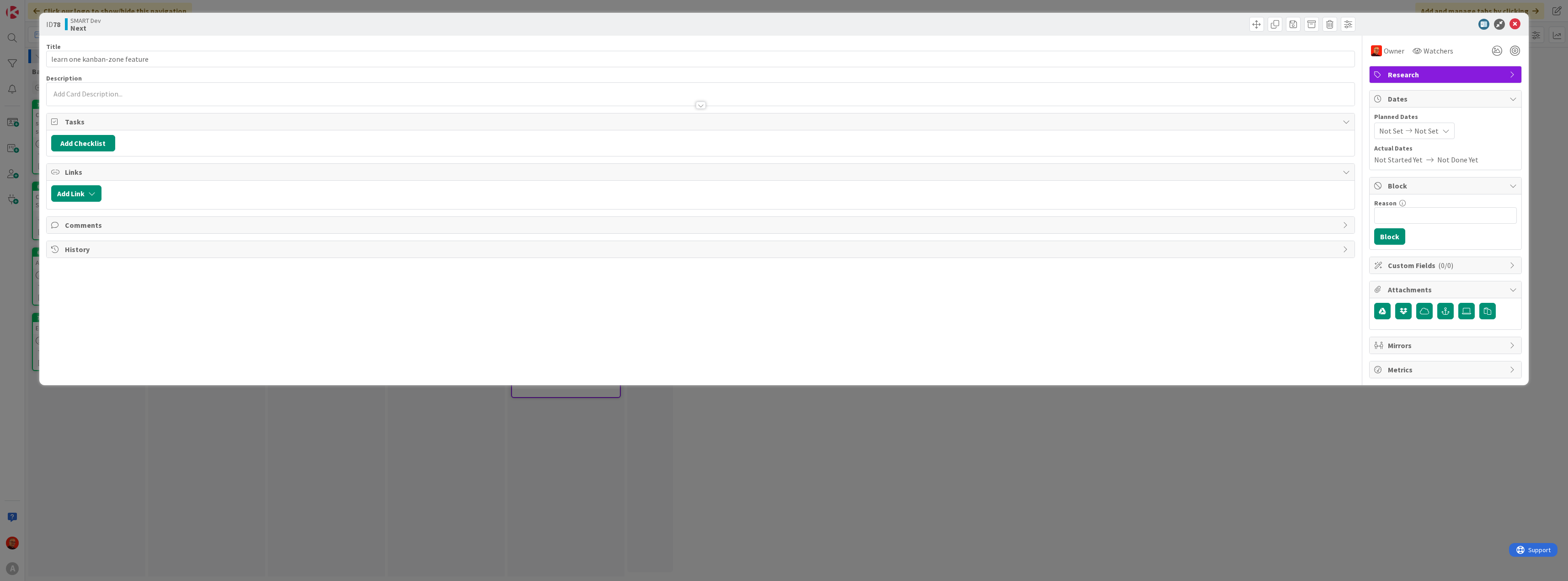
click at [1500, 184] on span "Block" at bounding box center [1446, 185] width 117 height 11
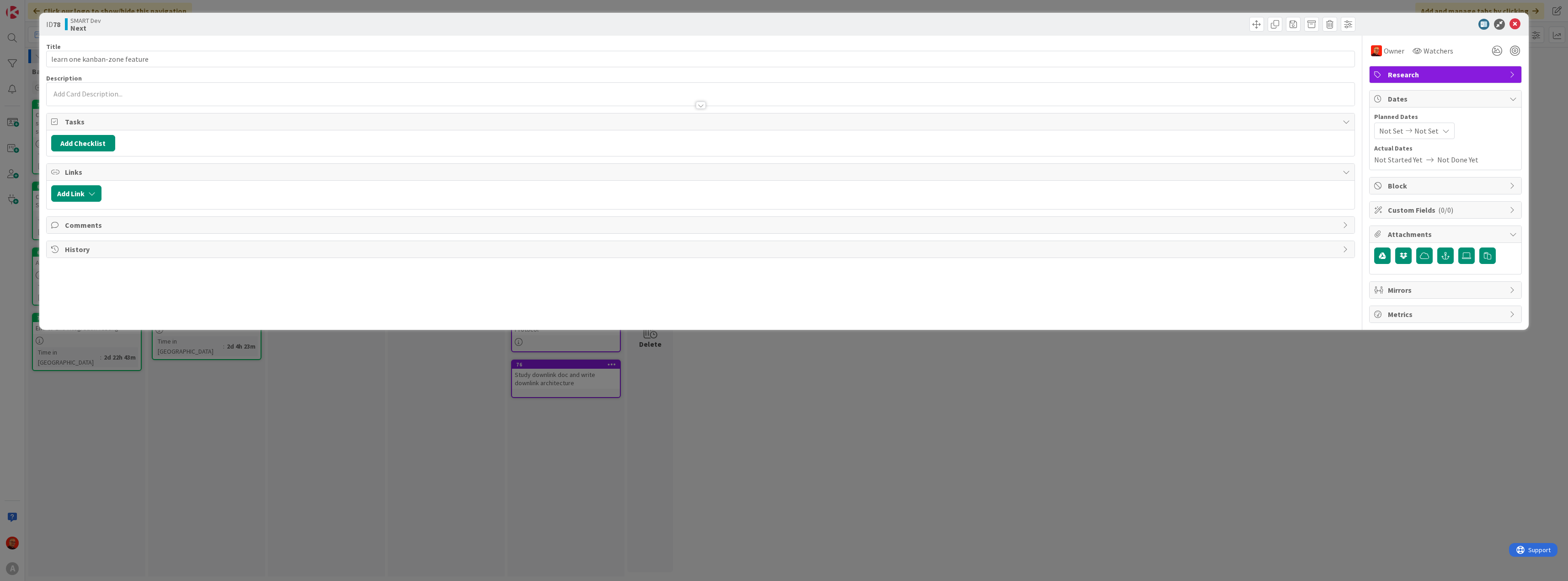
click at [1500, 213] on span "Custom Fields ( 0/0 )" at bounding box center [1446, 209] width 117 height 11
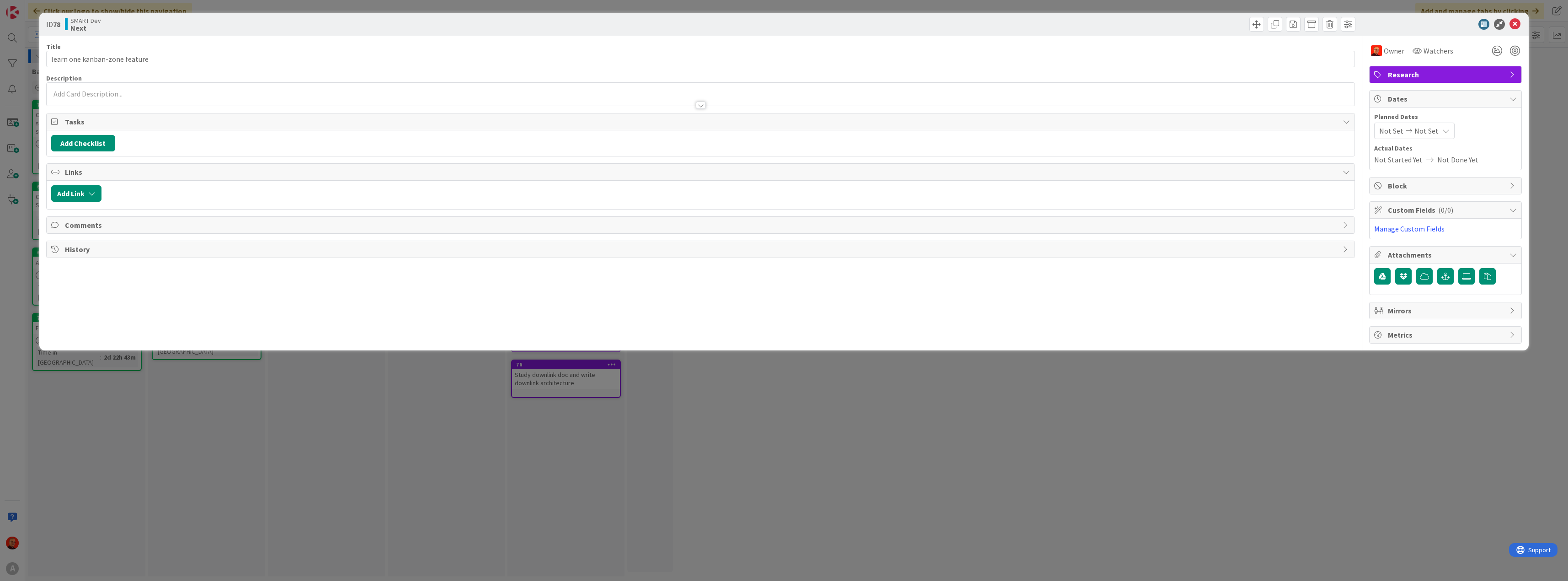
click at [1500, 213] on span "Custom Fields ( 0/0 )" at bounding box center [1446, 209] width 117 height 11
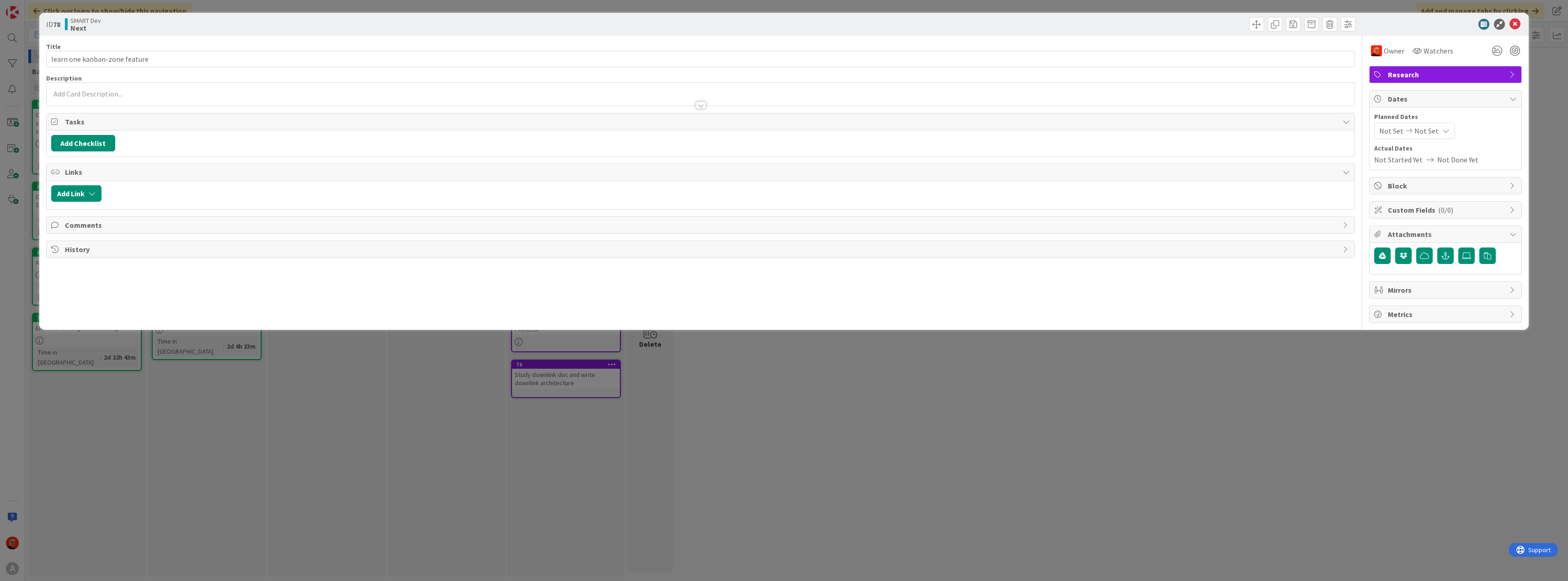
click at [1502, 230] on span "Attachments" at bounding box center [1446, 234] width 117 height 11
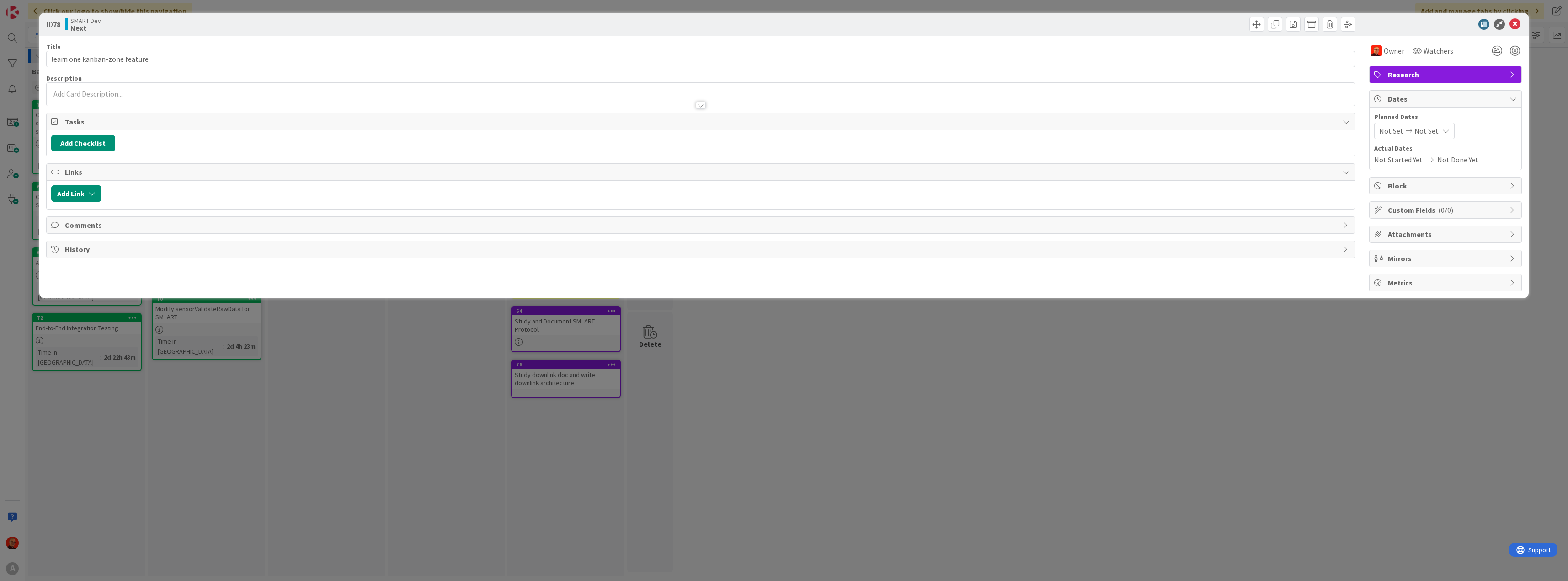
click at [1508, 256] on div "Mirrors" at bounding box center [1446, 258] width 152 height 16
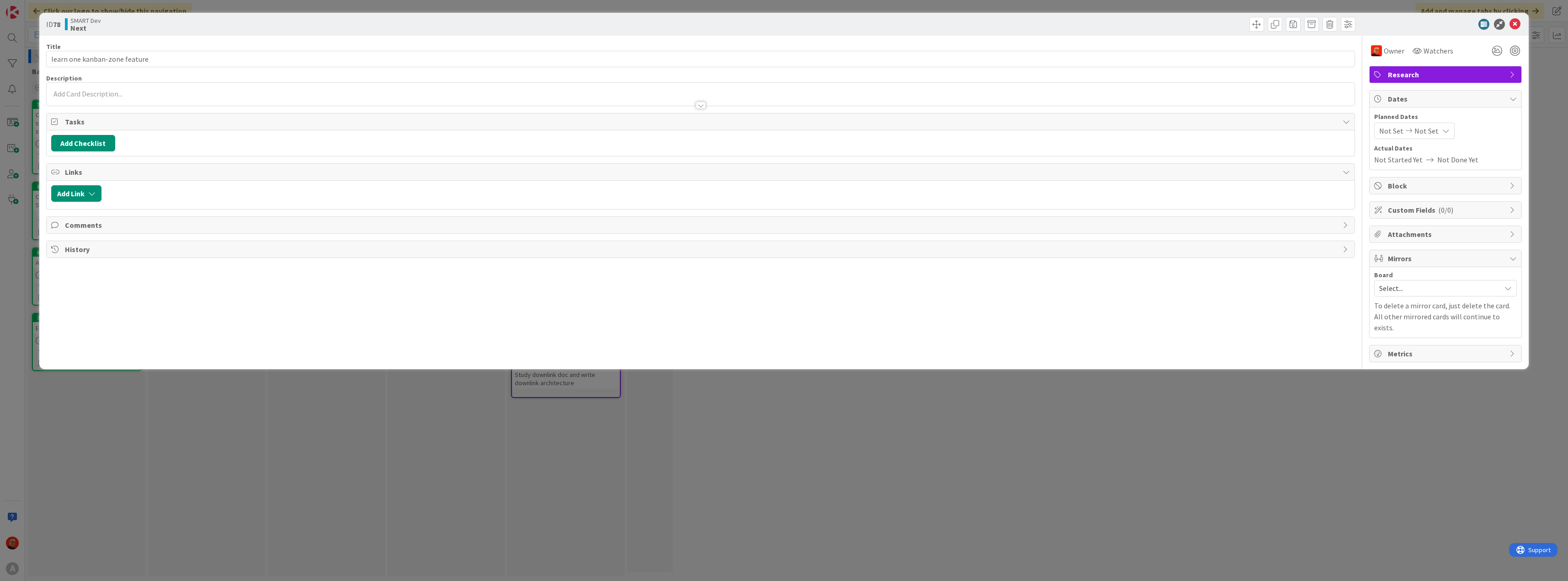
click at [1508, 256] on div "Mirrors" at bounding box center [1446, 258] width 152 height 17
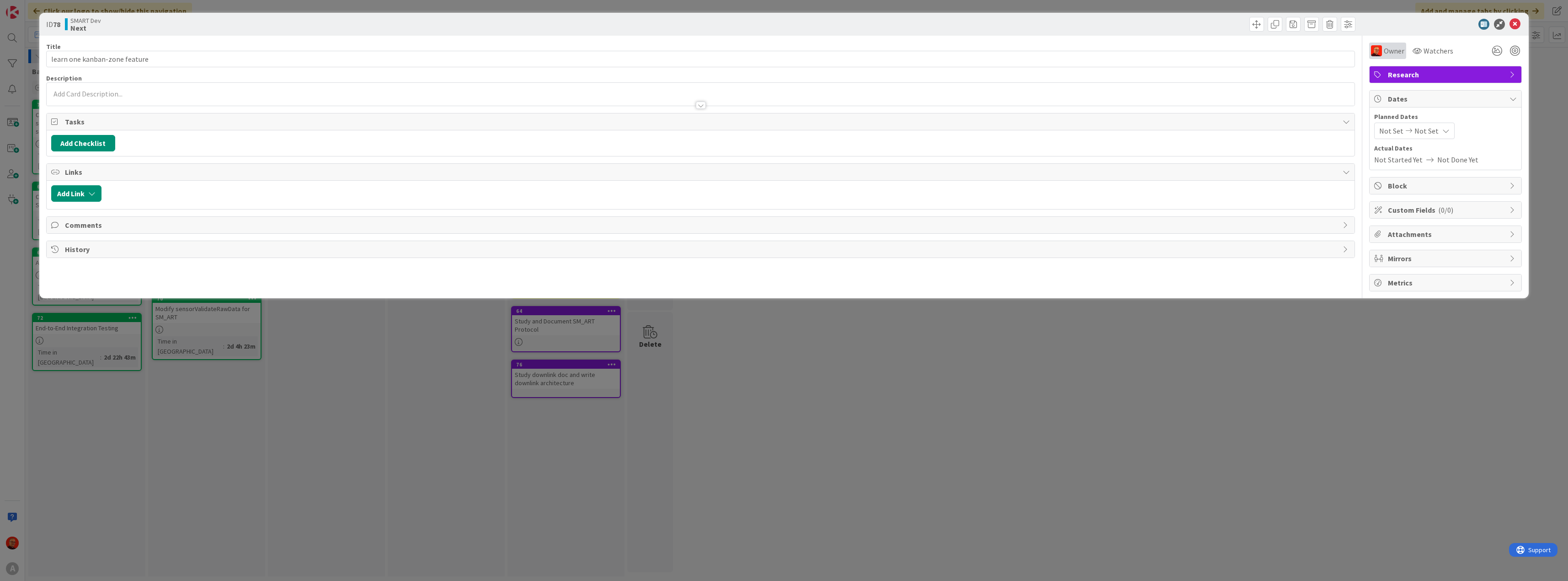
click at [1386, 51] on span "Owner" at bounding box center [1395, 51] width 21 height 11
click at [1415, 154] on span "Claudio Perrone" at bounding box center [1427, 153] width 45 height 13
click at [1392, 54] on span "Owner" at bounding box center [1395, 51] width 21 height 11
click at [1400, 105] on span "Remove" at bounding box center [1398, 104] width 23 height 13
click at [1496, 52] on icon at bounding box center [1497, 51] width 16 height 16
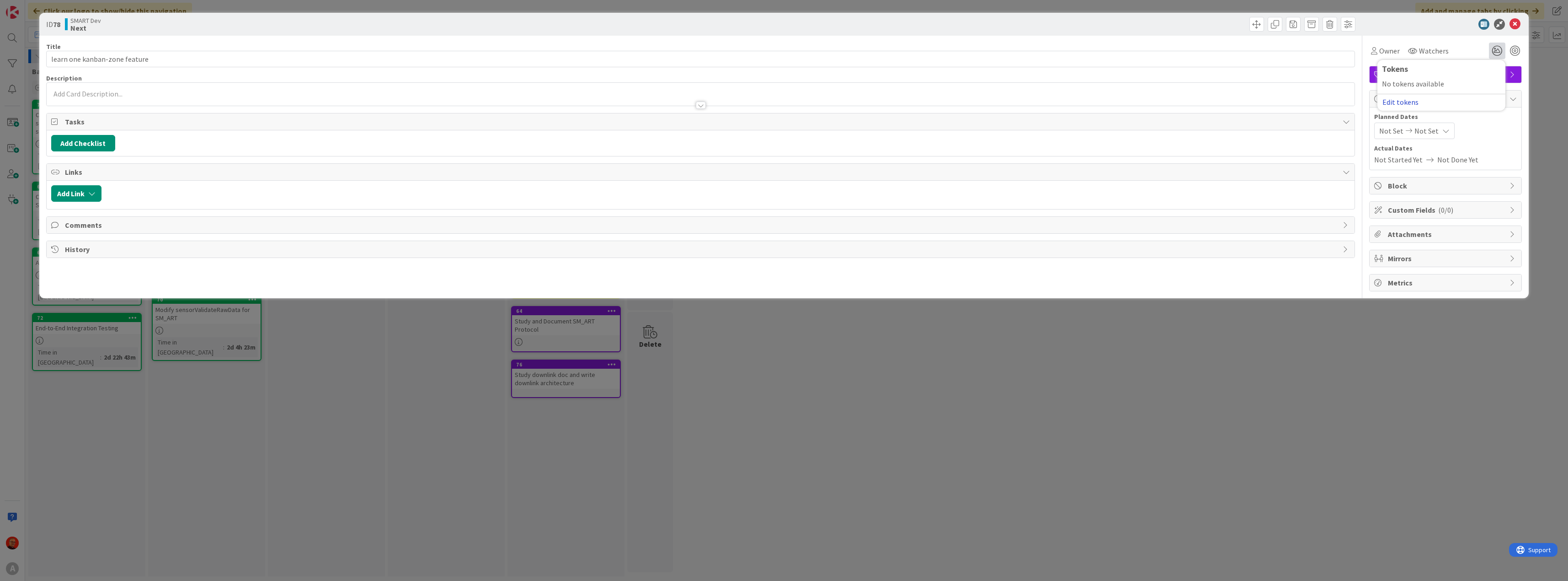
click at [1392, 103] on button "Edit tokens" at bounding box center [1400, 101] width 37 height 8
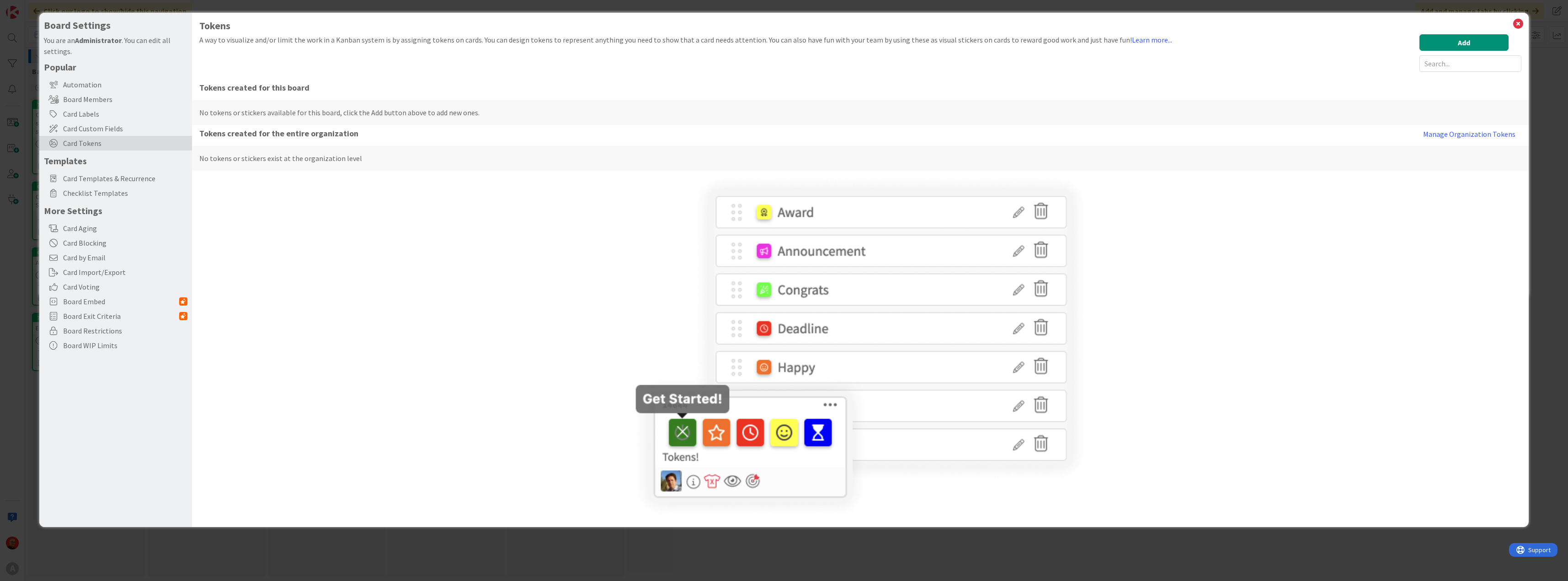
click at [400, 211] on div at bounding box center [861, 346] width 1323 height 346
click at [1518, 24] on icon at bounding box center [1518, 23] width 12 height 13
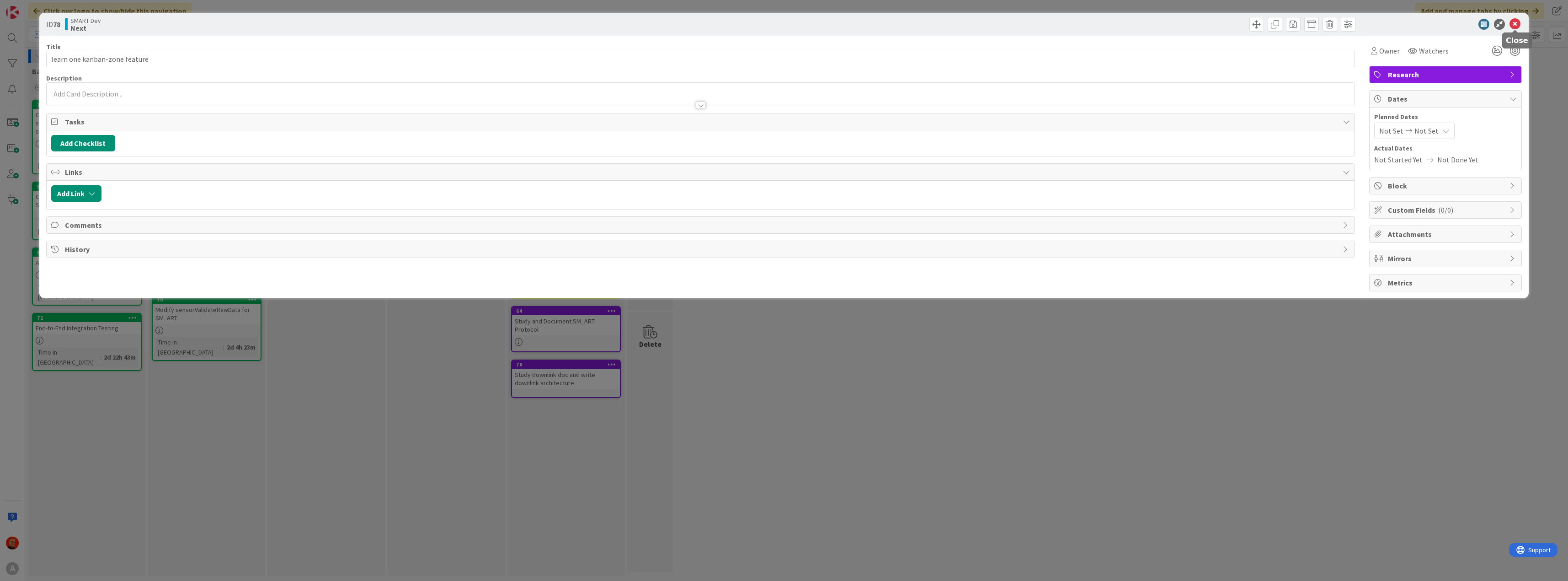
click at [1516, 25] on icon at bounding box center [1515, 24] width 11 height 11
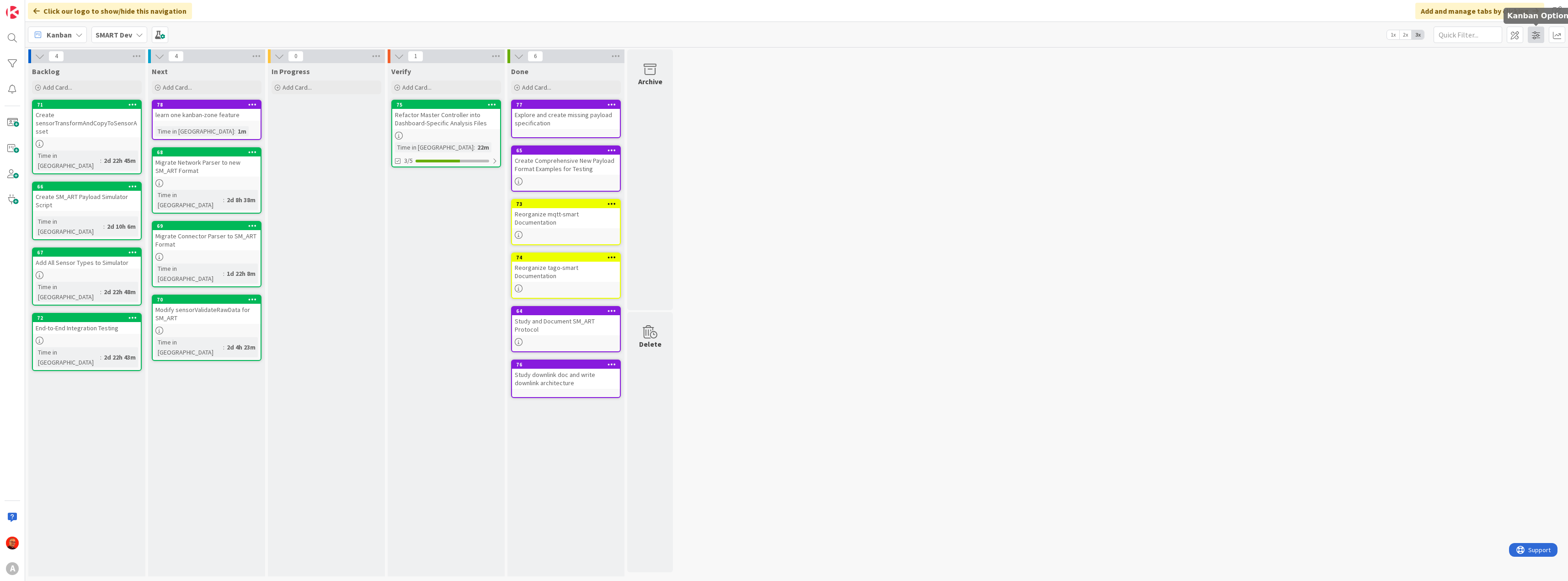
click at [1534, 39] on span at bounding box center [1536, 35] width 16 height 16
click at [1325, 148] on div "4 Backlog Add Card... 71 Create sensorTransformAndCopyToSensorAsset Time in Col…" at bounding box center [797, 315] width 1540 height 532
click at [1538, 37] on span at bounding box center [1536, 35] width 16 height 16
click at [1556, 34] on span at bounding box center [1557, 35] width 16 height 16
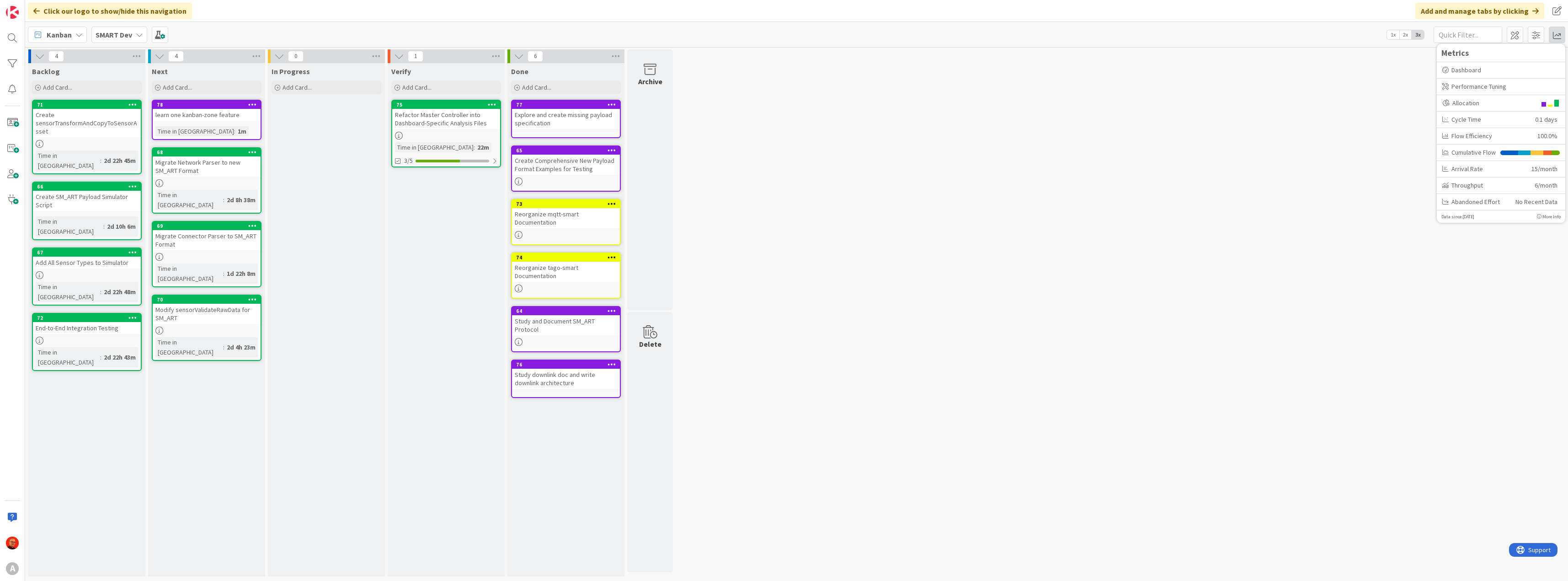
click at [1359, 156] on div "4 Backlog Add Card... 71 Create sensorTransformAndCopyToSensorAsset Time in Col…" at bounding box center [797, 315] width 1540 height 532
